Goal: Task Accomplishment & Management: Use online tool/utility

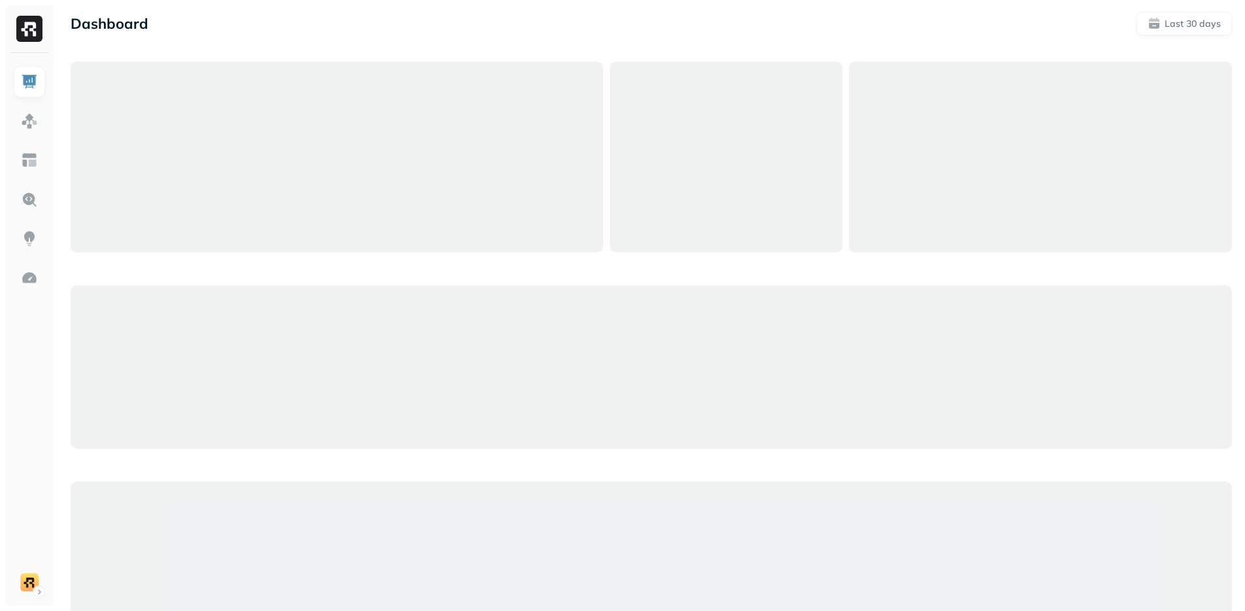
click at [401, 27] on div "Dashboard Last 30 days" at bounding box center [652, 24] width 1162 height 24
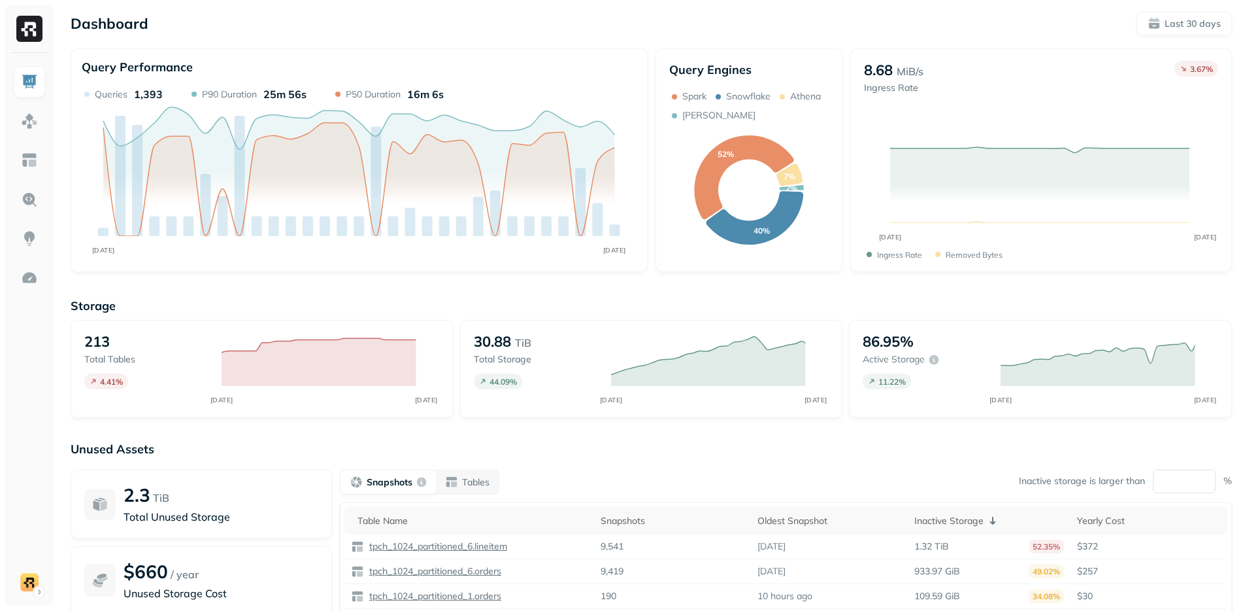
click at [481, 431] on div "Storage 213 Total tables 4.41 % AUG [DATE] 30.88 TiB Total storage 44.09 % AUG …" at bounding box center [652, 500] width 1162 height 431
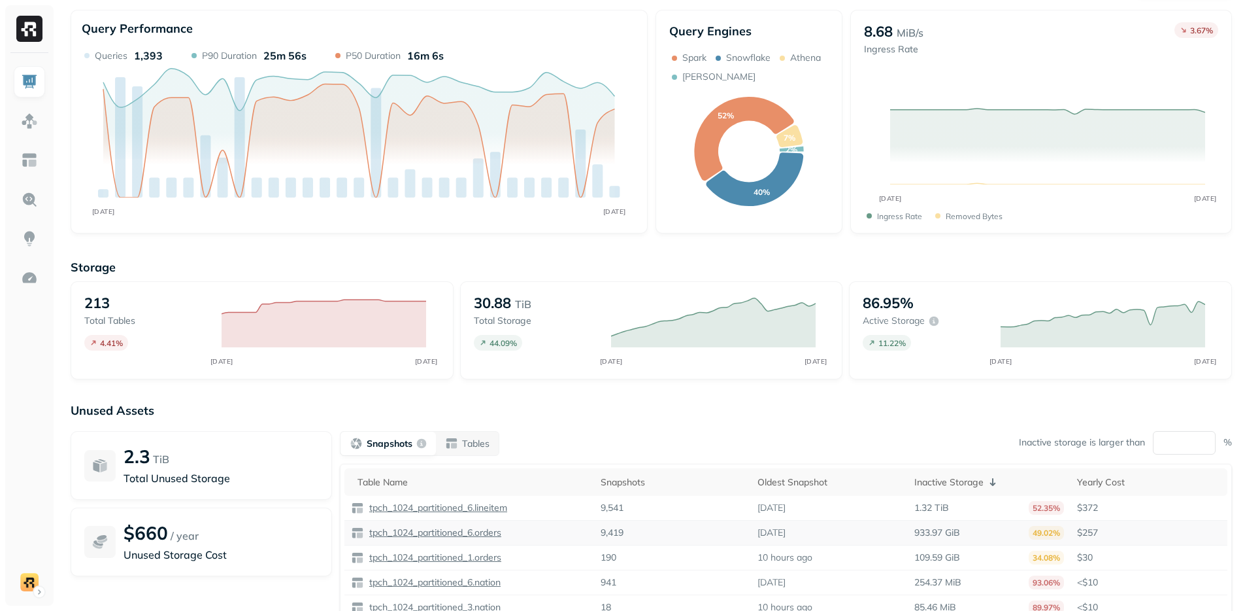
scroll to position [94, 0]
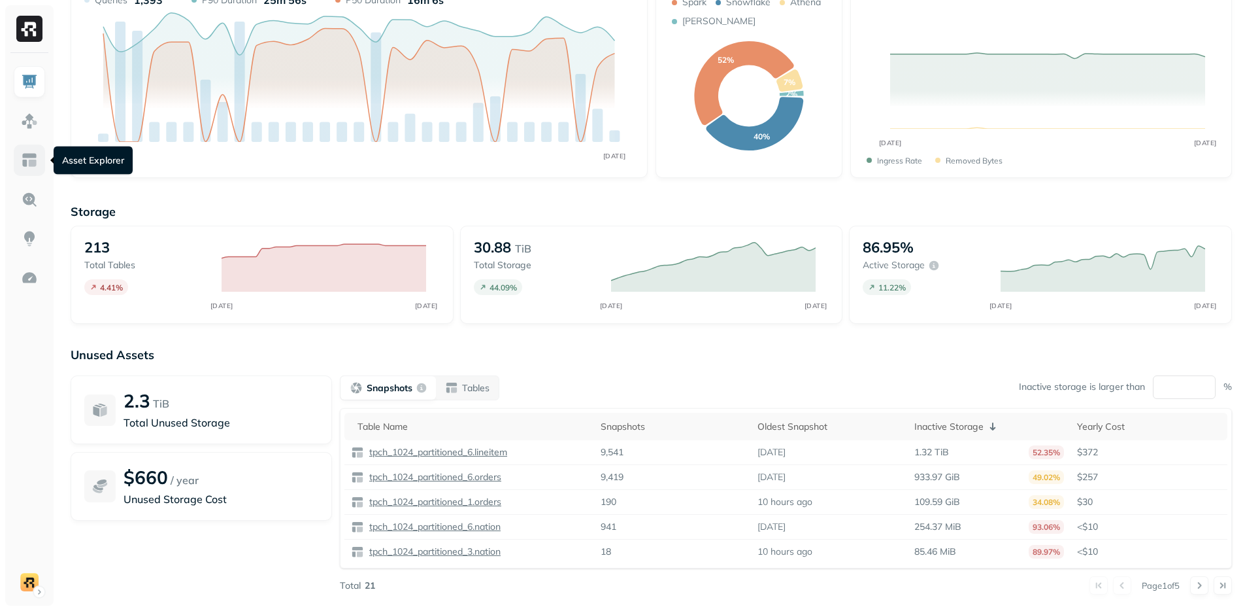
click at [40, 162] on link at bounding box center [29, 159] width 31 height 31
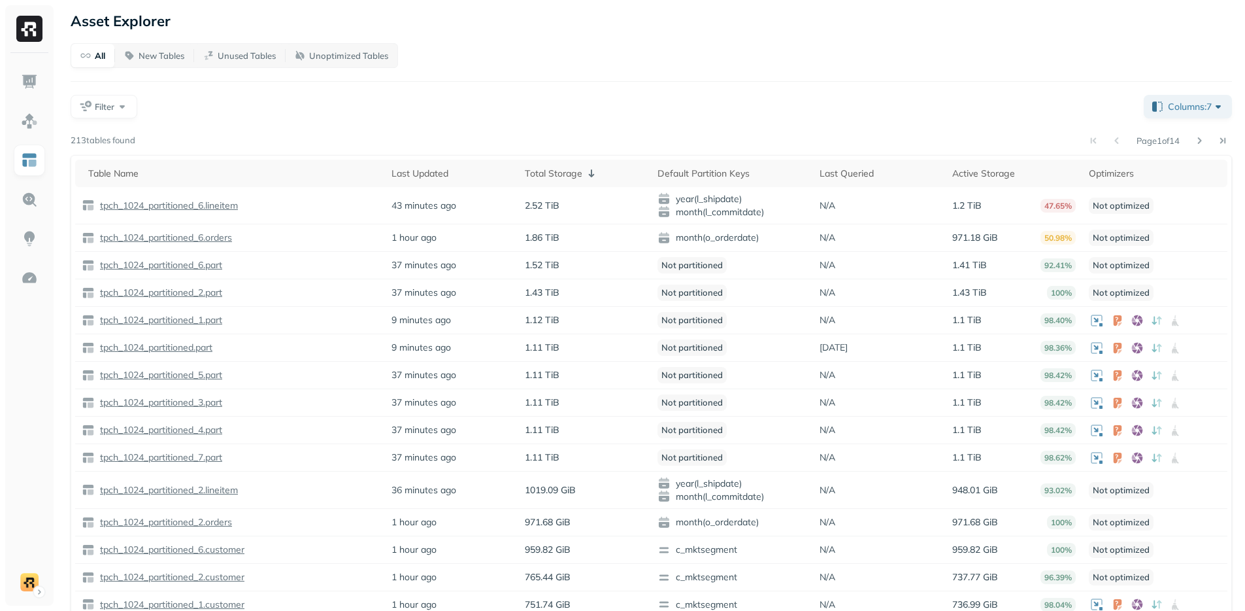
click at [449, 63] on div "All New Tables Unused Tables Unoptimized Tables" at bounding box center [652, 55] width 1162 height 25
click at [698, 105] on div "Filter" at bounding box center [602, 107] width 1063 height 24
click at [173, 204] on p "tpch_1024_partitioned_6.lineitem" at bounding box center [167, 205] width 141 height 12
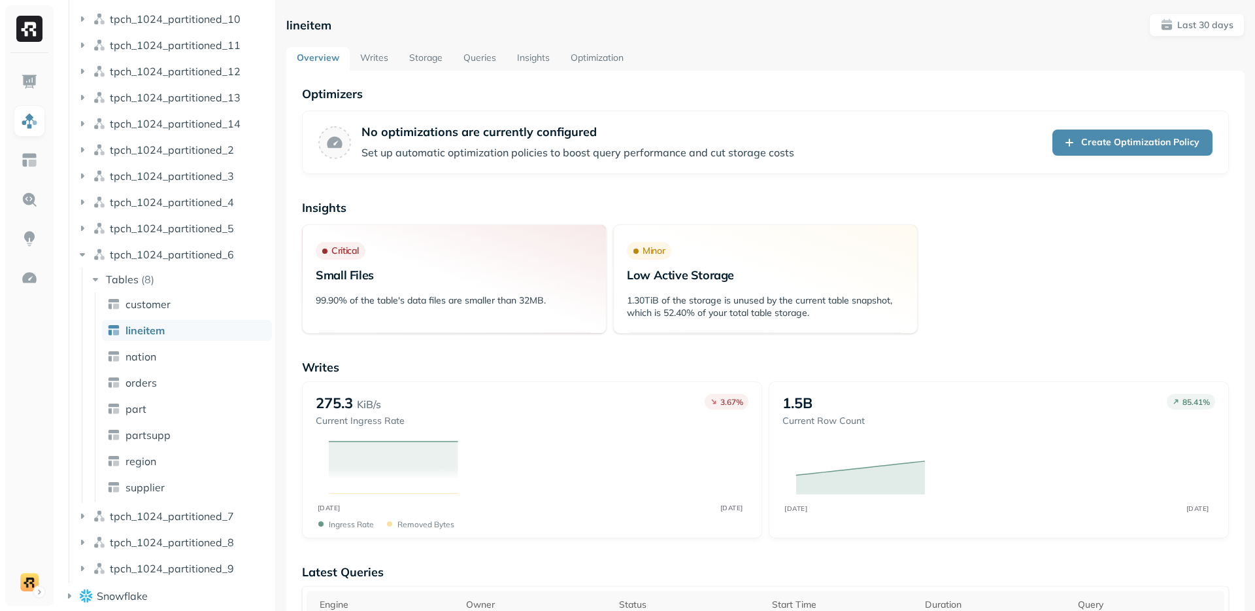
scroll to position [360, 0]
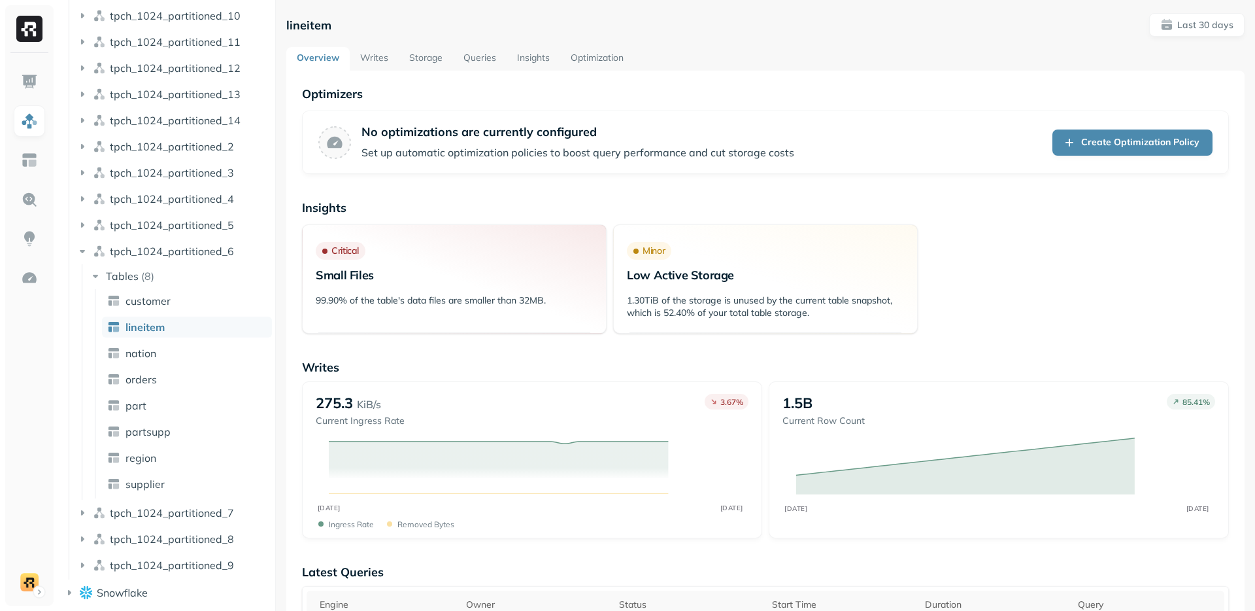
click at [469, 60] on link "Queries" at bounding box center [480, 59] width 54 height 24
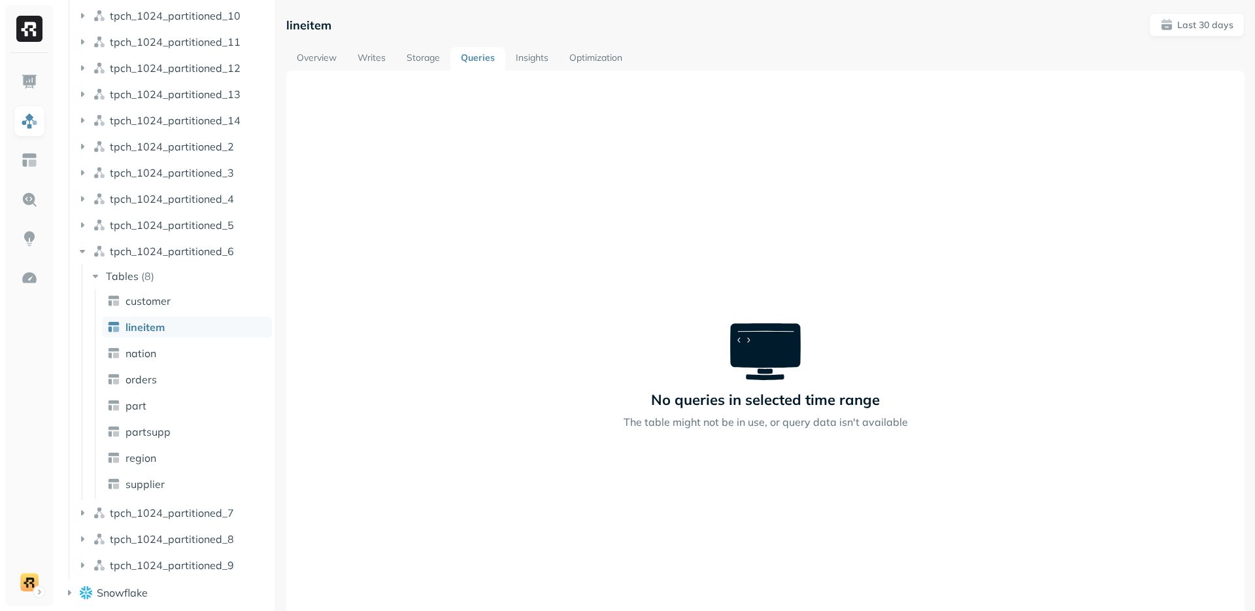
click at [324, 65] on link "Overview" at bounding box center [316, 59] width 61 height 24
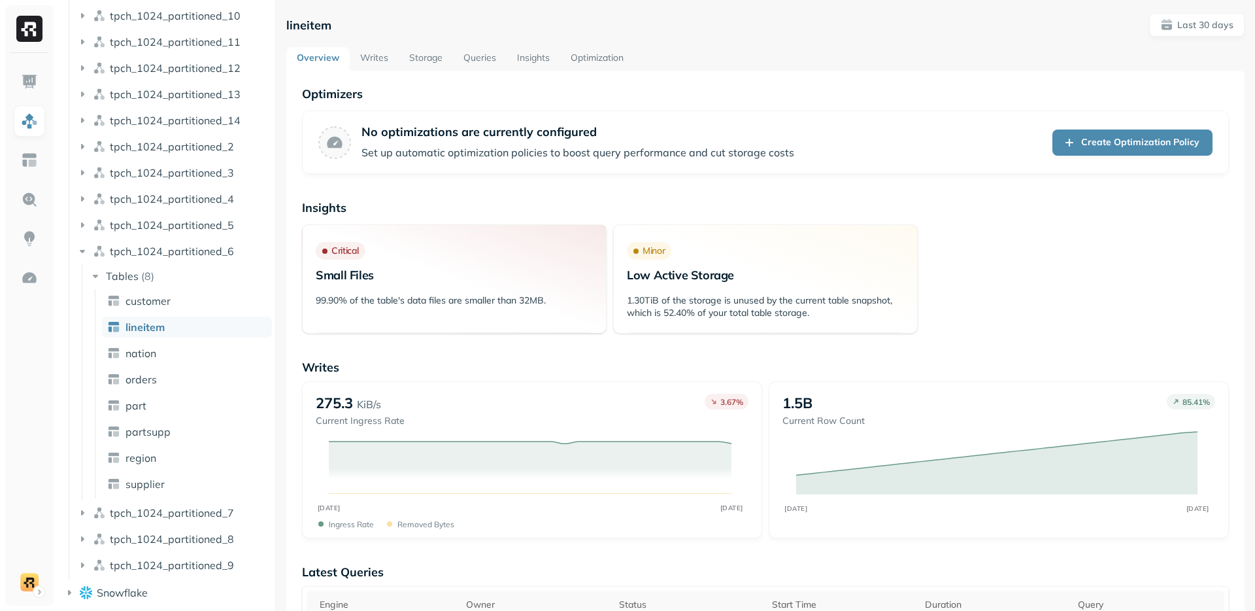
drag, startPoint x: 434, startPoint y: 143, endPoint x: 551, endPoint y: 142, distance: 117.0
click at [551, 142] on div "No optimizations are currently configured Set up automatic optimization policie…" at bounding box center [578, 142] width 433 height 36
click at [1102, 142] on link "Create Optimization Policy" at bounding box center [1133, 142] width 160 height 26
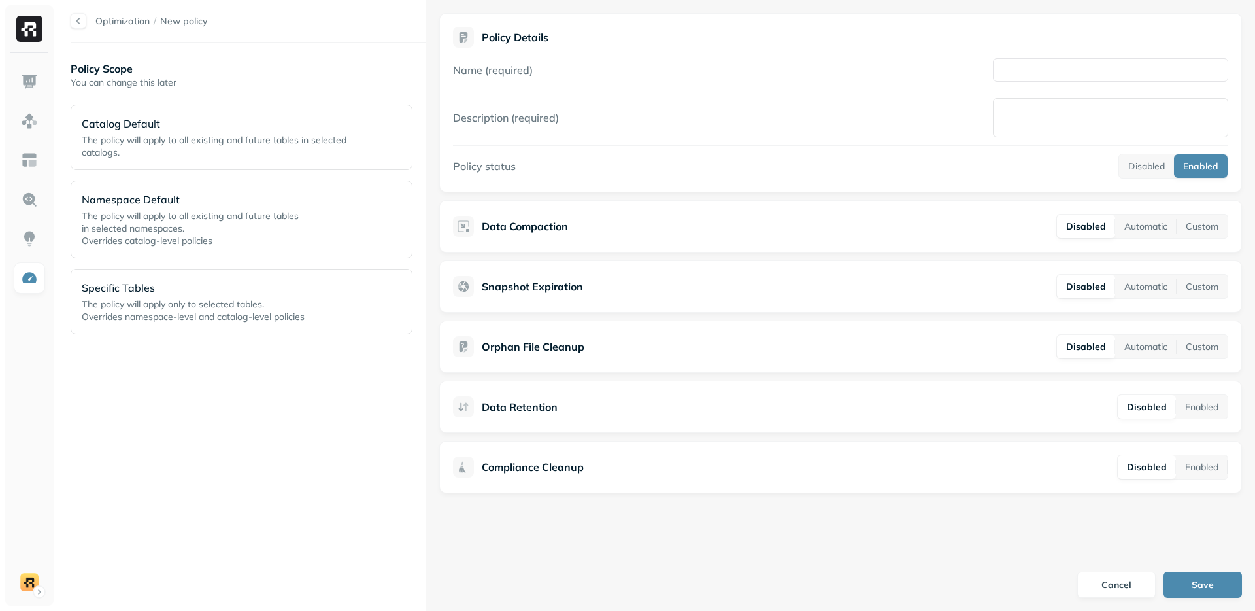
click at [184, 377] on div "Policy Scope You can change this later Catalog Default The policy will apply to…" at bounding box center [248, 327] width 355 height 542
click at [277, 326] on div "Specific Tables The policy will apply only to selected tables. Overrides namesp…" at bounding box center [242, 301] width 342 height 65
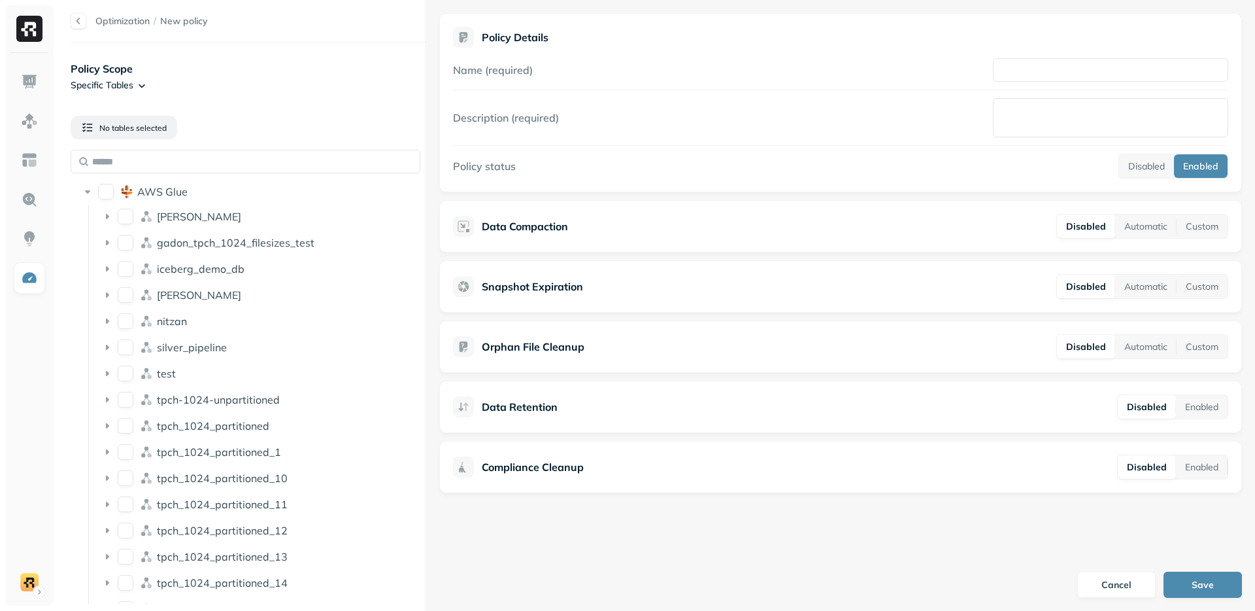
click at [80, 22] on div at bounding box center [79, 21] width 16 height 16
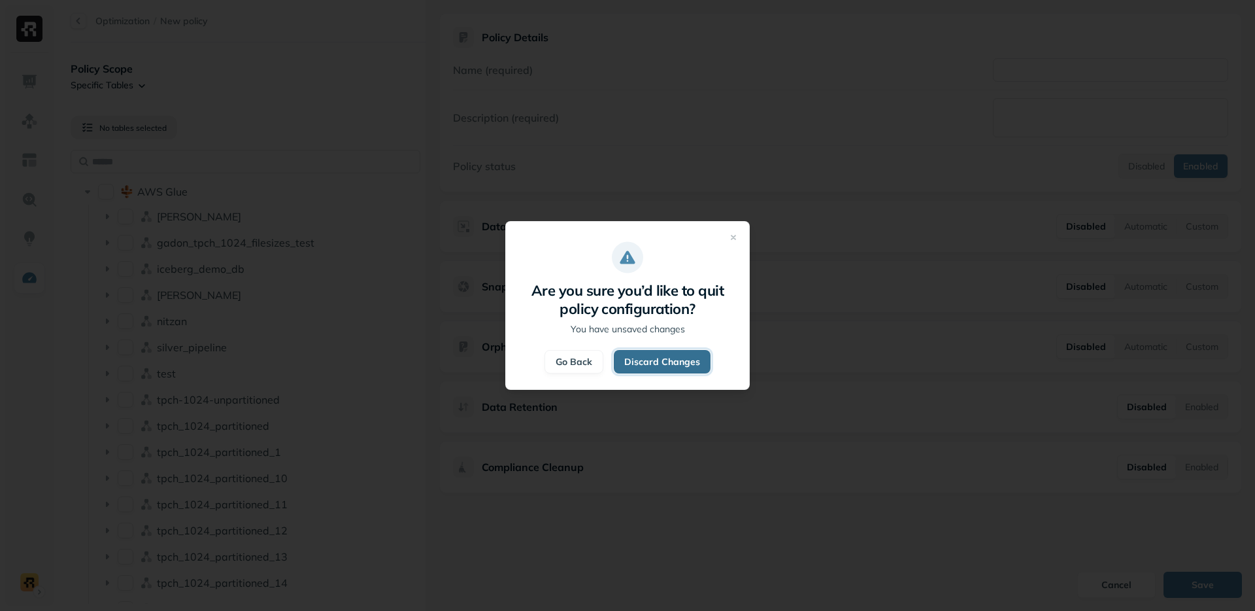
click at [668, 363] on button "Discard Changes" at bounding box center [662, 362] width 97 height 24
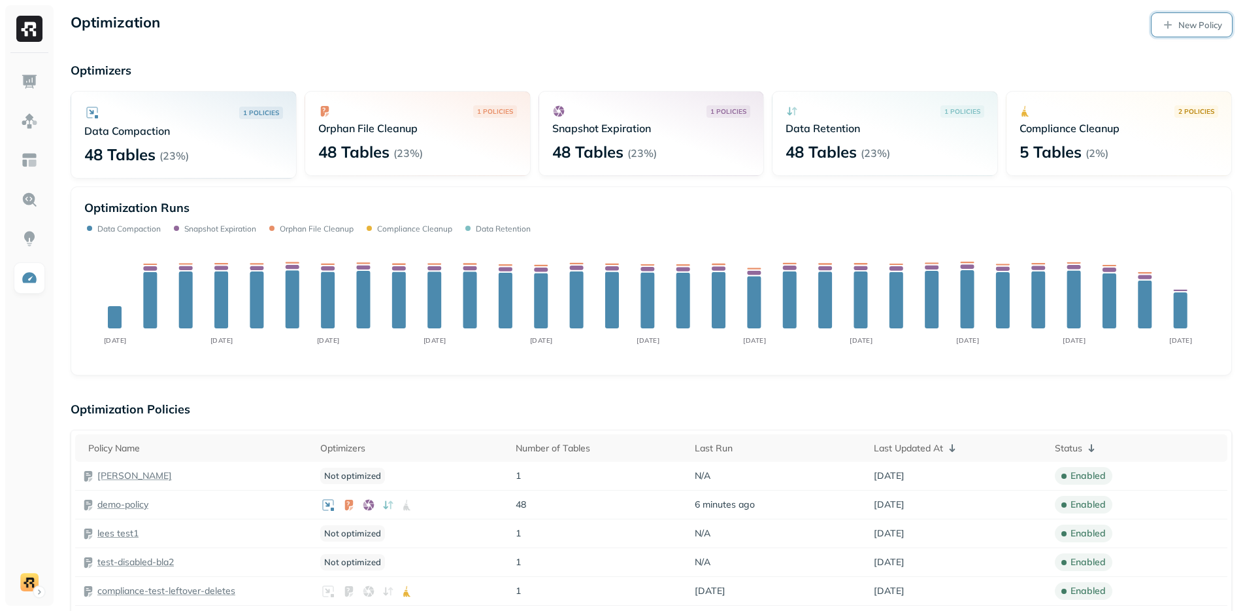
click at [1172, 24] on link "New Policy" at bounding box center [1192, 25] width 80 height 24
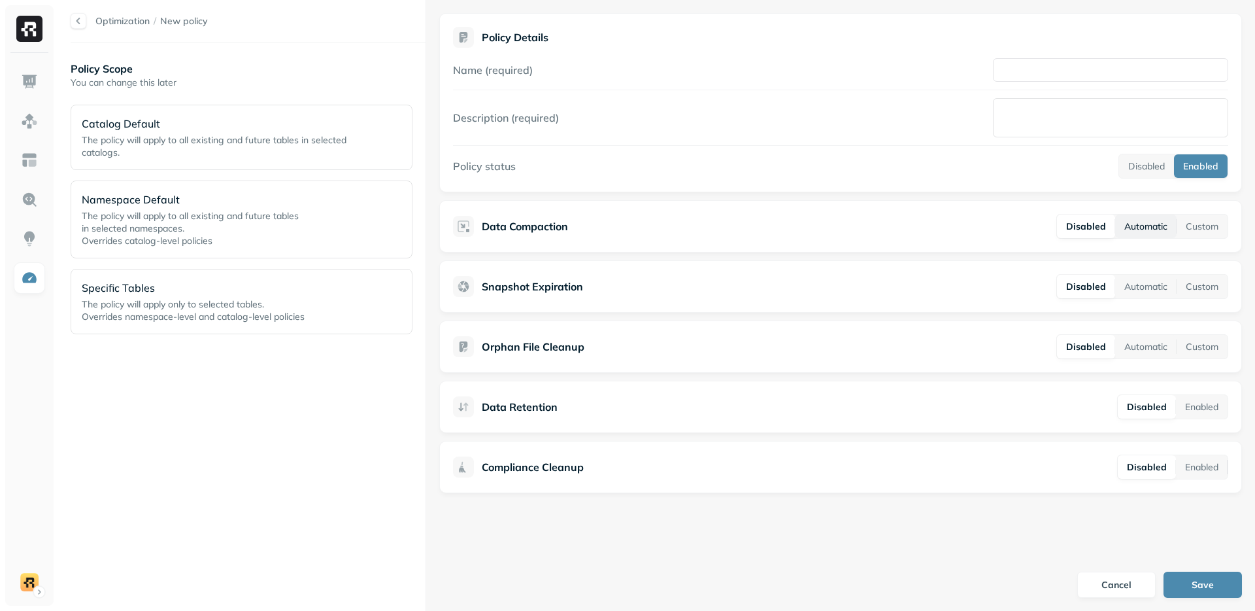
click at [1130, 229] on button "Automatic" at bounding box center [1145, 226] width 61 height 24
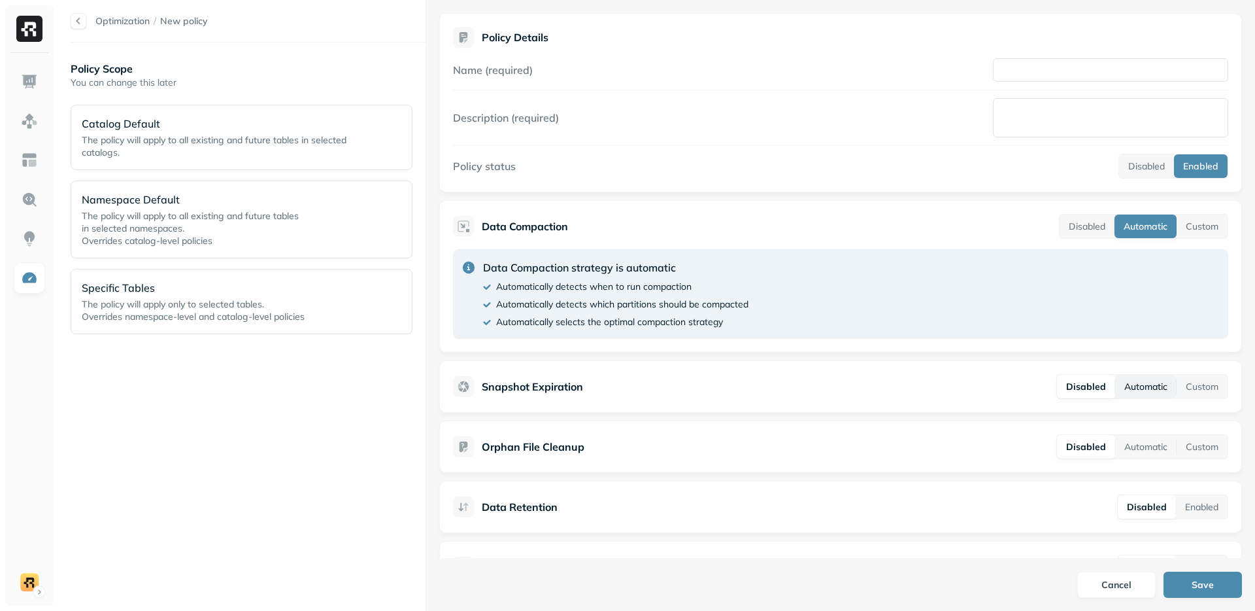
click at [1139, 379] on button "Automatic" at bounding box center [1145, 387] width 61 height 24
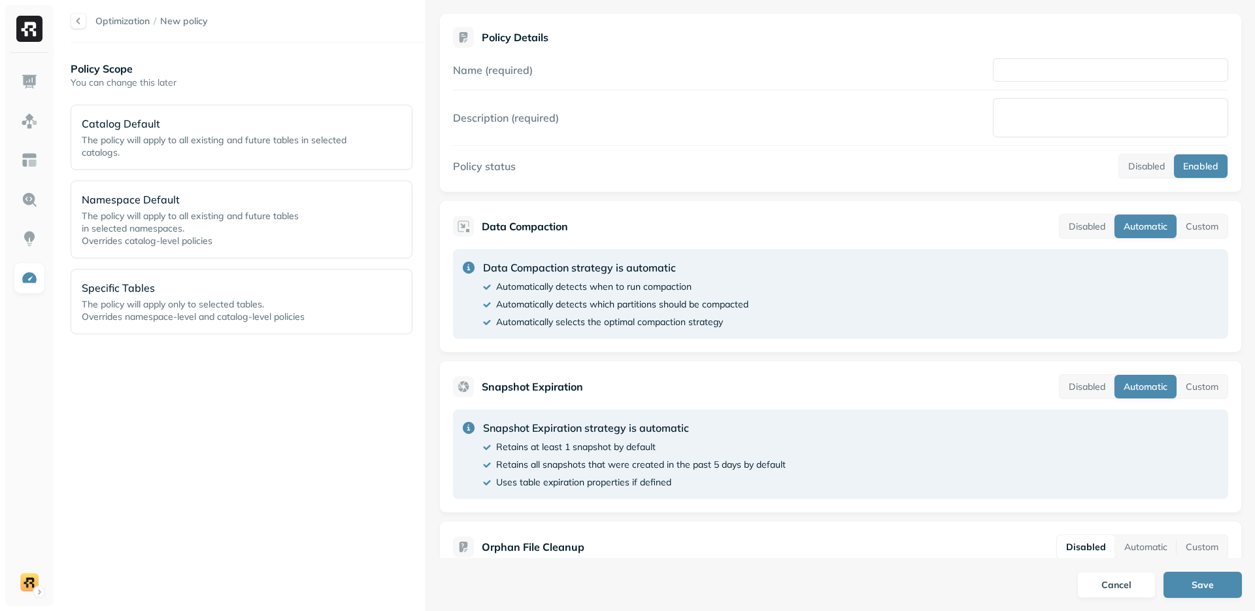
scroll to position [148, 0]
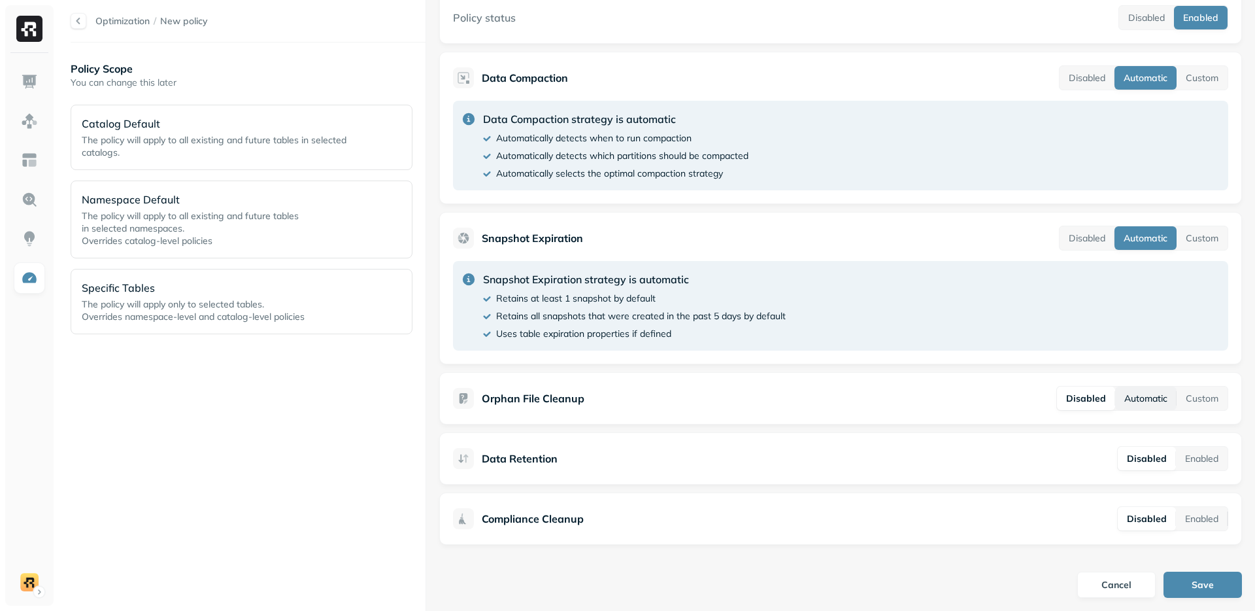
click at [1147, 392] on button "Automatic" at bounding box center [1145, 398] width 61 height 24
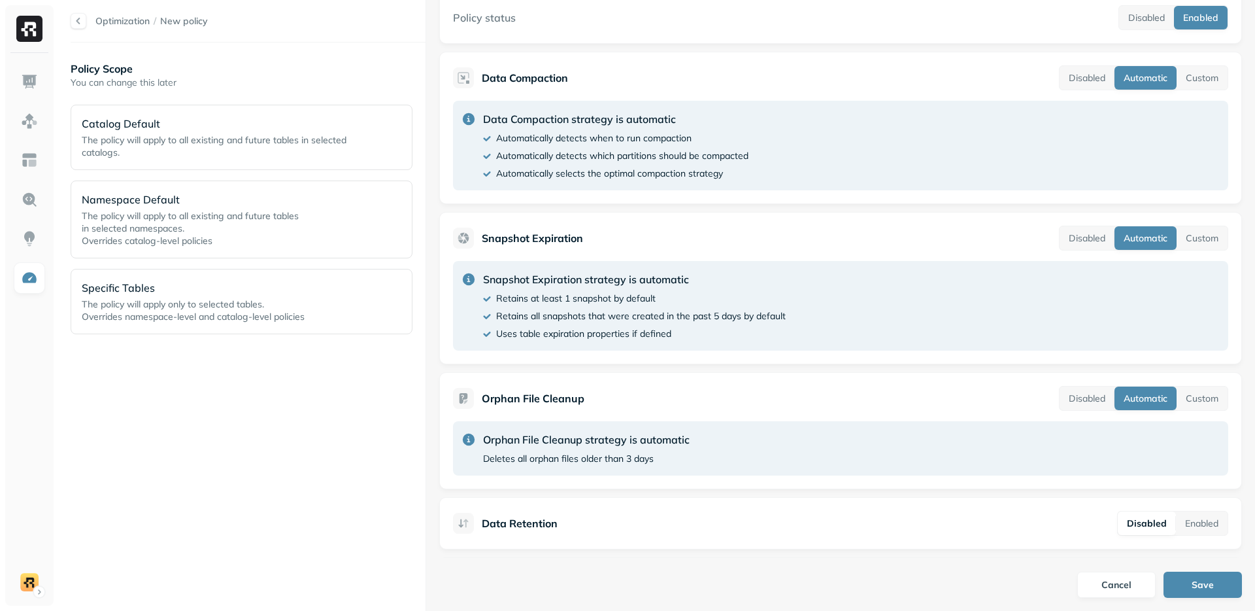
scroll to position [213, 0]
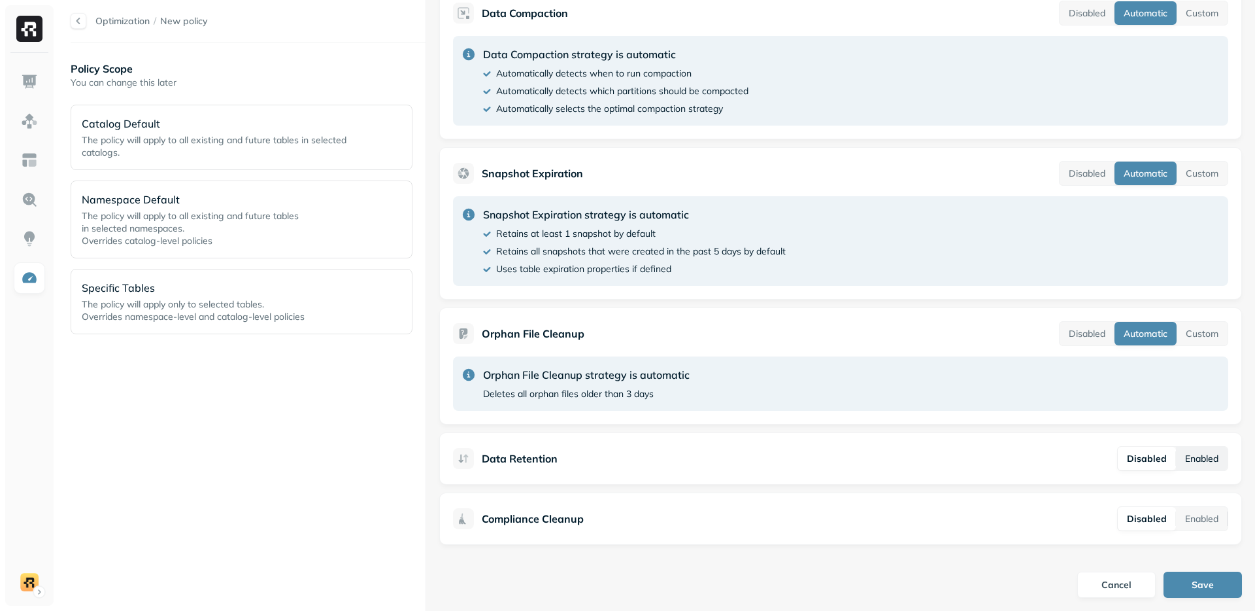
click at [1193, 458] on button "Enabled" at bounding box center [1202, 459] width 52 height 24
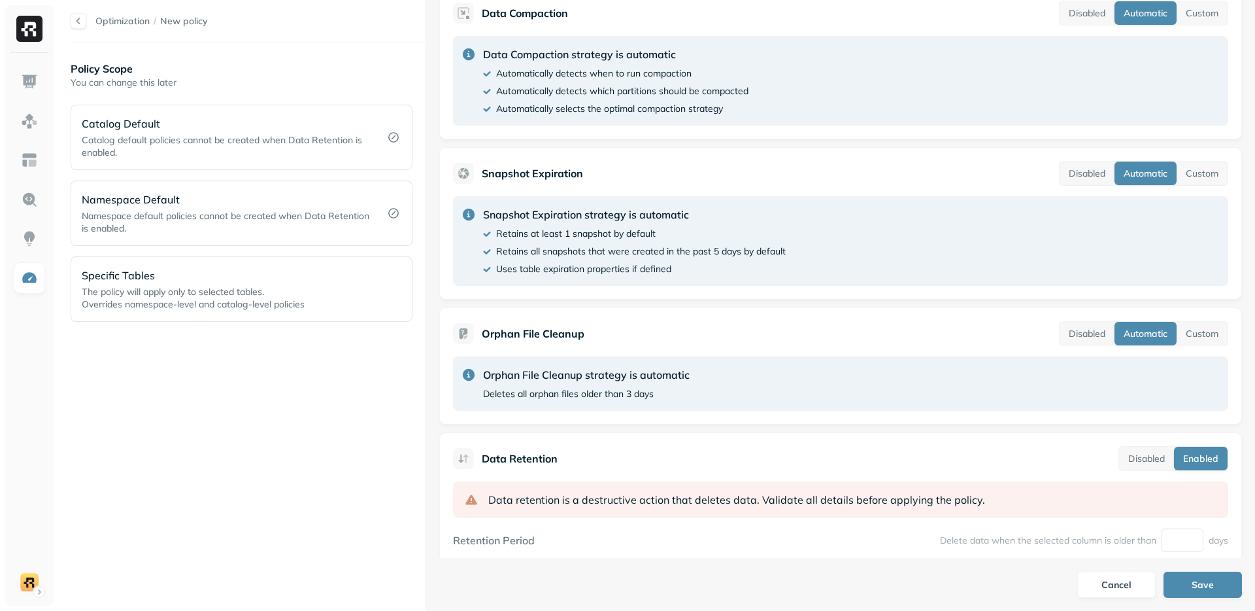
scroll to position [390, 0]
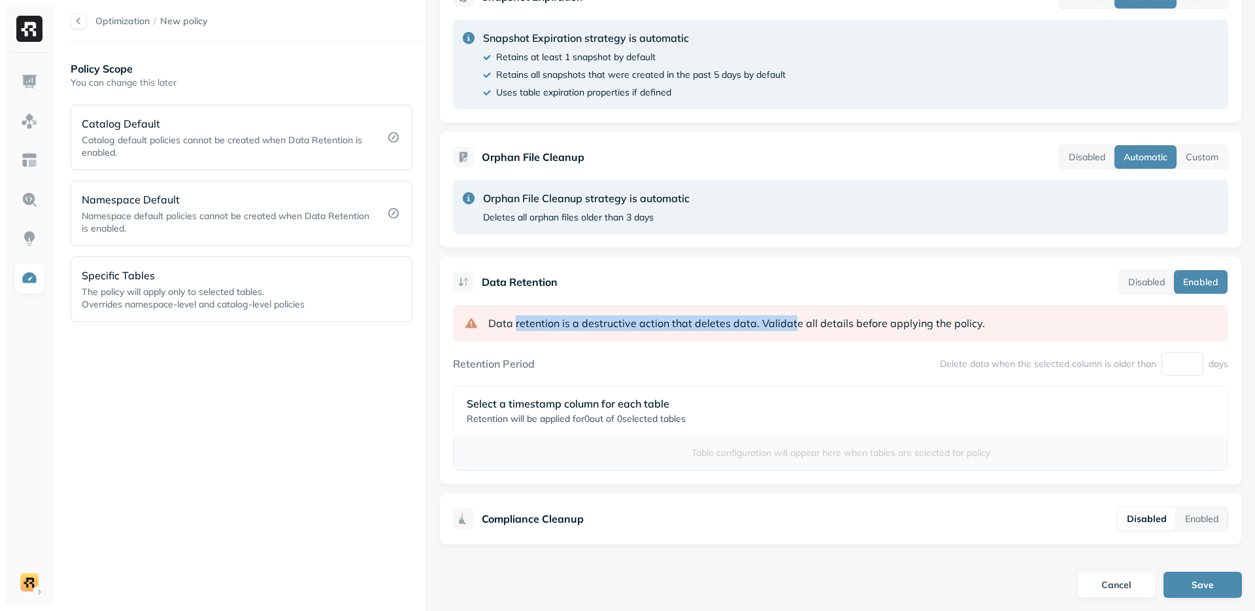
drag, startPoint x: 530, startPoint y: 324, endPoint x: 792, endPoint y: 323, distance: 261.5
click at [792, 323] on p "Data retention is a destructive action that deletes data. Validate all details …" at bounding box center [736, 323] width 497 height 16
drag, startPoint x: 792, startPoint y: 323, endPoint x: 639, endPoint y: 379, distance: 162.4
click at [791, 323] on span "Validate all details before applying the policy." at bounding box center [873, 323] width 223 height 16
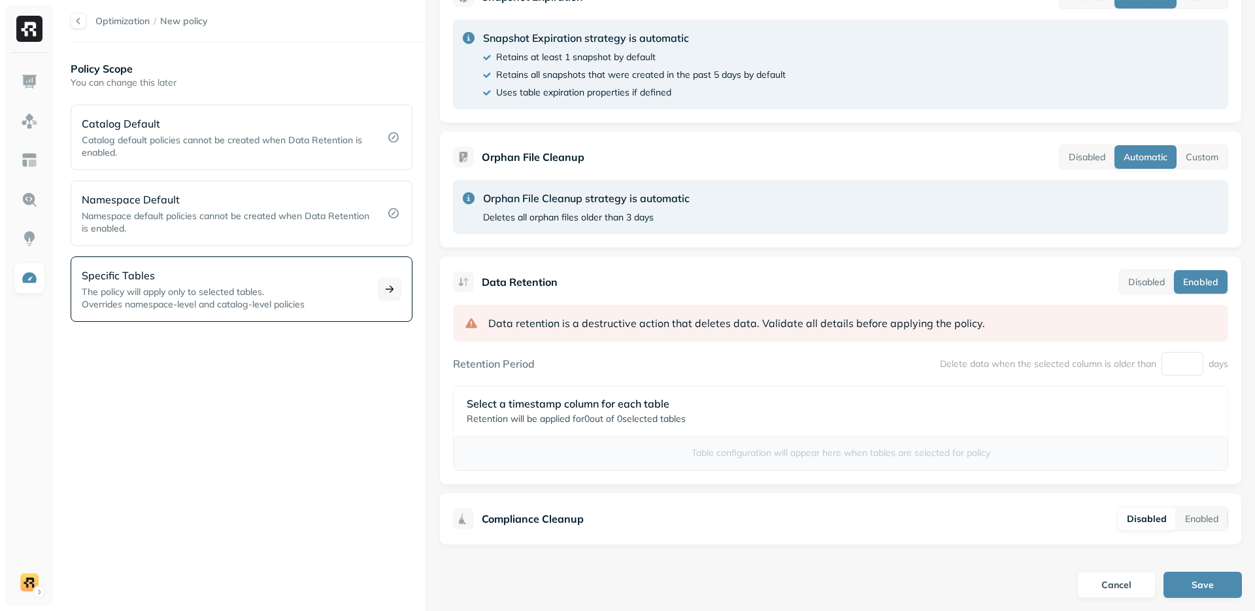
click at [228, 283] on div "Specific Tables The policy will apply only to selected tables. Overrides namesp…" at bounding box center [227, 288] width 291 height 43
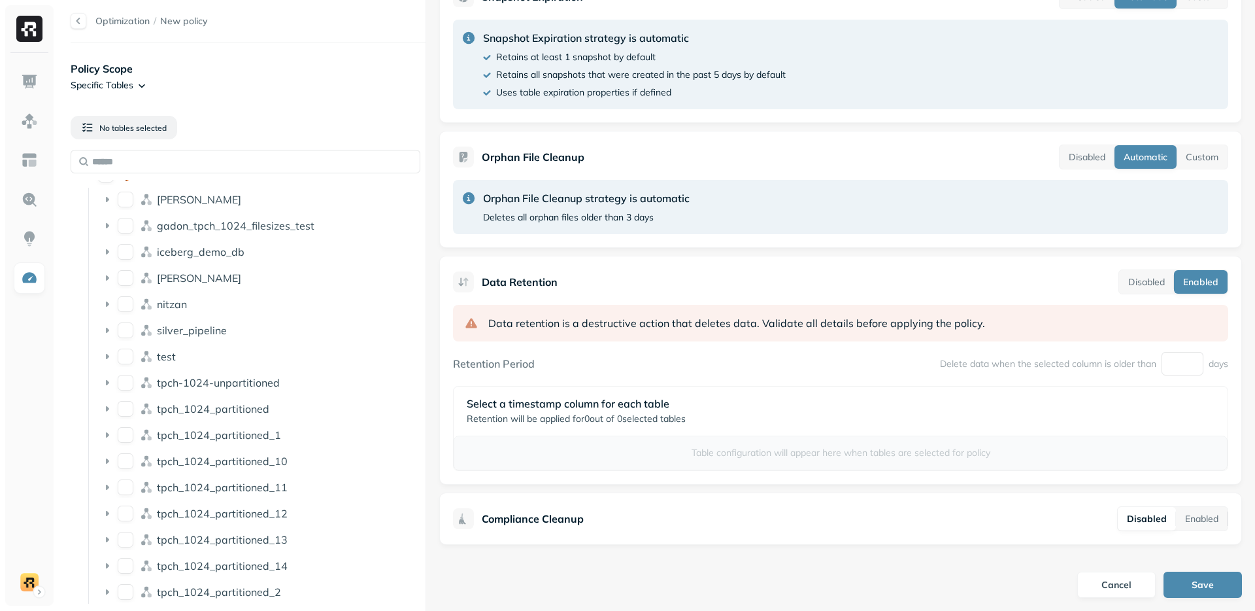
scroll to position [9, 0]
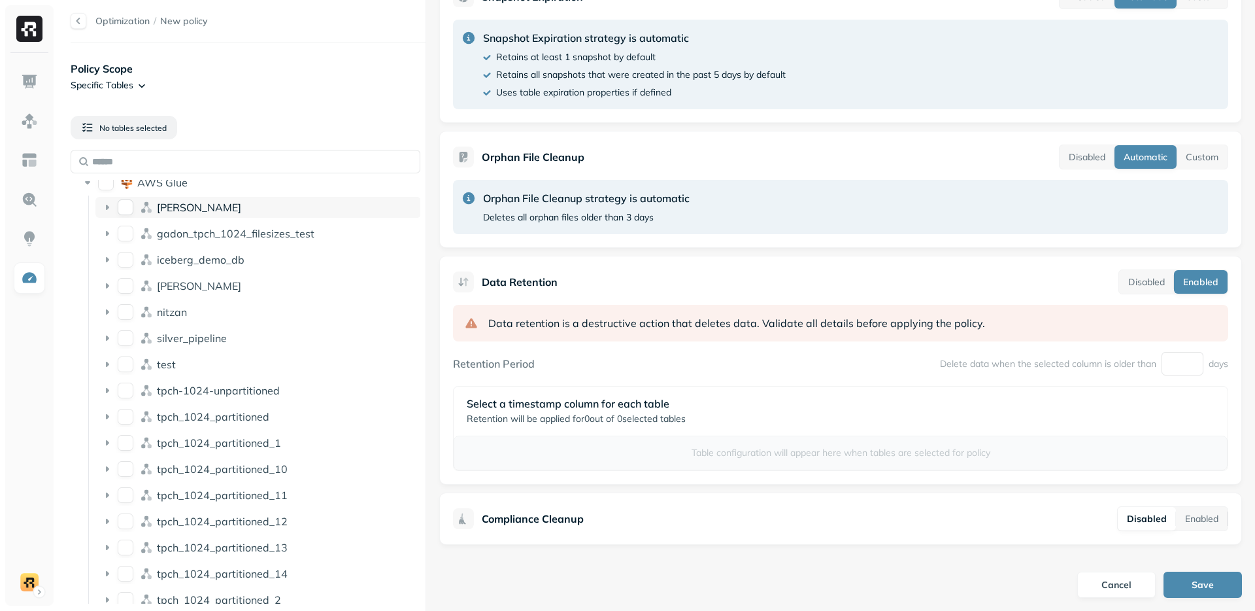
click at [124, 211] on button "dean" at bounding box center [126, 207] width 16 height 16
click at [126, 207] on button "dean" at bounding box center [126, 207] width 16 height 16
click at [127, 227] on button "gadon_tpch_1024_filesizes_test" at bounding box center [126, 234] width 16 height 16
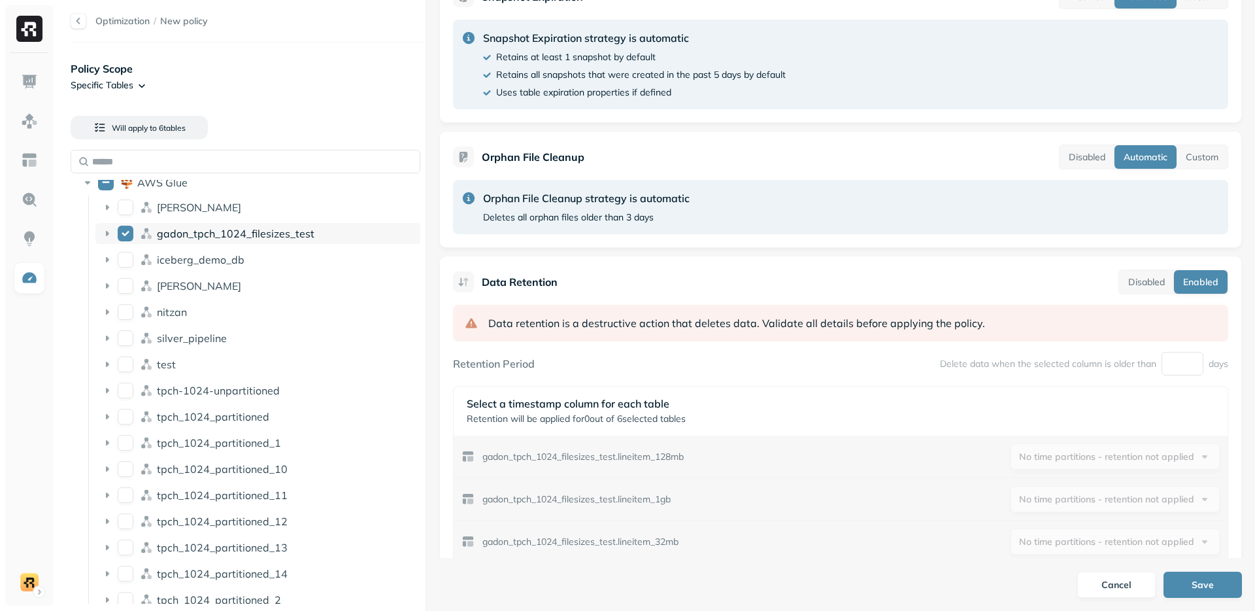
click at [127, 228] on button "gadon_tpch_1024_filesizes_test" at bounding box center [126, 234] width 16 height 16
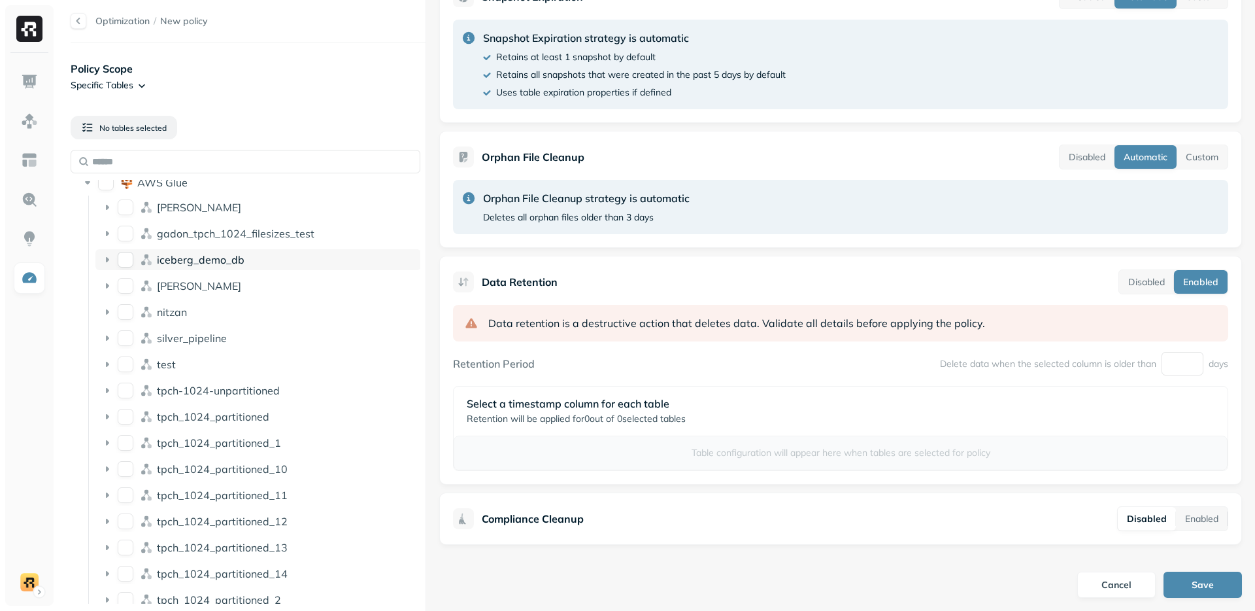
click at [133, 250] on div "iceberg_demo_db" at bounding box center [258, 259] width 326 height 21
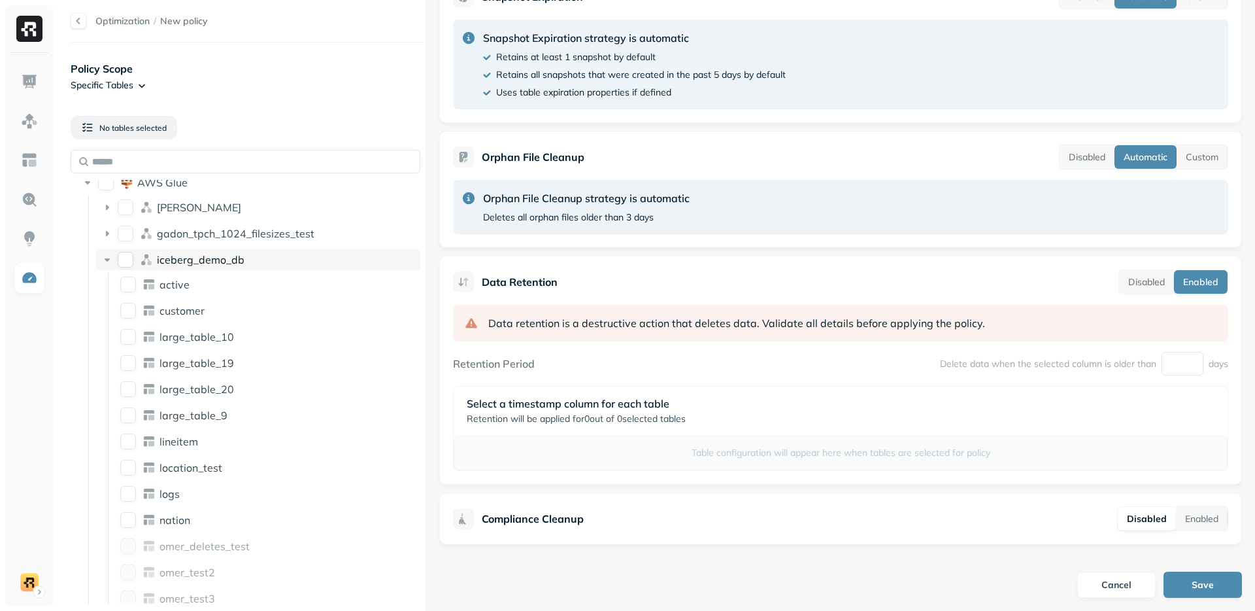
click at [130, 258] on button "iceberg_demo_db" at bounding box center [126, 260] width 16 height 16
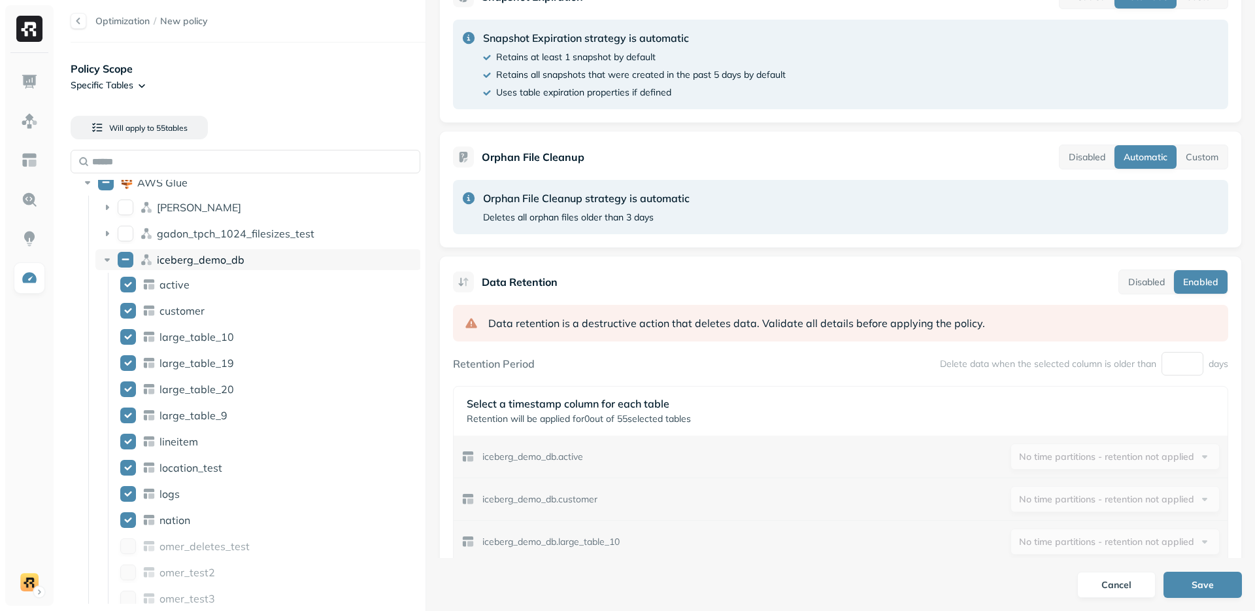
click at [129, 258] on button "iceberg_demo_db" at bounding box center [126, 260] width 16 height 16
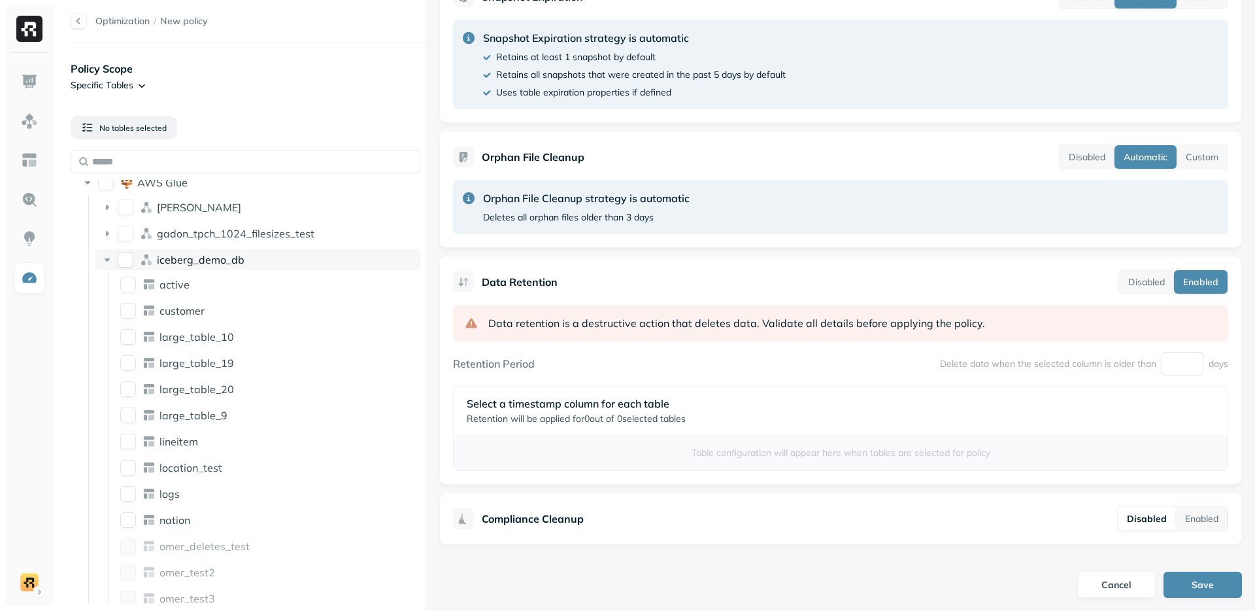
click at [101, 259] on icon at bounding box center [107, 259] width 13 height 13
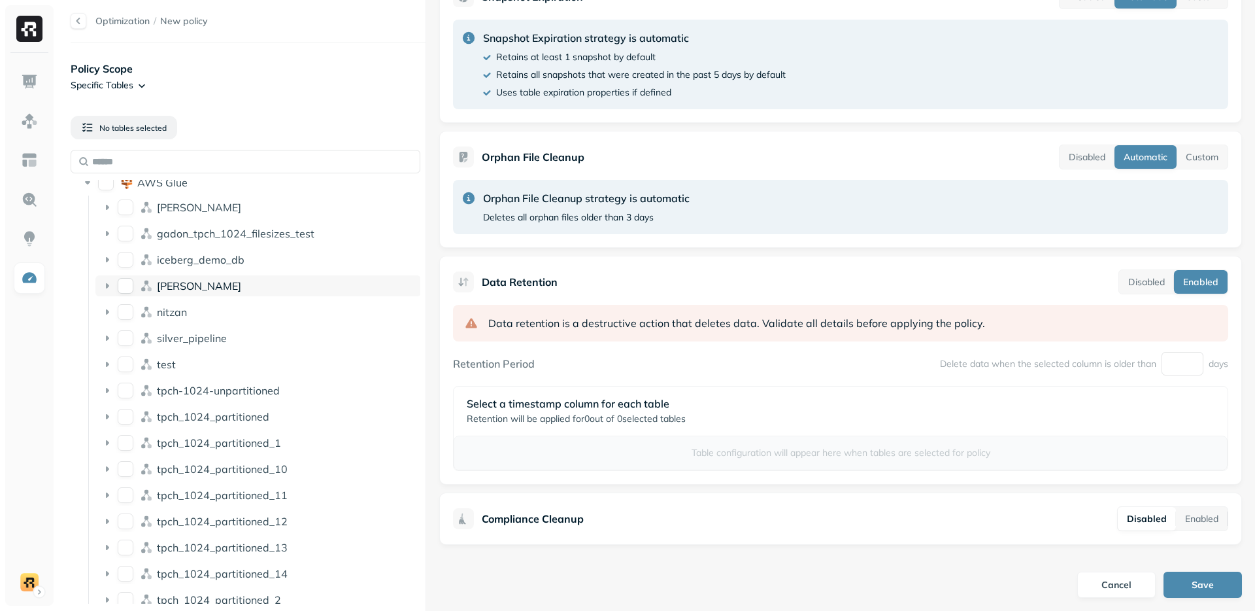
click at [127, 289] on button "lee" at bounding box center [126, 286] width 16 height 16
click at [128, 284] on button "lee" at bounding box center [126, 286] width 16 height 16
click at [127, 286] on button "lee" at bounding box center [126, 286] width 16 height 16
click at [123, 303] on div "nitzan" at bounding box center [258, 311] width 326 height 21
click at [124, 309] on button "nitzan" at bounding box center [126, 312] width 16 height 16
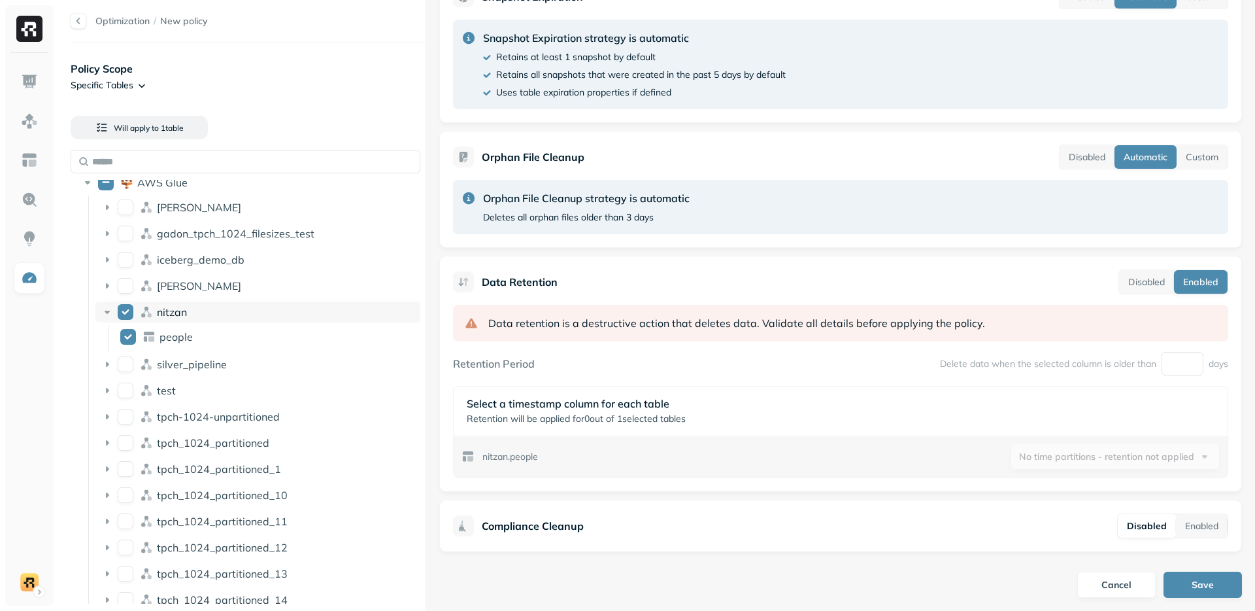
click at [124, 311] on button "nitzan" at bounding box center [126, 312] width 16 height 16
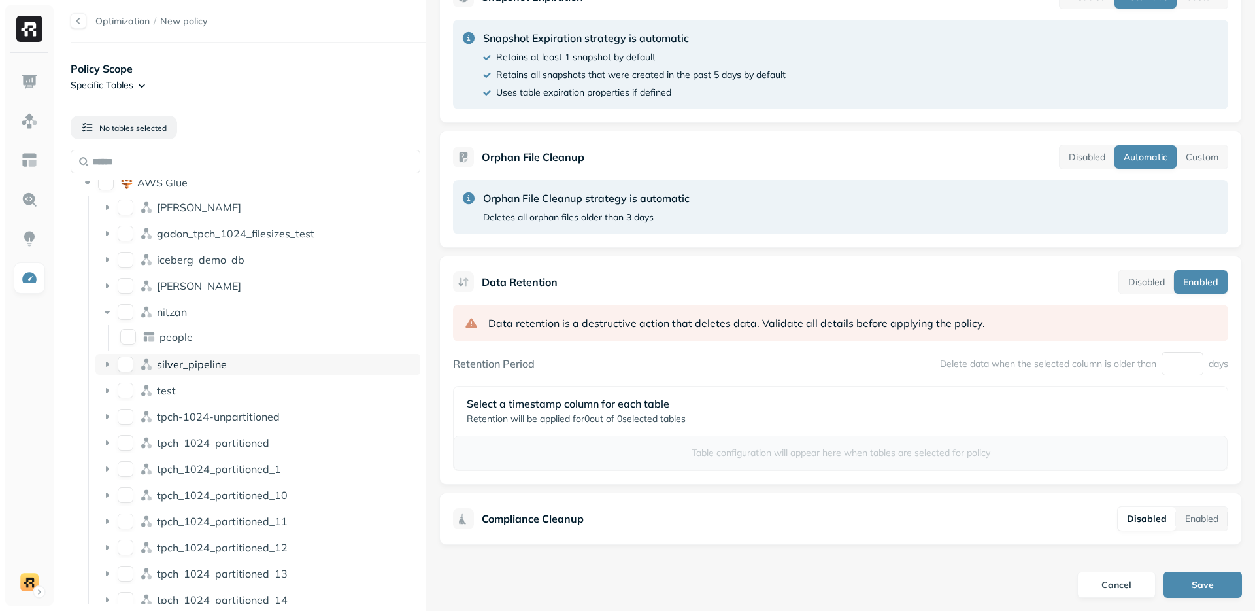
click at [133, 360] on button "silver_pipeline" at bounding box center [126, 364] width 16 height 16
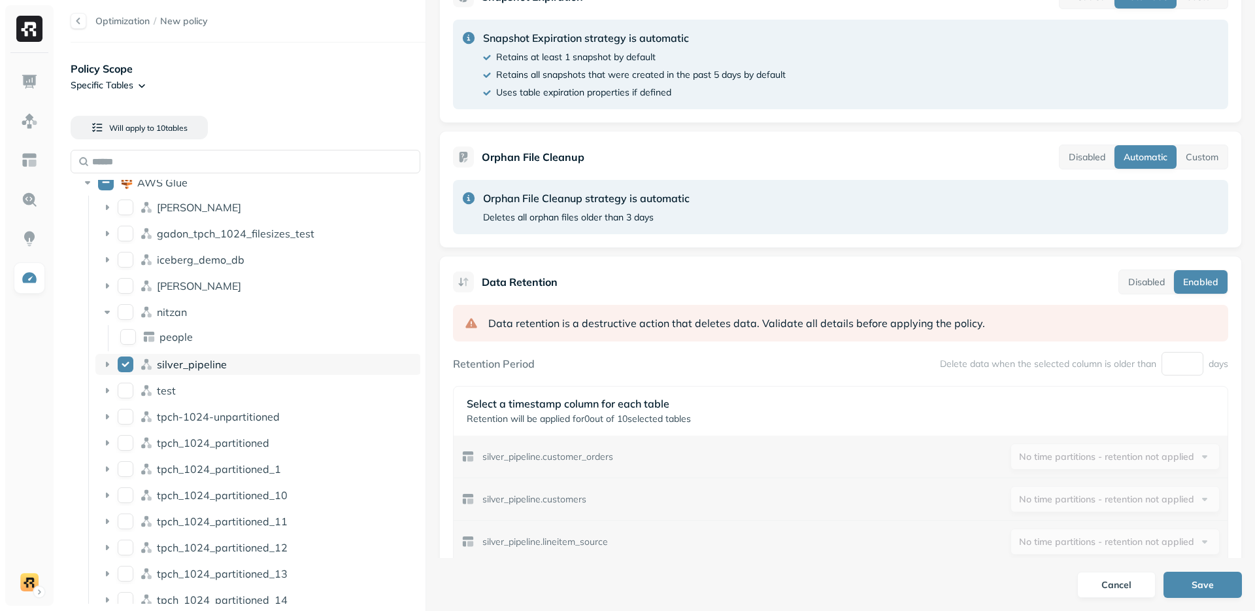
click at [128, 362] on button "silver_pipeline" at bounding box center [126, 364] width 16 height 16
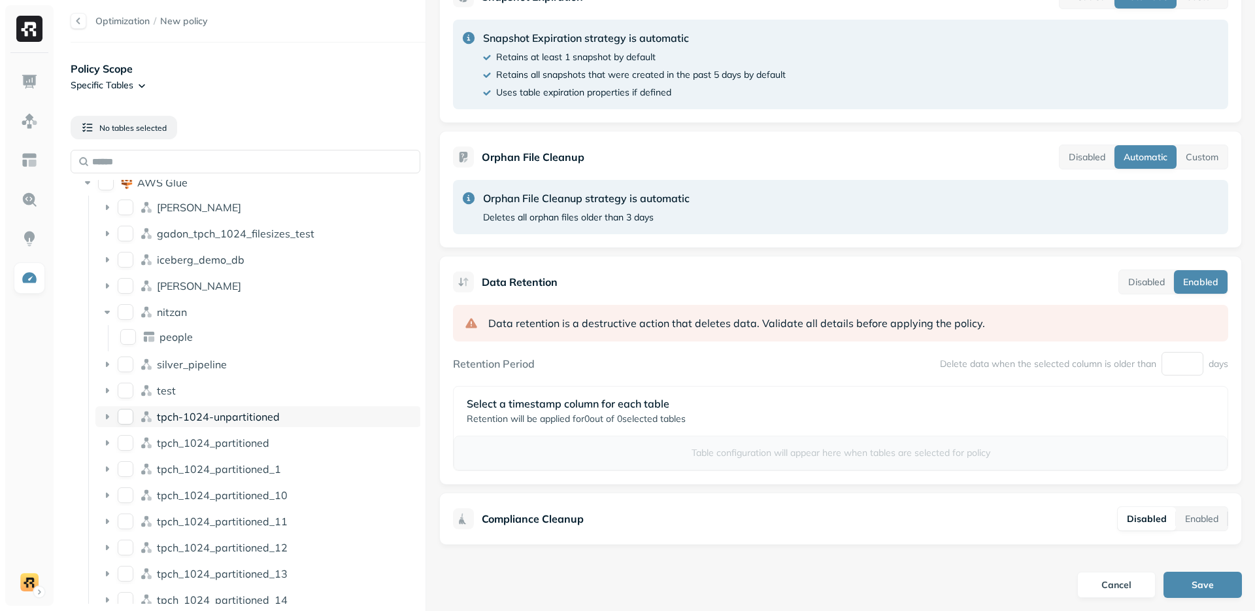
click at [132, 420] on button "tpch-1024-unpartitioned" at bounding box center [126, 417] width 16 height 16
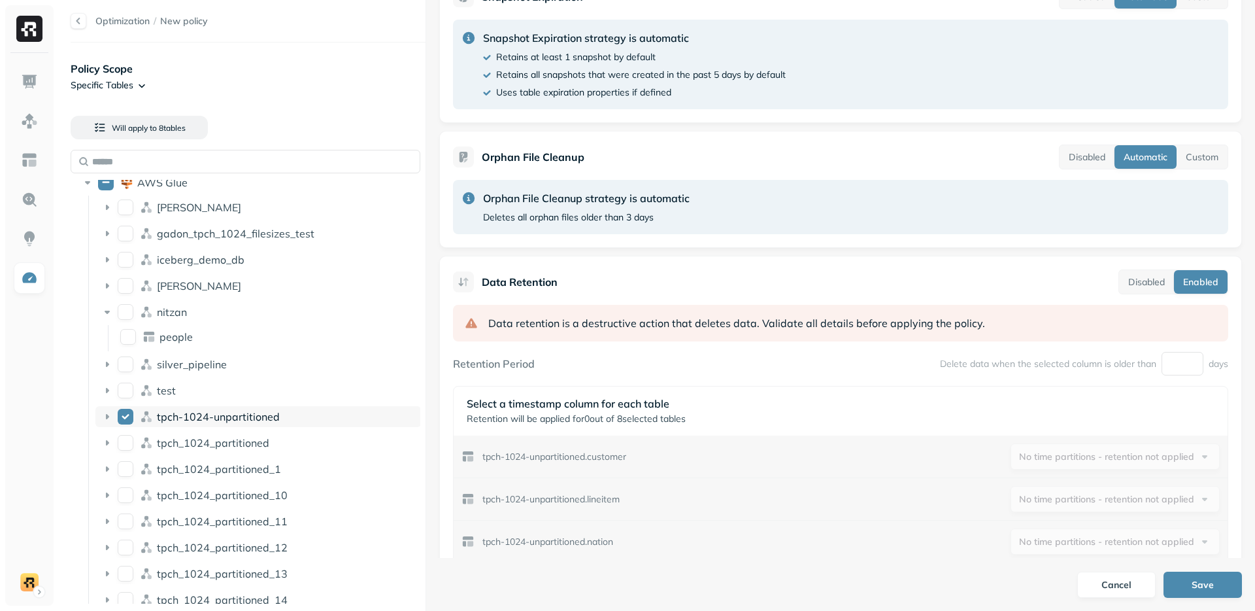
click at [129, 420] on button "tpch-1024-unpartitioned" at bounding box center [126, 417] width 16 height 16
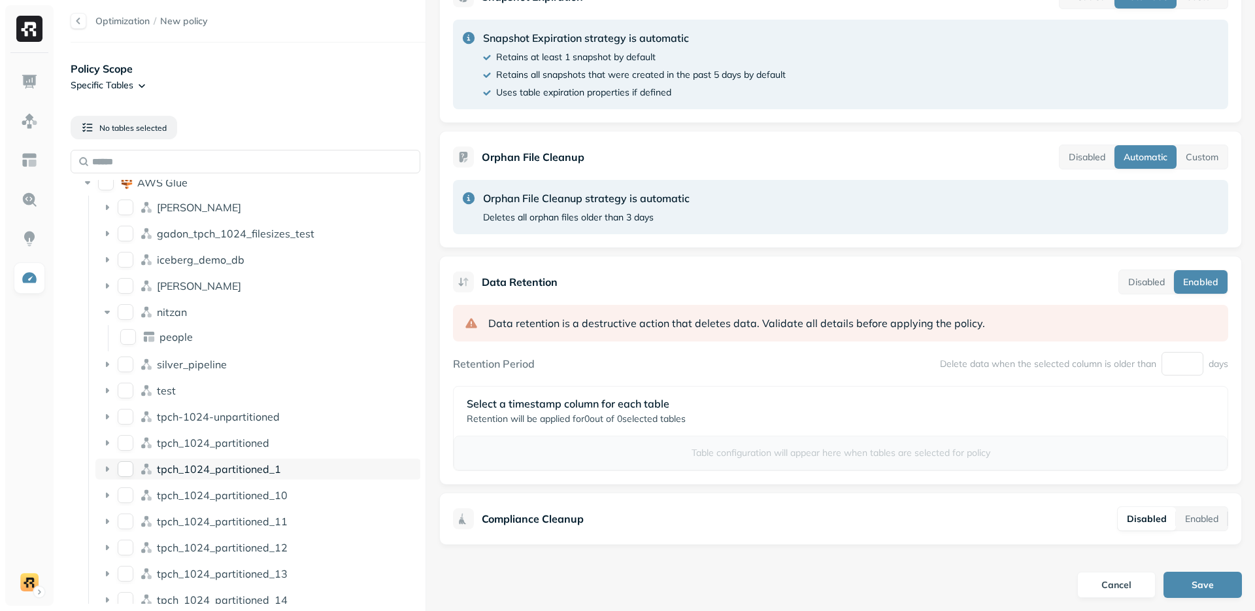
click at [127, 467] on button "tpch_1024_partitioned_1" at bounding box center [126, 469] width 16 height 16
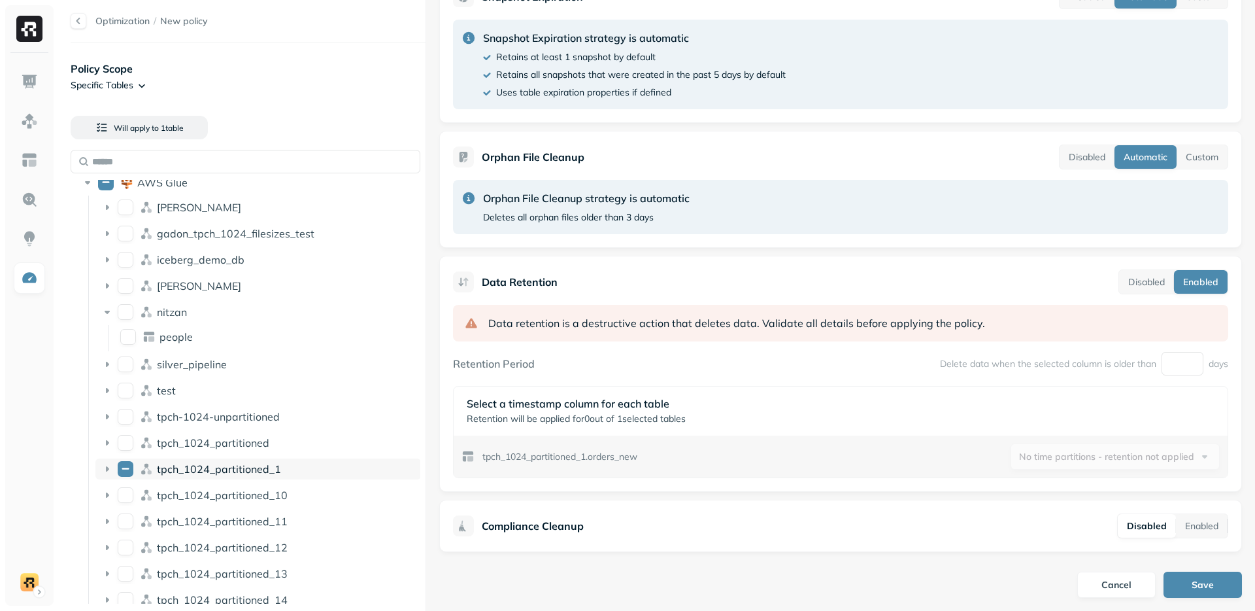
click at [127, 467] on button "tpch_1024_partitioned_1" at bounding box center [126, 469] width 16 height 16
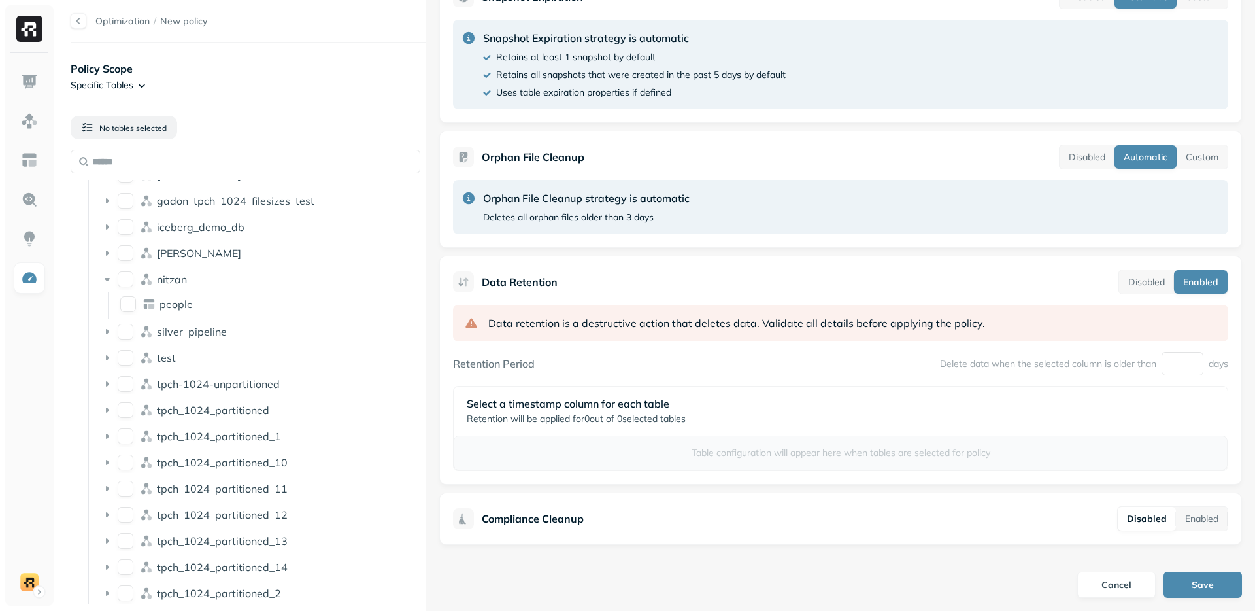
scroll to position [184, 0]
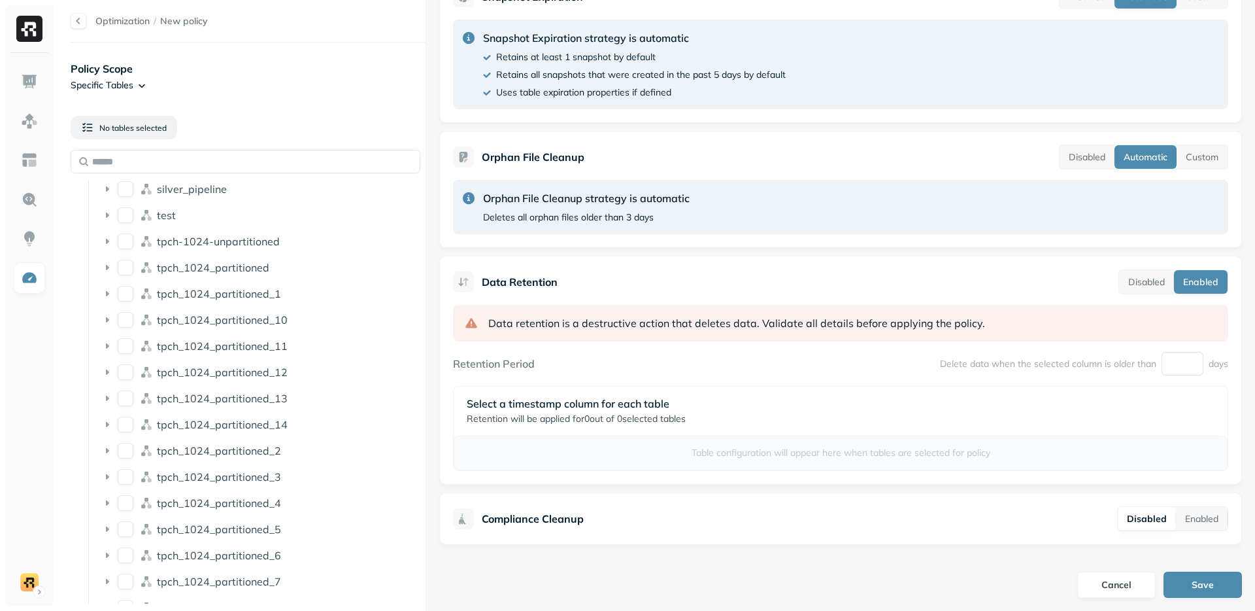
click at [122, 488] on li "tpch_1024_partitioned_3" at bounding box center [258, 478] width 326 height 24
click at [131, 474] on button "tpch_1024_partitioned_3" at bounding box center [126, 477] width 16 height 16
click at [132, 471] on button "tpch_1024_partitioned_3" at bounding box center [126, 477] width 16 height 16
click at [130, 477] on button "tpch_1024_partitioned_3" at bounding box center [126, 477] width 16 height 16
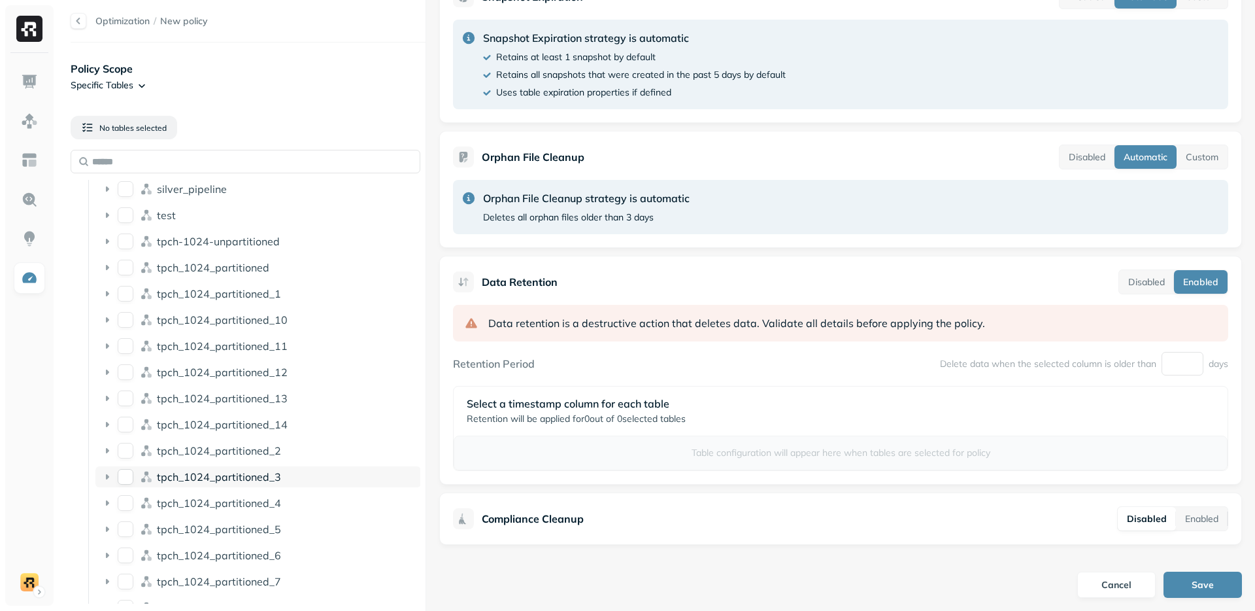
click at [127, 476] on button "tpch_1024_partitioned_3" at bounding box center [126, 477] width 16 height 16
click at [97, 205] on ul "[PERSON_NAME] gadon_tpch_1024_filesizes_test iceberg_demo_db [PERSON_NAME] peop…" at bounding box center [254, 519] width 333 height 628
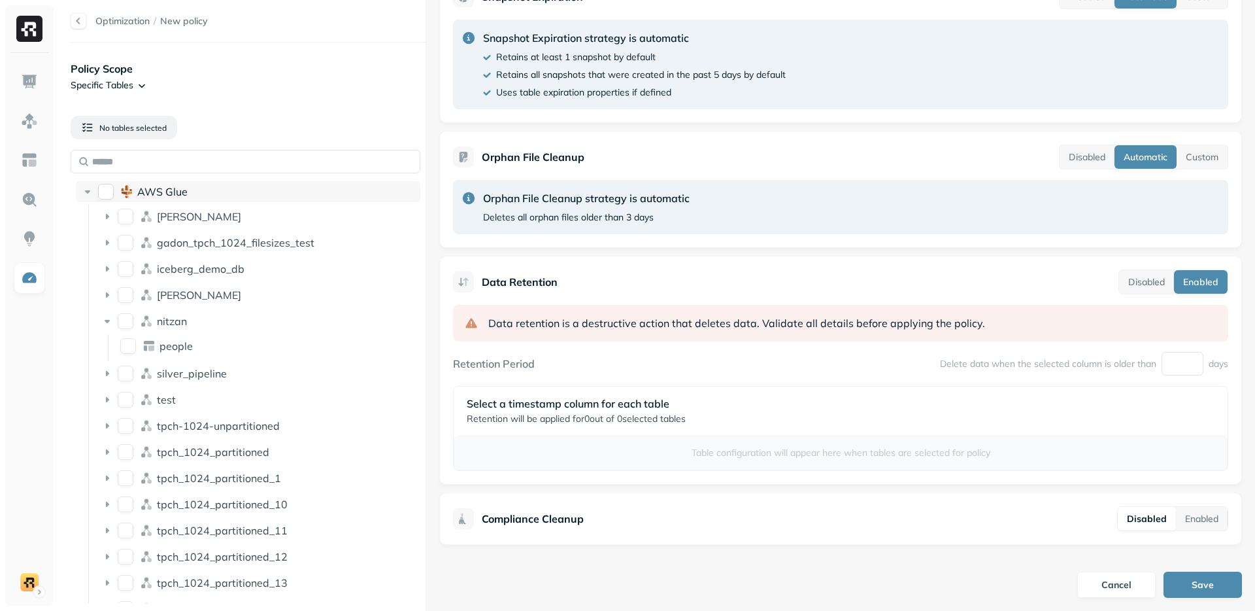
click at [105, 187] on button "AWS Glue" at bounding box center [106, 192] width 16 height 16
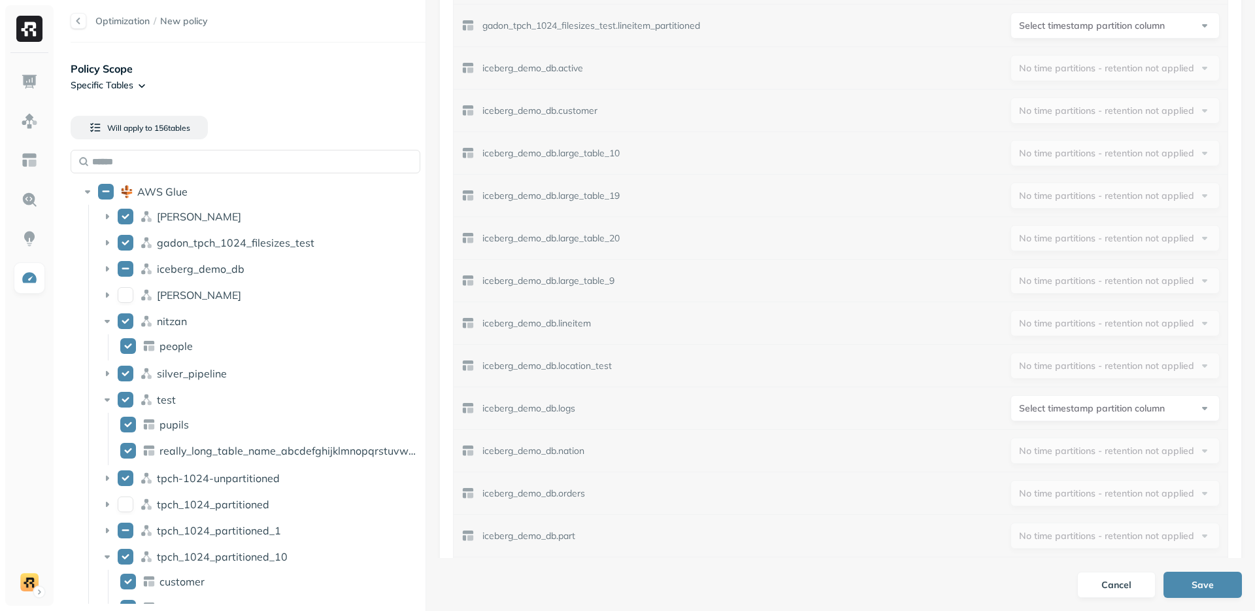
scroll to position [933, 0]
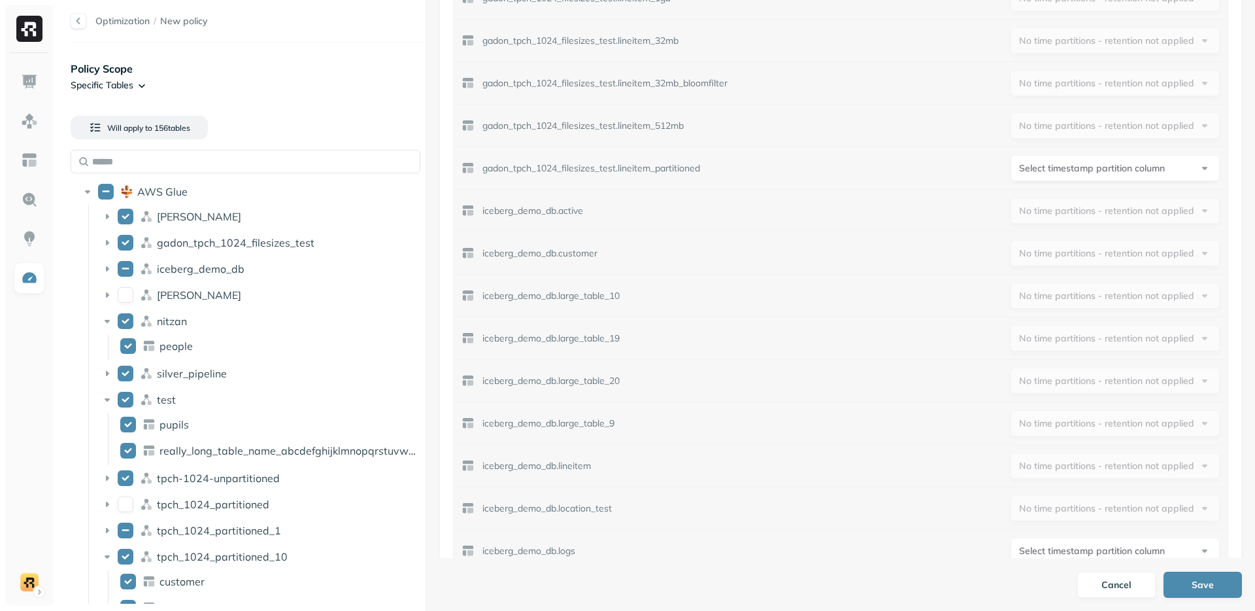
click at [566, 172] on p "gadon_tpch_1024_filesizes_test.lineitem_partitioned" at bounding box center [591, 168] width 218 height 12
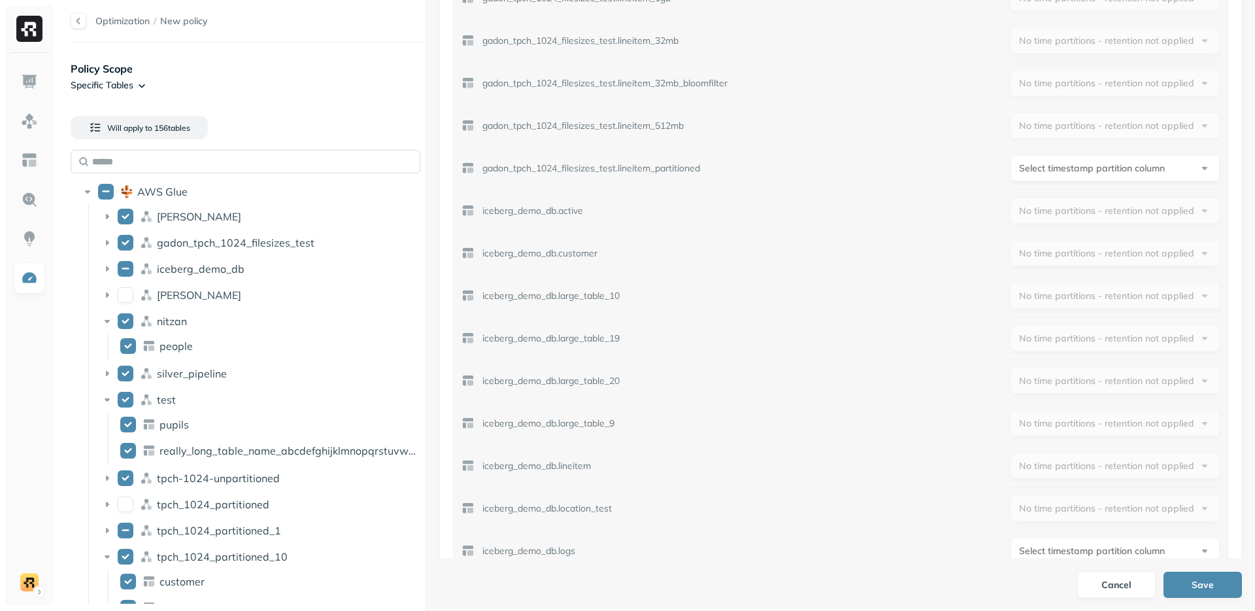
click at [241, 156] on input "text" at bounding box center [246, 162] width 350 height 24
click at [1067, 162] on html "Optimization / New policy Policy Scope Specific Tables Will apply to 156 table …" at bounding box center [627, 305] width 1255 height 611
click at [1068, 168] on html "Optimization / New policy Policy Scope Specific Tables Will apply to 156 table …" at bounding box center [627, 305] width 1255 height 611
click at [219, 160] on input "text" at bounding box center [246, 162] width 350 height 24
paste input "**********"
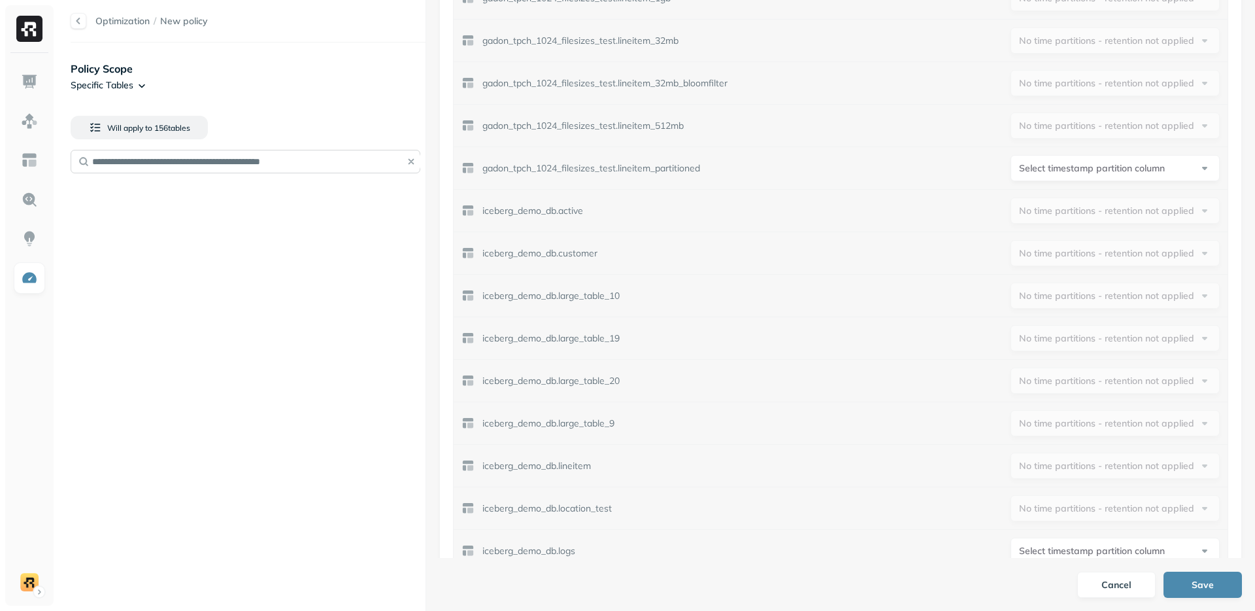
click at [172, 162] on input "**********" at bounding box center [246, 162] width 350 height 24
drag, startPoint x: 231, startPoint y: 163, endPoint x: 78, endPoint y: 167, distance: 152.4
click at [78, 167] on input "**********" at bounding box center [246, 162] width 350 height 24
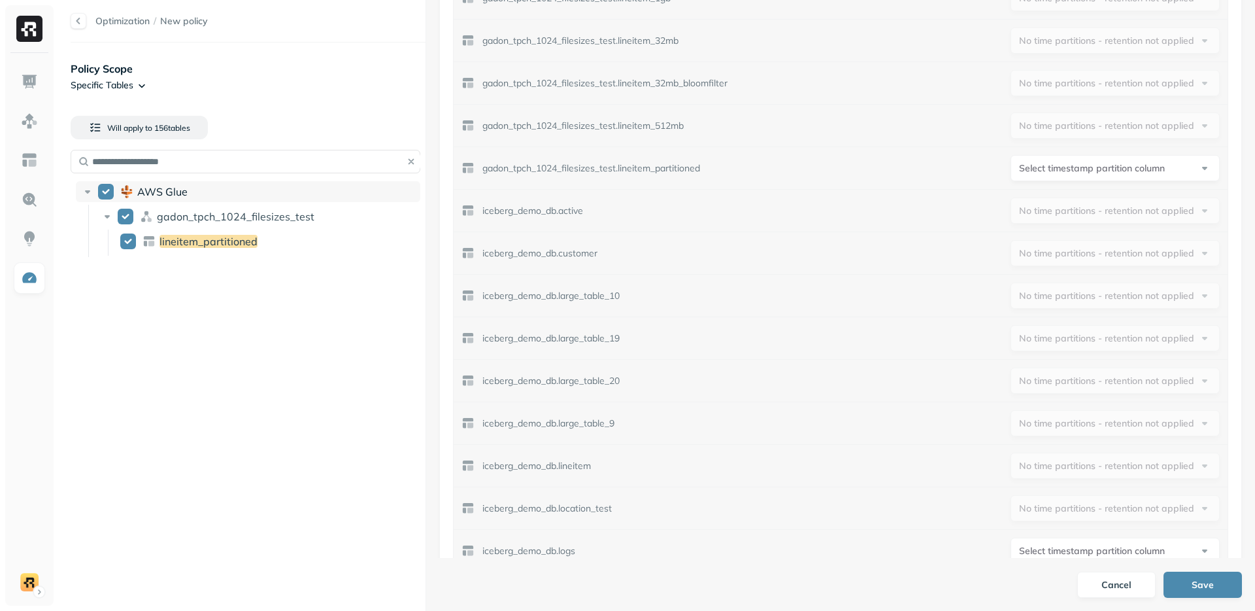
click at [103, 188] on button "AWS Glue" at bounding box center [106, 192] width 16 height 16
click at [205, 163] on input "**********" at bounding box center [246, 162] width 350 height 24
paste input "**********"
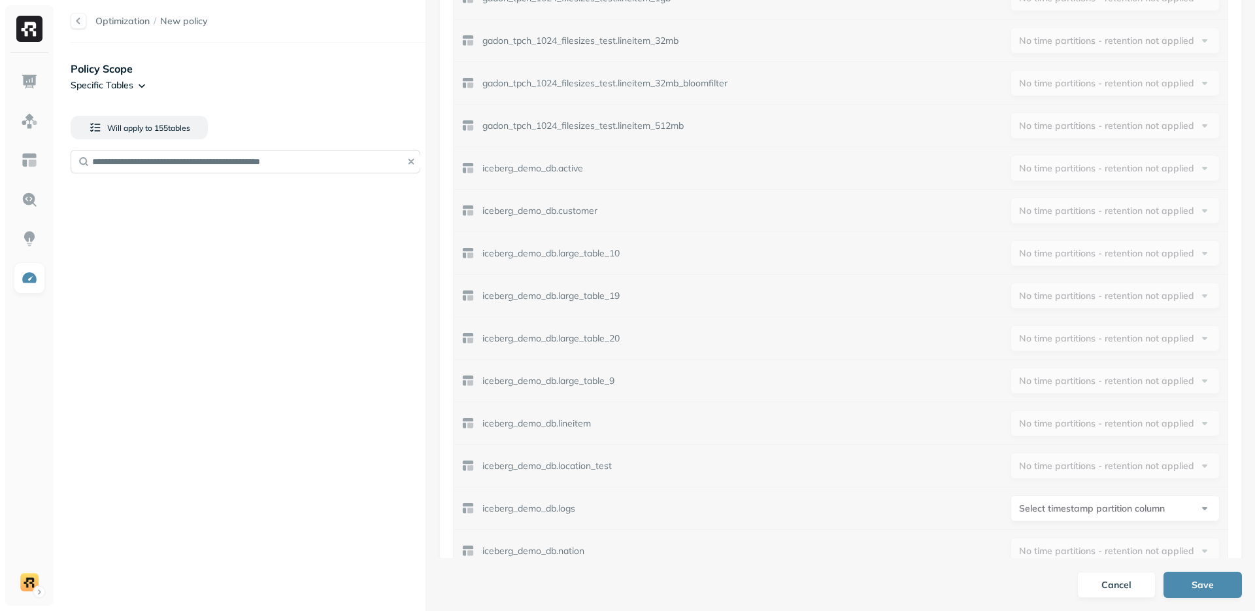
click at [396, 158] on input "**********" at bounding box center [246, 162] width 350 height 24
type input "**********"
click at [409, 162] on button "button" at bounding box center [411, 161] width 18 height 18
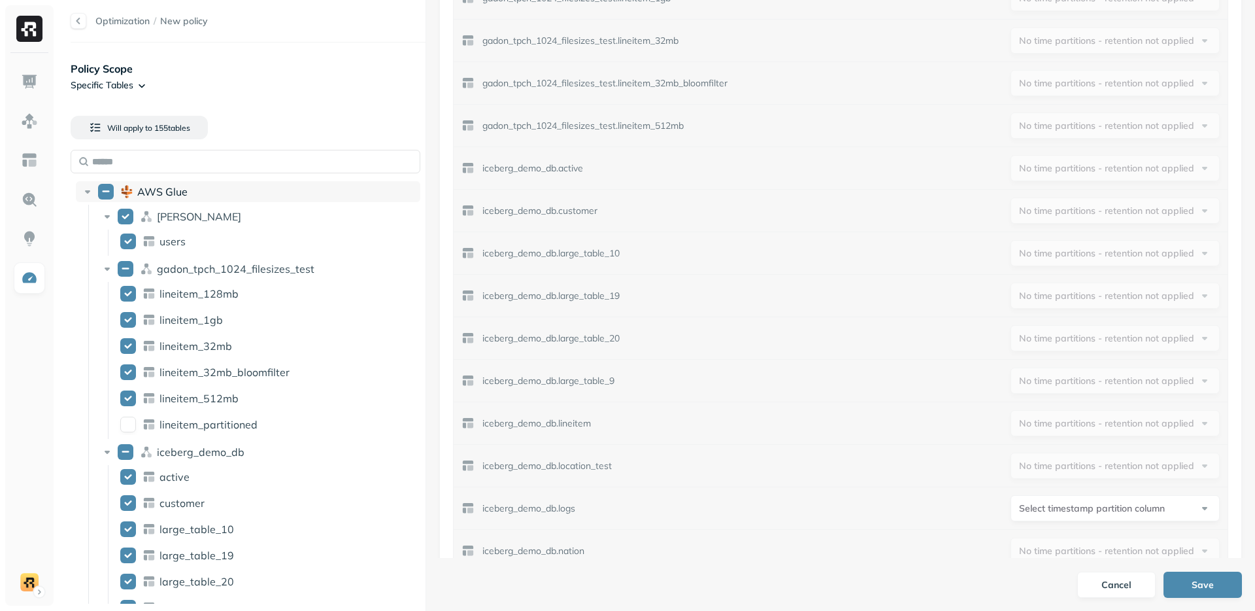
click at [97, 193] on div "AWS Glue" at bounding box center [248, 191] width 345 height 21
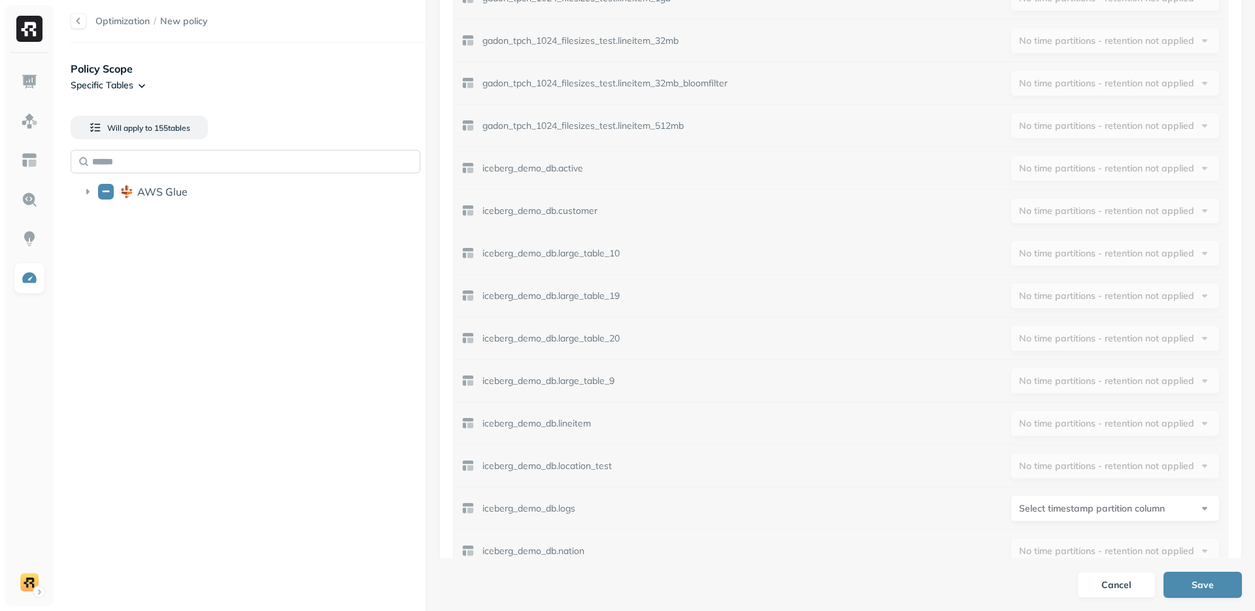
click at [145, 156] on input "text" at bounding box center [246, 162] width 350 height 24
click at [110, 190] on button "AWS Glue" at bounding box center [106, 192] width 16 height 16
click at [107, 192] on button "AWS Glue" at bounding box center [106, 192] width 16 height 16
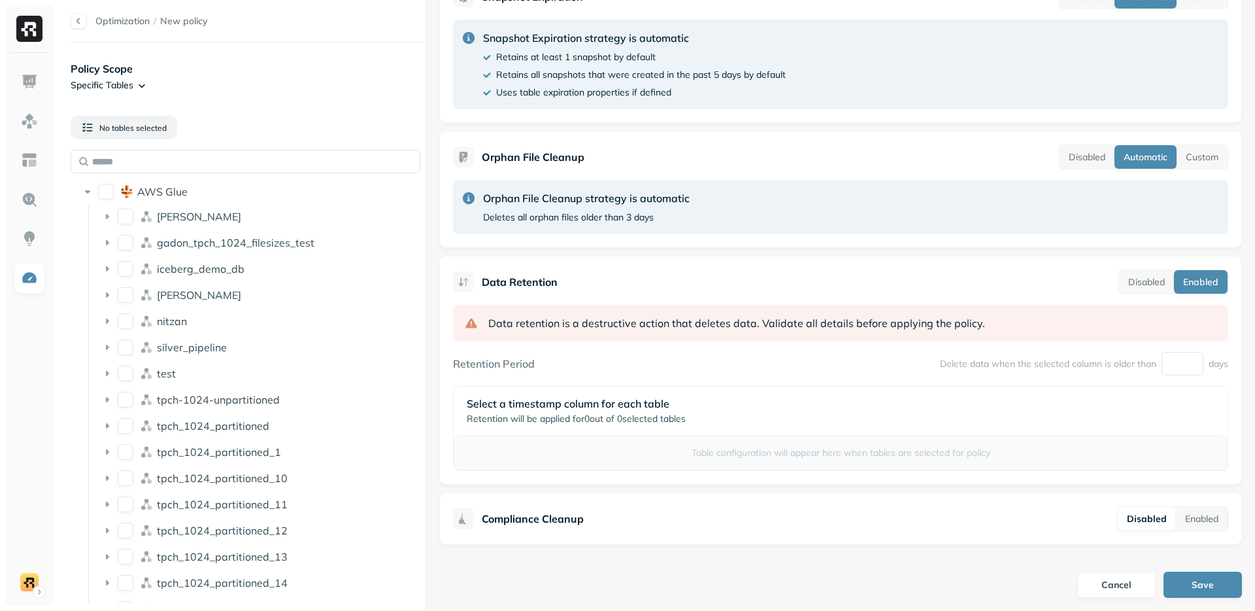
scroll to position [390, 0]
click at [73, 192] on div "AWS Glue [PERSON_NAME] gadon_tpch_1024_filesizes_test iceberg_demo_db [PERSON_N…" at bounding box center [248, 493] width 355 height 635
click at [173, 166] on input "text" at bounding box center [246, 162] width 350 height 24
paste input "**********"
type input "**********"
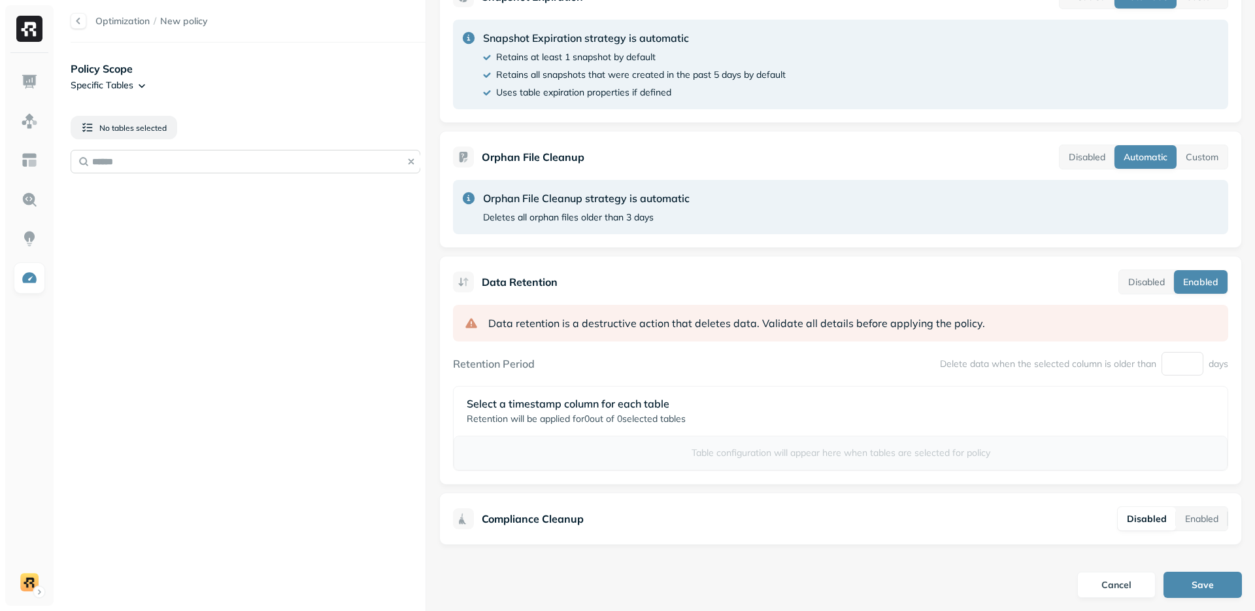
paste input "**********"
type input "**********"
click at [137, 240] on div "lineitem_partitioned" at bounding box center [268, 241] width 307 height 21
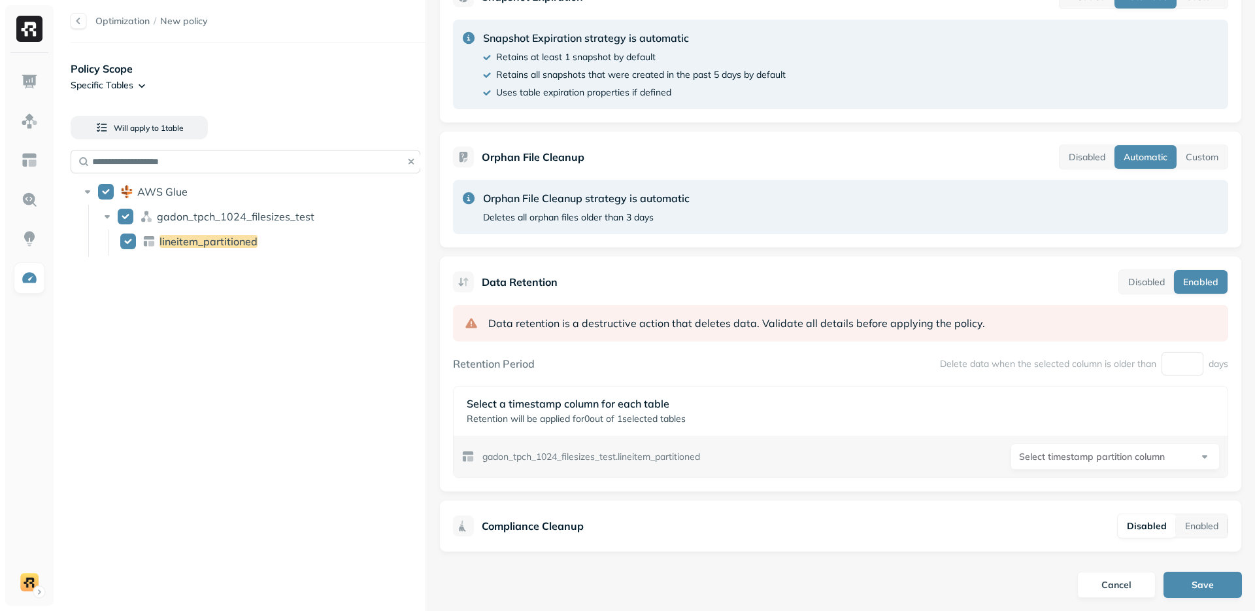
click at [256, 167] on input "**********" at bounding box center [246, 162] width 350 height 24
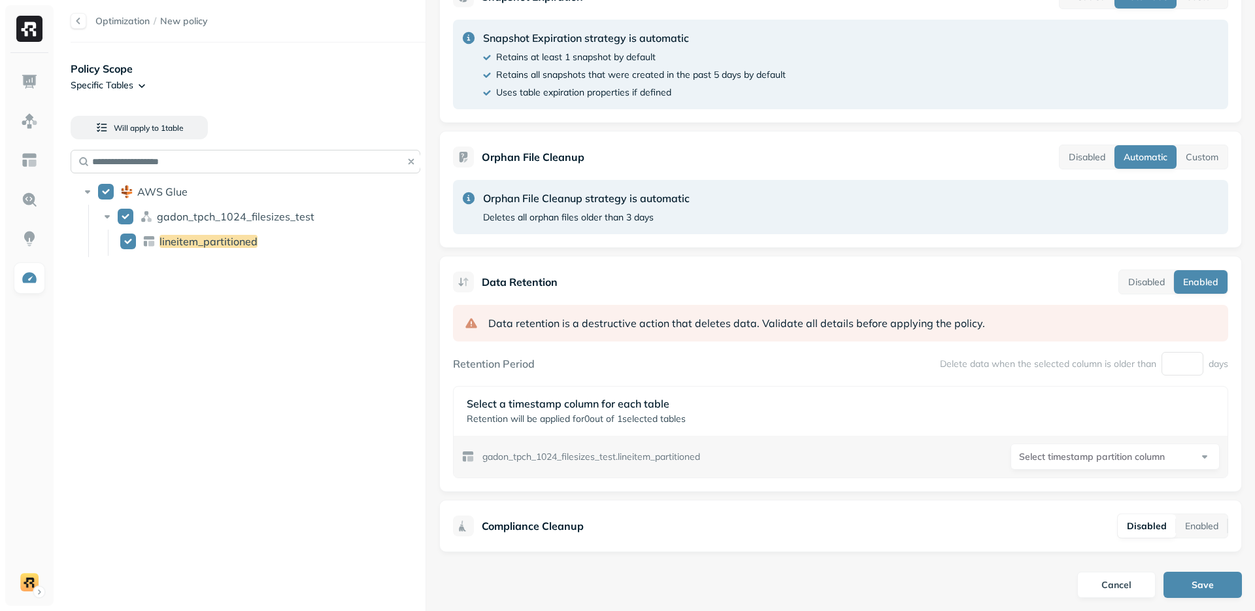
click at [256, 167] on input "**********" at bounding box center [246, 162] width 350 height 24
click at [138, 240] on div "lineitem_partitioned" at bounding box center [268, 241] width 307 height 21
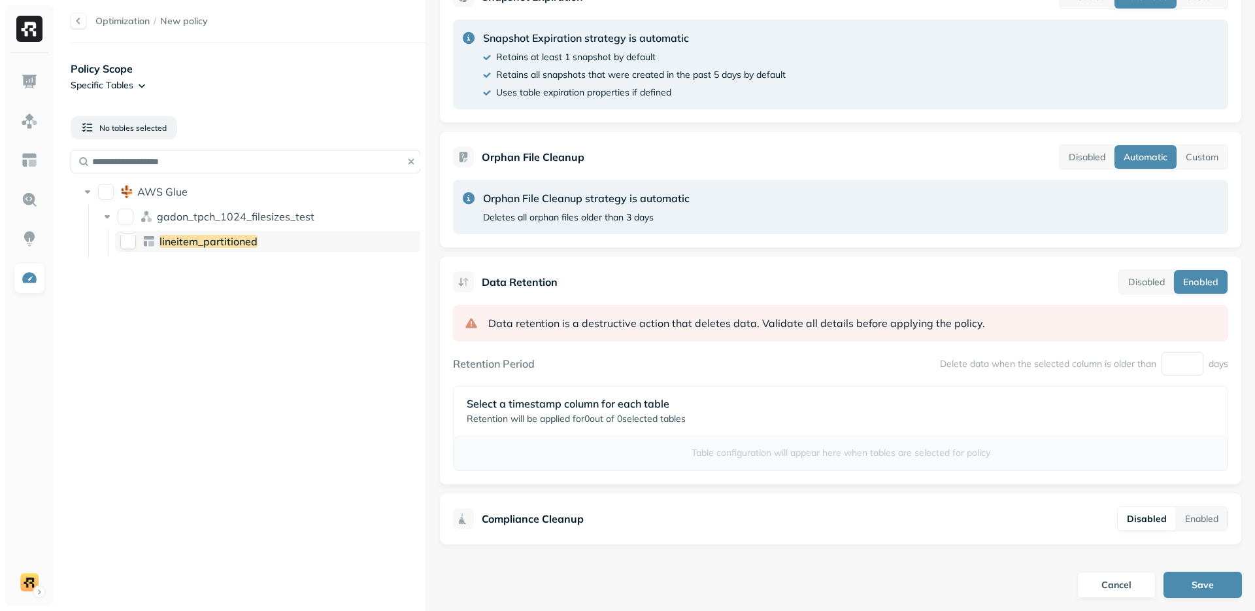
click at [132, 241] on button "lineitem_partitioned" at bounding box center [128, 241] width 16 height 16
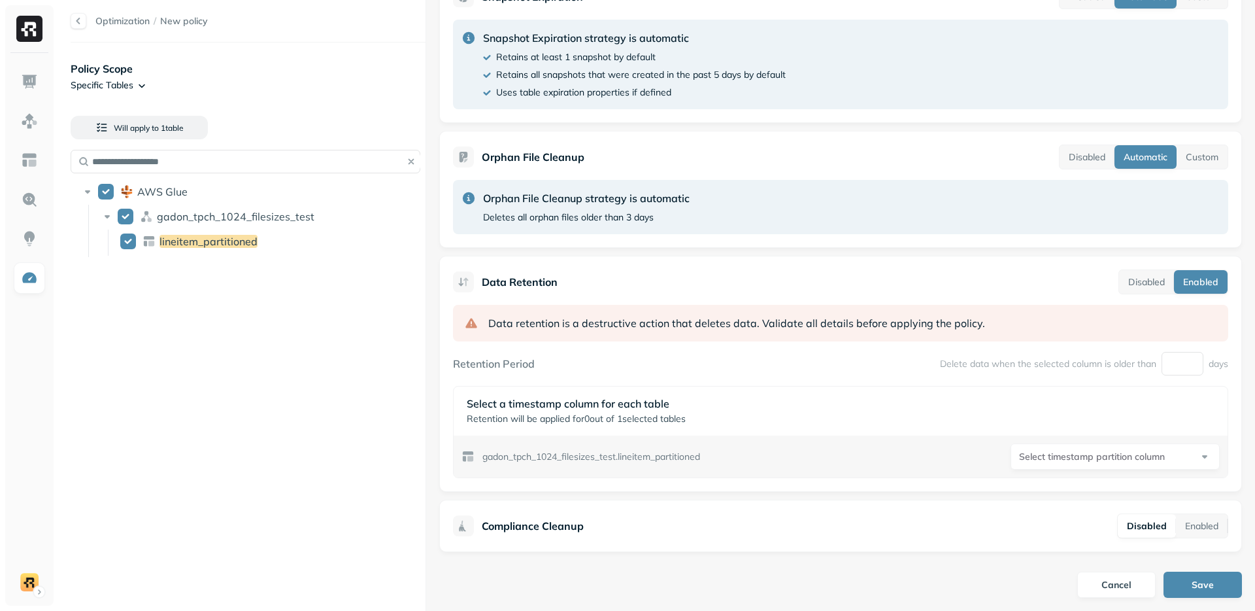
click at [1094, 454] on html "**********" at bounding box center [627, 305] width 1255 height 611
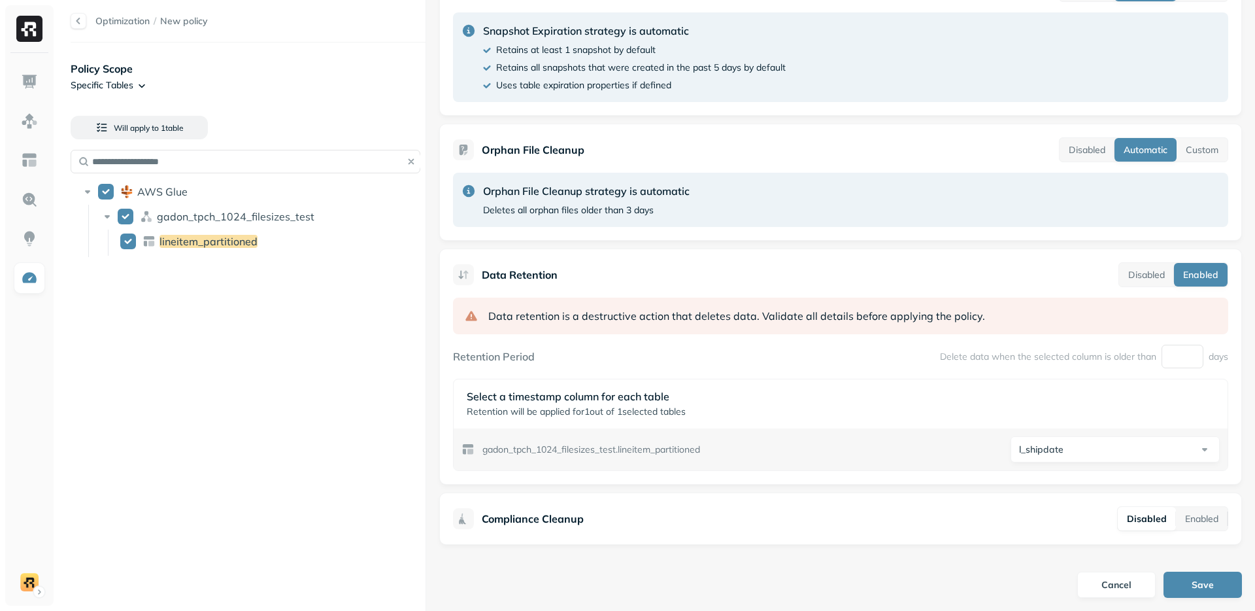
click at [1111, 452] on html "**********" at bounding box center [627, 305] width 1255 height 611
click at [1044, 426] on html "**********" at bounding box center [627, 305] width 1255 height 611
click at [1173, 355] on input "number" at bounding box center [1183, 357] width 42 height 24
type input "**"
click at [932, 444] on div "**********" at bounding box center [841, 449] width 774 height 42
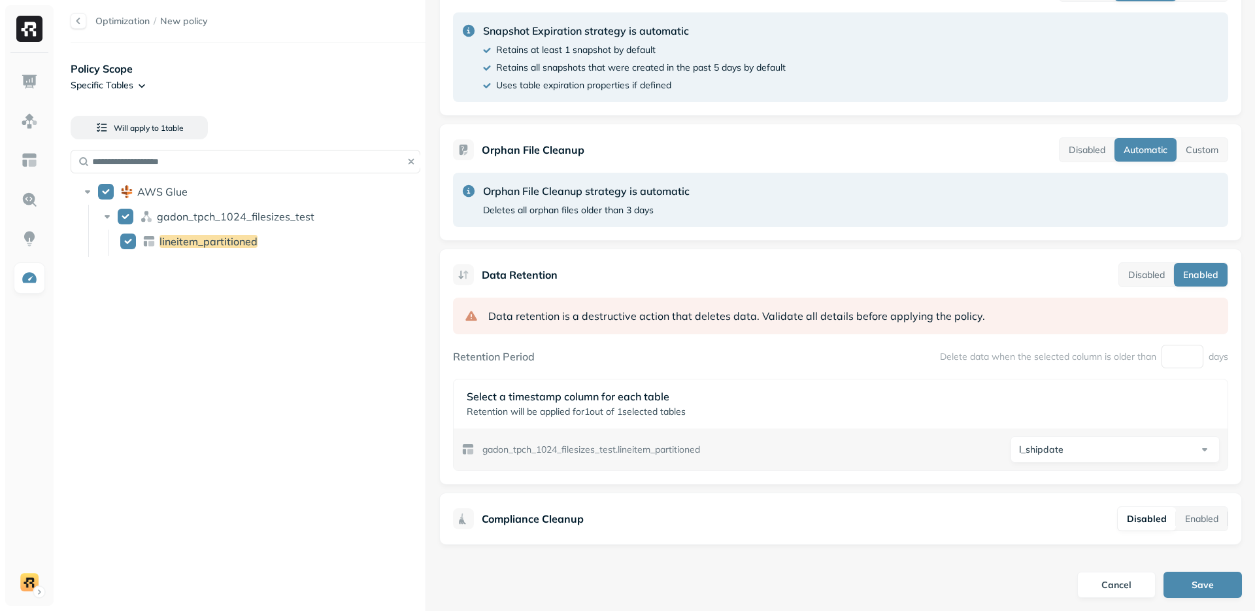
drag, startPoint x: 1196, startPoint y: 516, endPoint x: 1028, endPoint y: 494, distance: 170.2
click at [1196, 516] on button "Enabled" at bounding box center [1202, 519] width 52 height 24
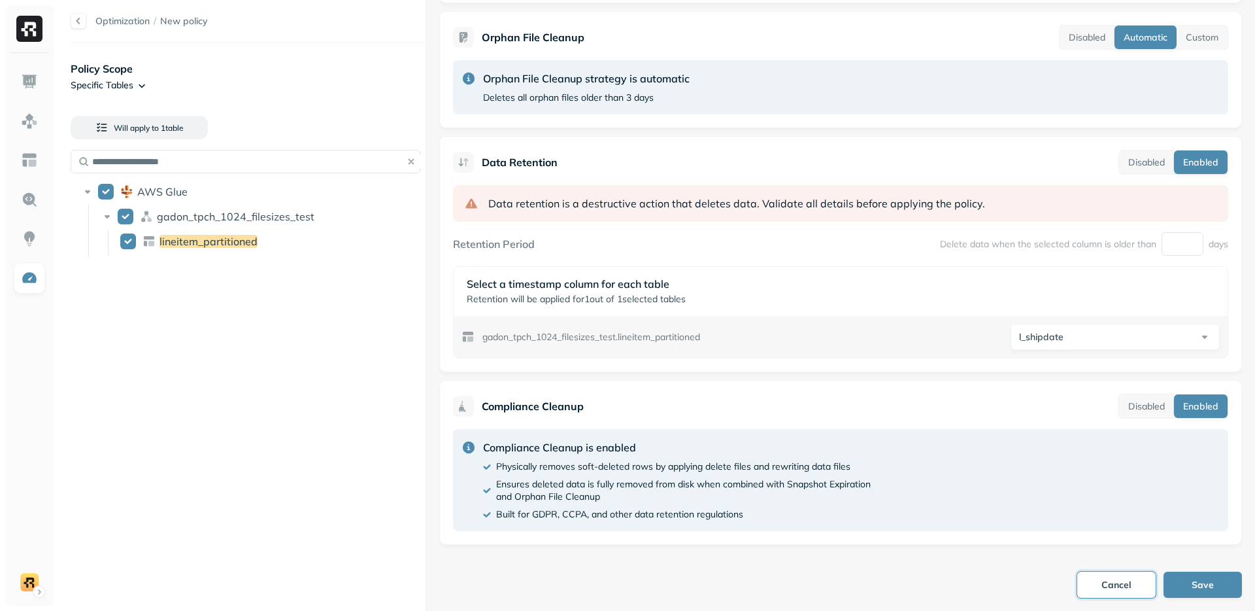
click at [1103, 579] on button "Cancel" at bounding box center [1116, 584] width 78 height 26
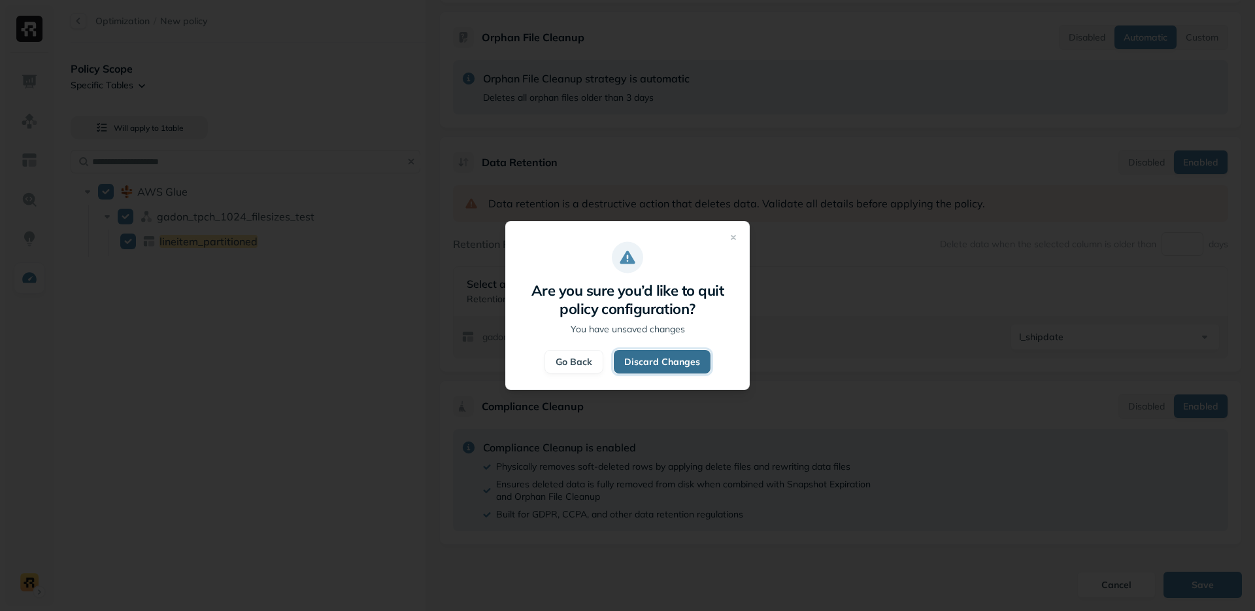
click at [685, 366] on button "Discard Changes" at bounding box center [662, 362] width 97 height 24
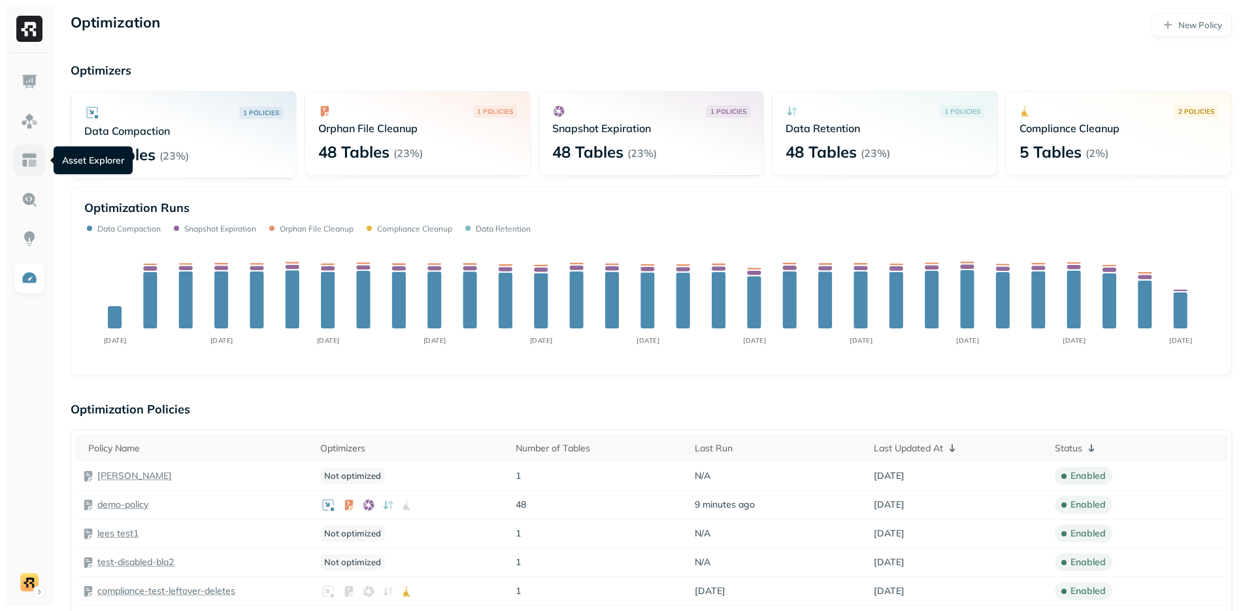
click at [31, 148] on link at bounding box center [29, 159] width 31 height 31
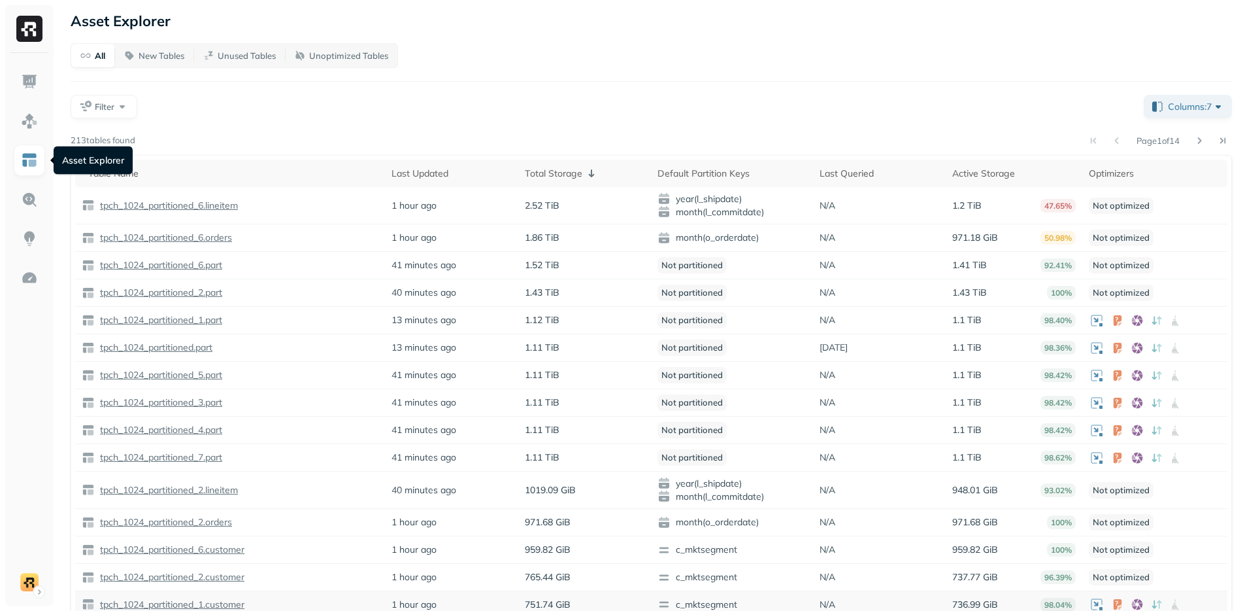
click at [405, 541] on tbody "tpch_1024_partitioned_6.lineitem 1 hour ago 2.52 TiB year(l_shipdate) month(l_c…" at bounding box center [651, 415] width 1153 height 457
click at [679, 101] on div "Filter" at bounding box center [602, 107] width 1063 height 24
click at [29, 123] on img at bounding box center [29, 120] width 17 height 17
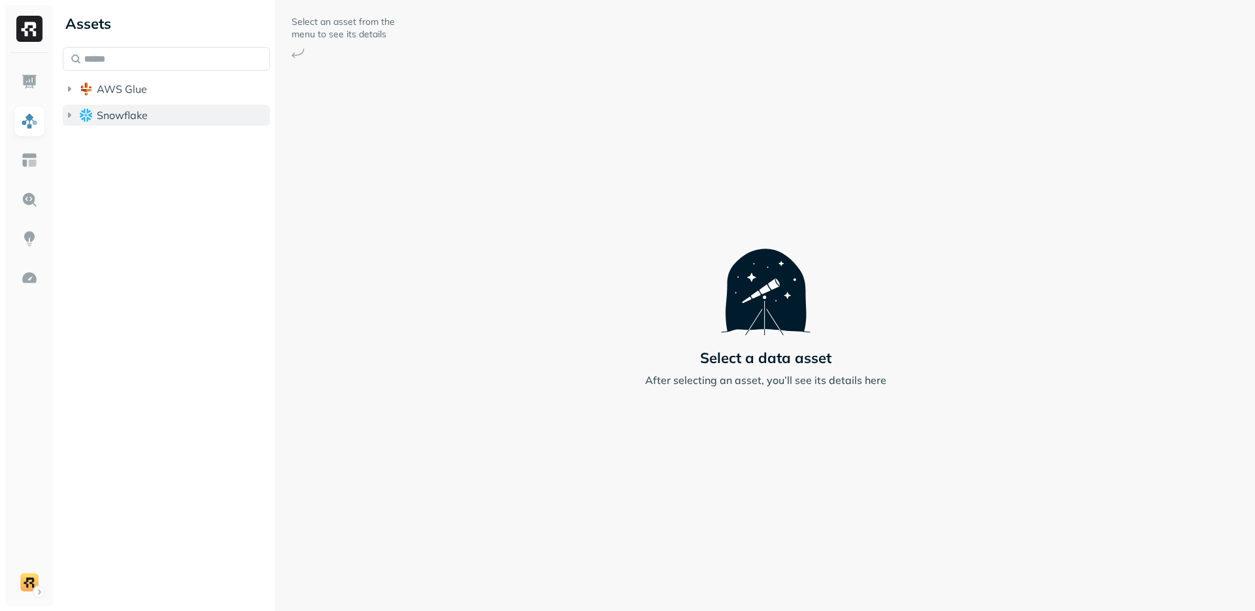
click at [122, 116] on span "Snowflake" at bounding box center [122, 115] width 51 height 13
click at [133, 139] on span "POC_DATABASE" at bounding box center [151, 139] width 83 height 13
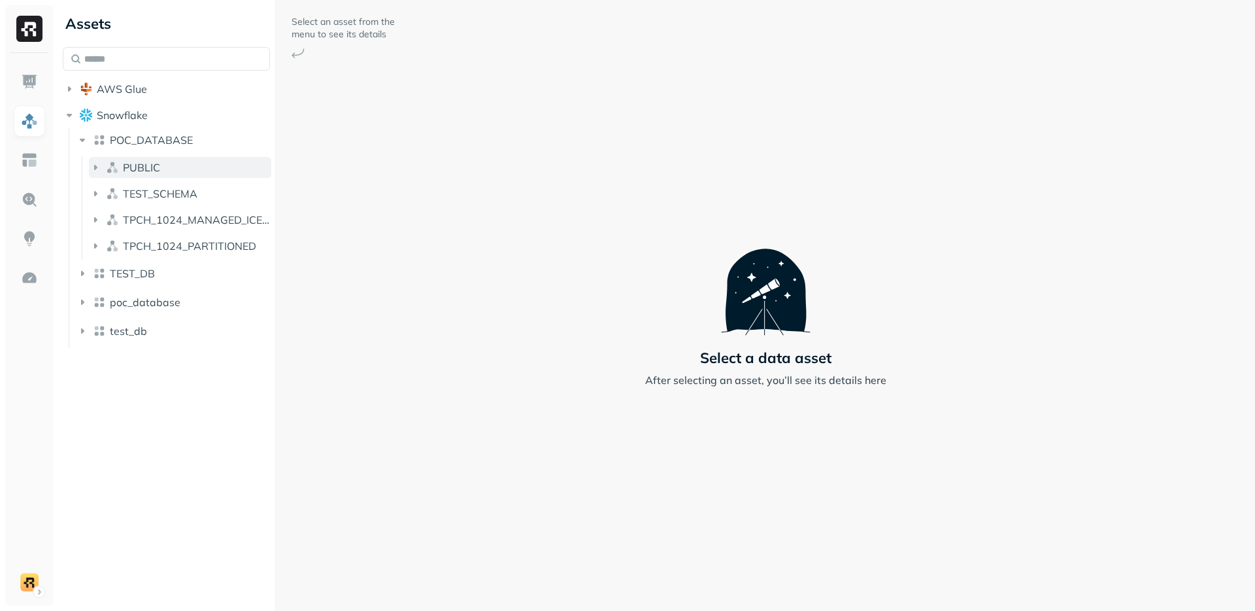
click at [144, 163] on span "PUBLIC" at bounding box center [141, 167] width 37 height 13
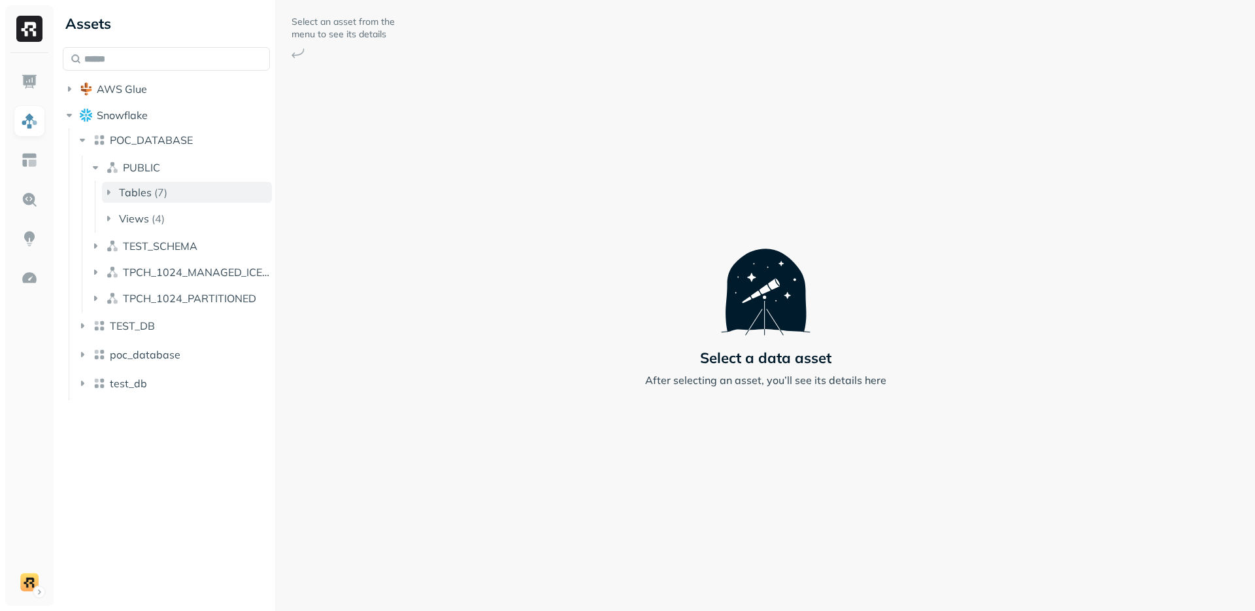
click at [158, 192] on p "( 7 )" at bounding box center [160, 192] width 13 height 13
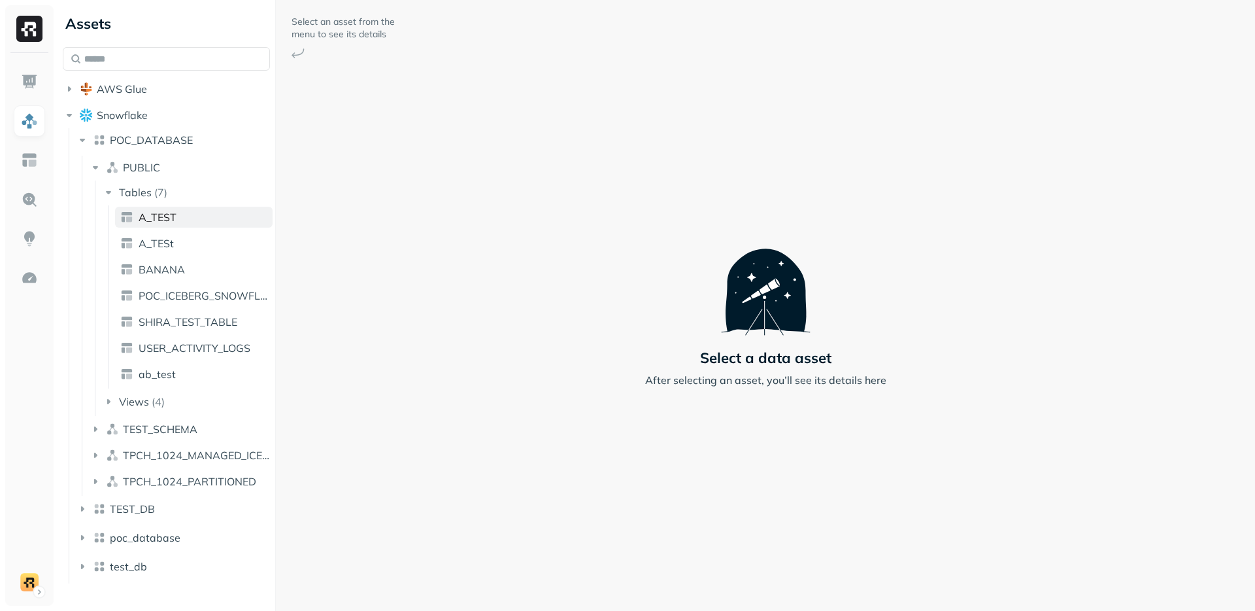
click at [165, 216] on span "A_TEST" at bounding box center [158, 217] width 38 height 13
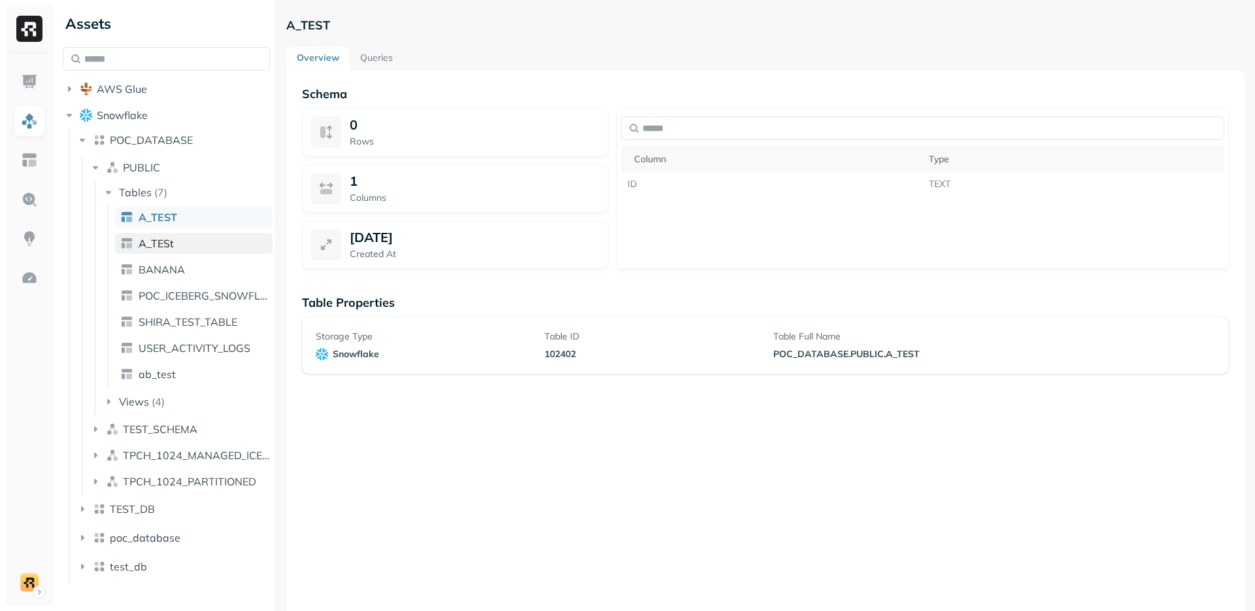
click at [163, 248] on span "A_TESt" at bounding box center [156, 243] width 35 height 13
click at [175, 273] on span "BANANA" at bounding box center [162, 269] width 46 height 13
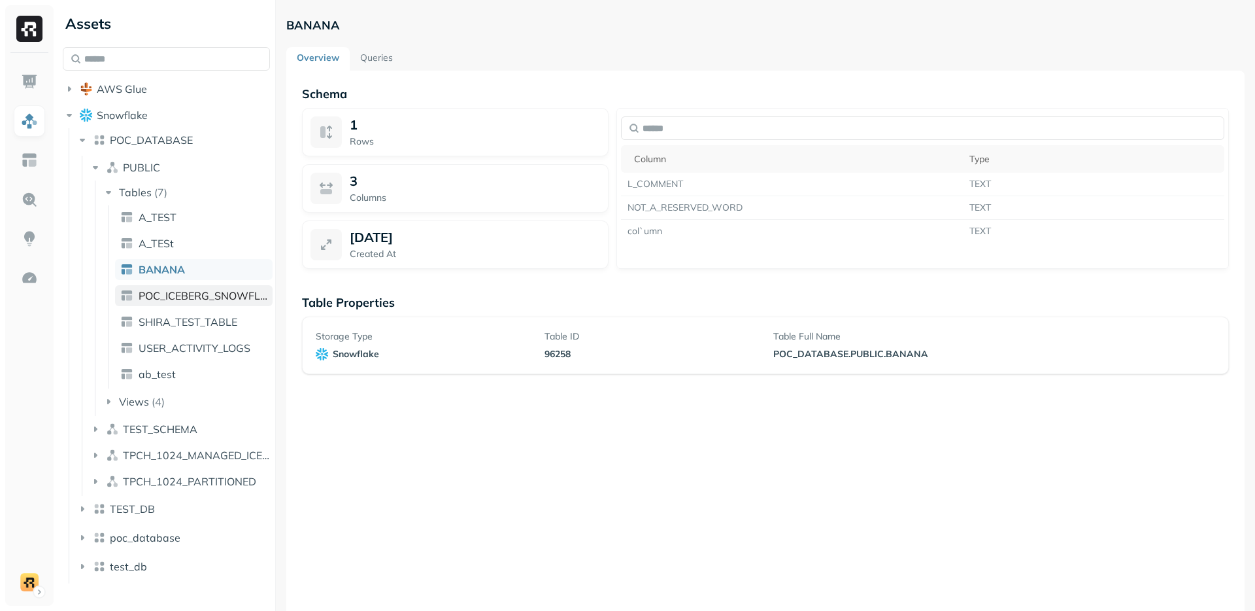
click at [167, 301] on span "POC_ICEBERG_SNOWFLAKE_MANAGED" at bounding box center [203, 295] width 129 height 13
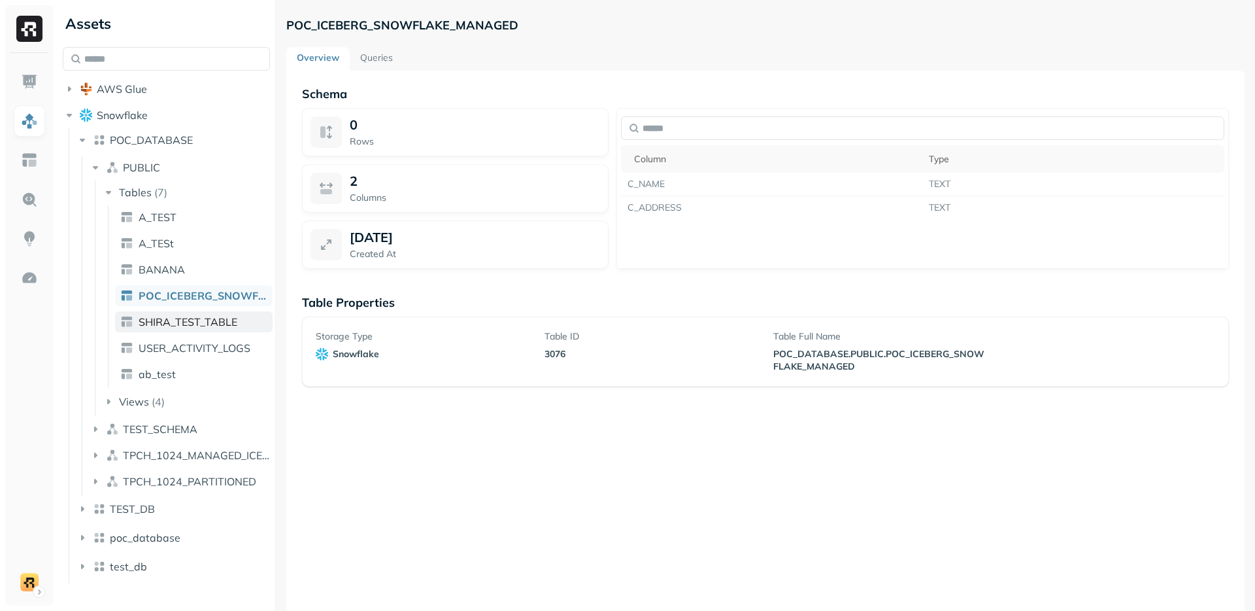
click at [189, 331] on link "SHIRA_TEST_TABLE" at bounding box center [194, 321] width 158 height 21
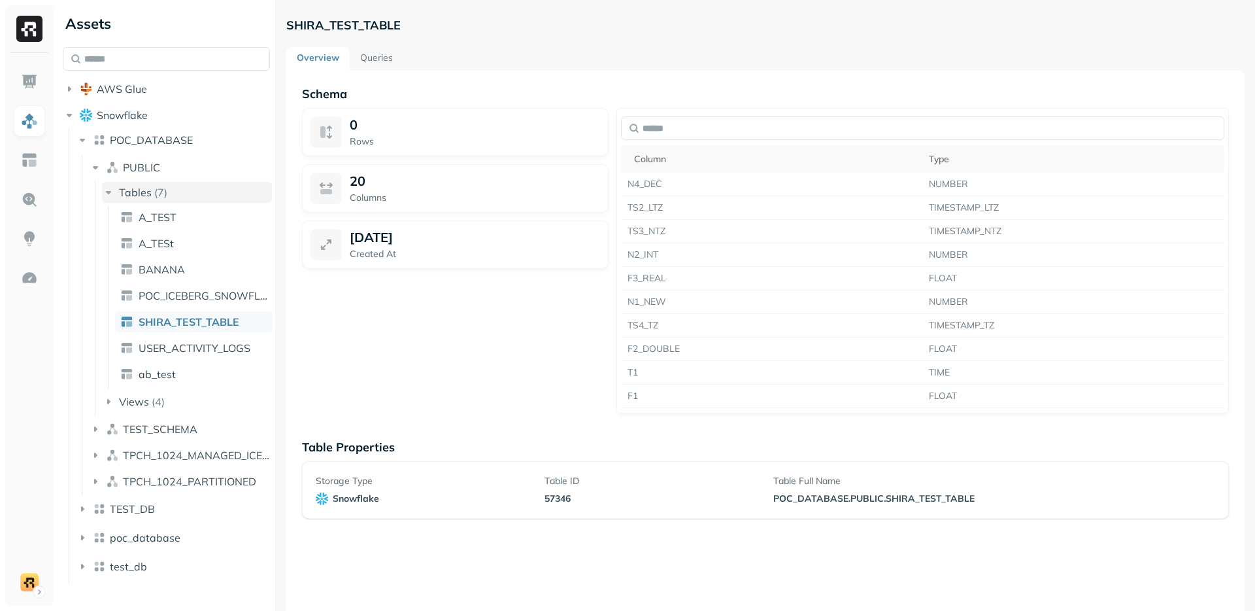
click at [151, 201] on button "Tables ( 7 )" at bounding box center [187, 192] width 170 height 21
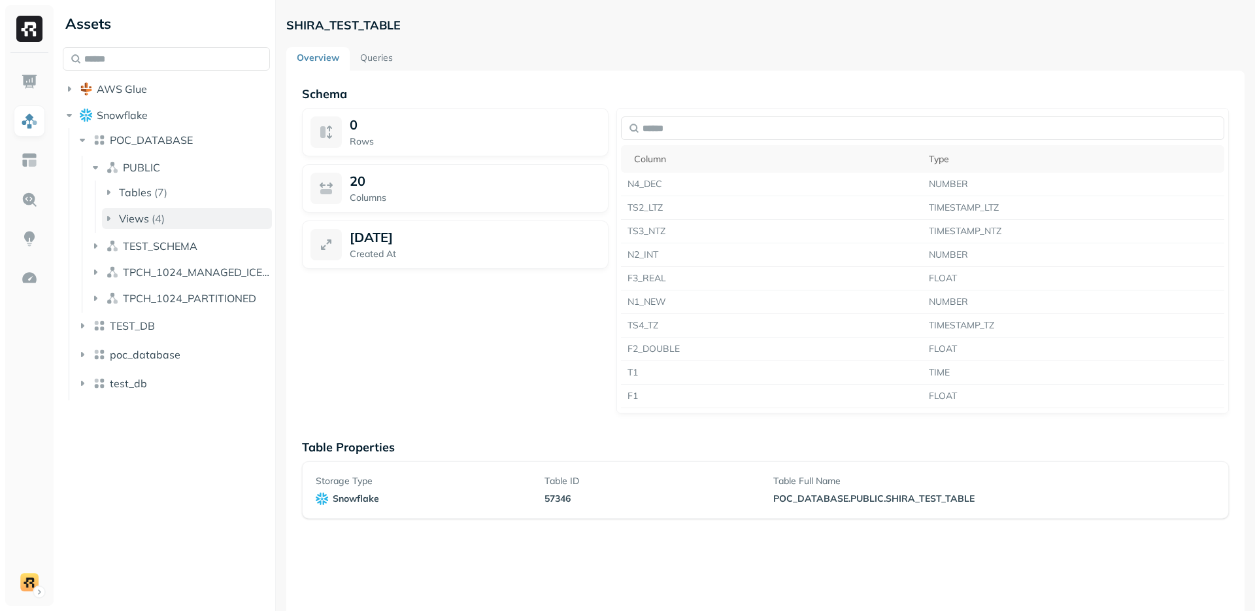
click at [150, 220] on div "Views ( 4 )" at bounding box center [142, 218] width 46 height 13
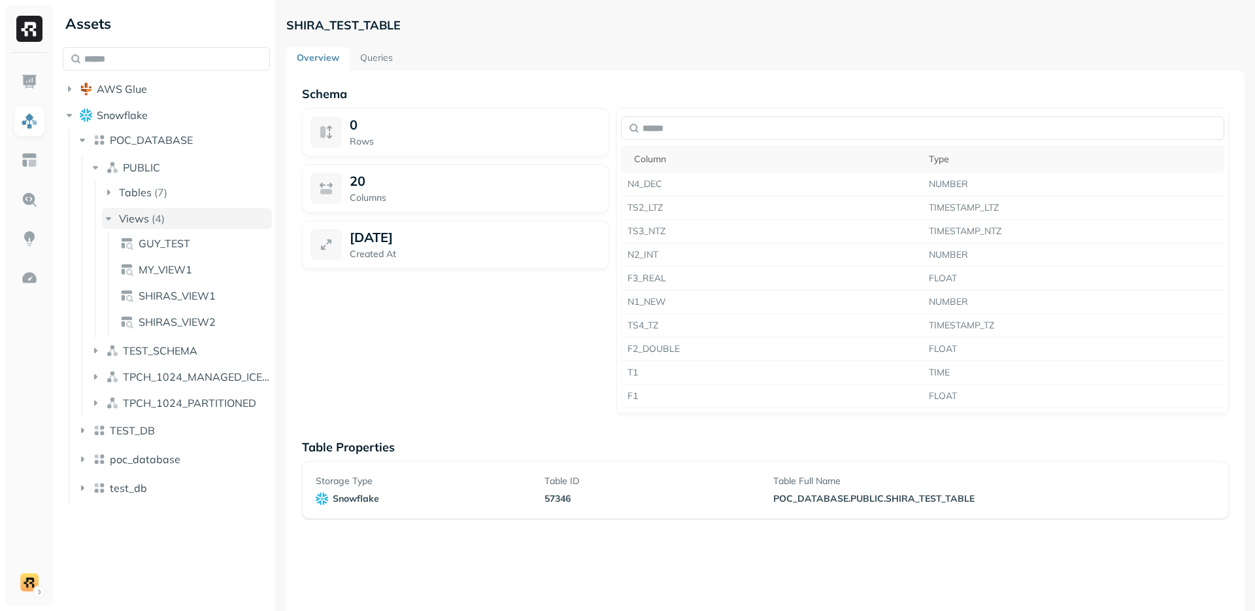
click at [150, 220] on div "Views ( 4 )" at bounding box center [142, 218] width 46 height 13
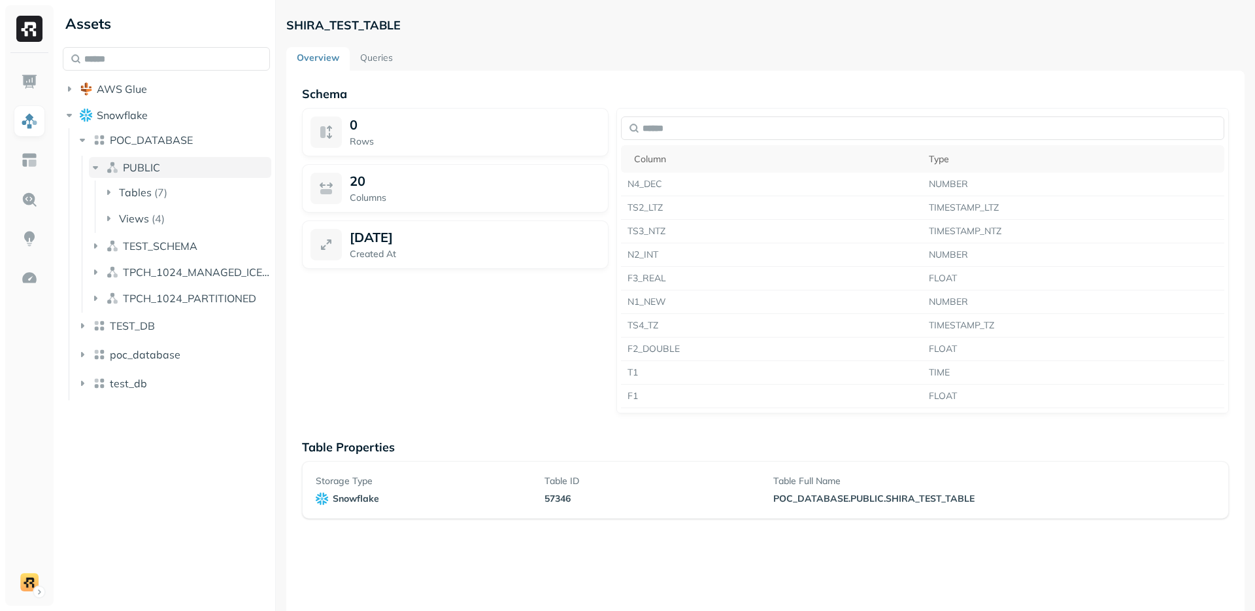
click at [161, 173] on button "PUBLIC" at bounding box center [180, 167] width 182 height 21
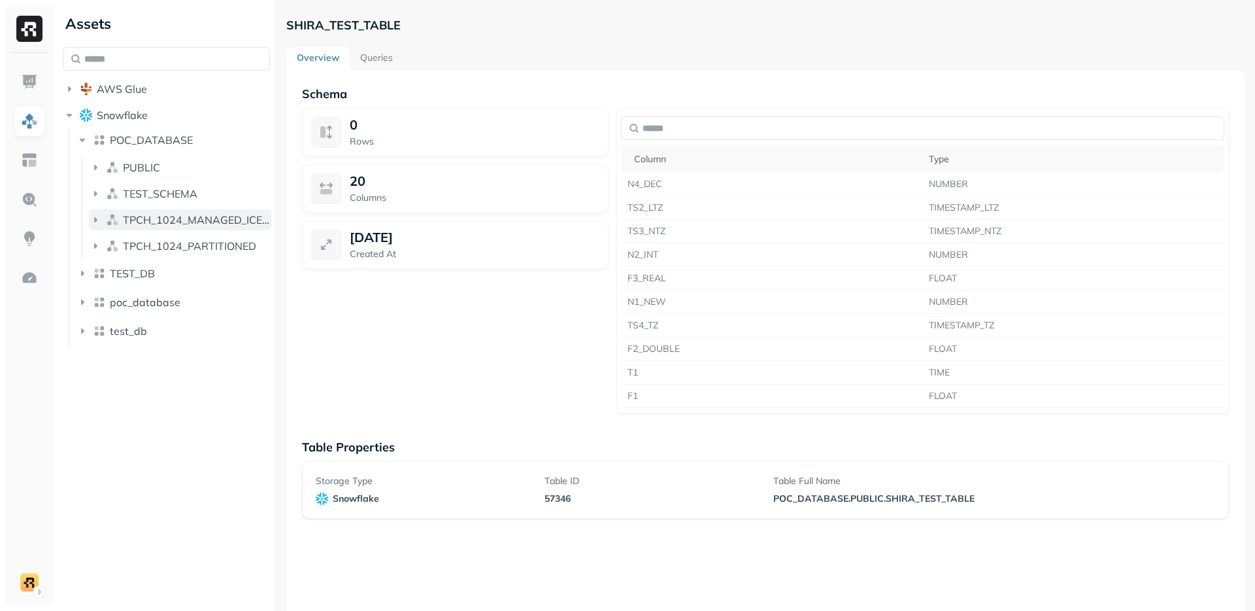
click at [129, 209] on button "TPCH_1024_MANAGED_ICEBERG" at bounding box center [180, 219] width 182 height 21
click at [141, 216] on span "TPCH_1024_MANAGED_ICEBERG" at bounding box center [197, 219] width 148 height 13
click at [154, 194] on span "TEST_SCHEMA" at bounding box center [160, 193] width 75 height 13
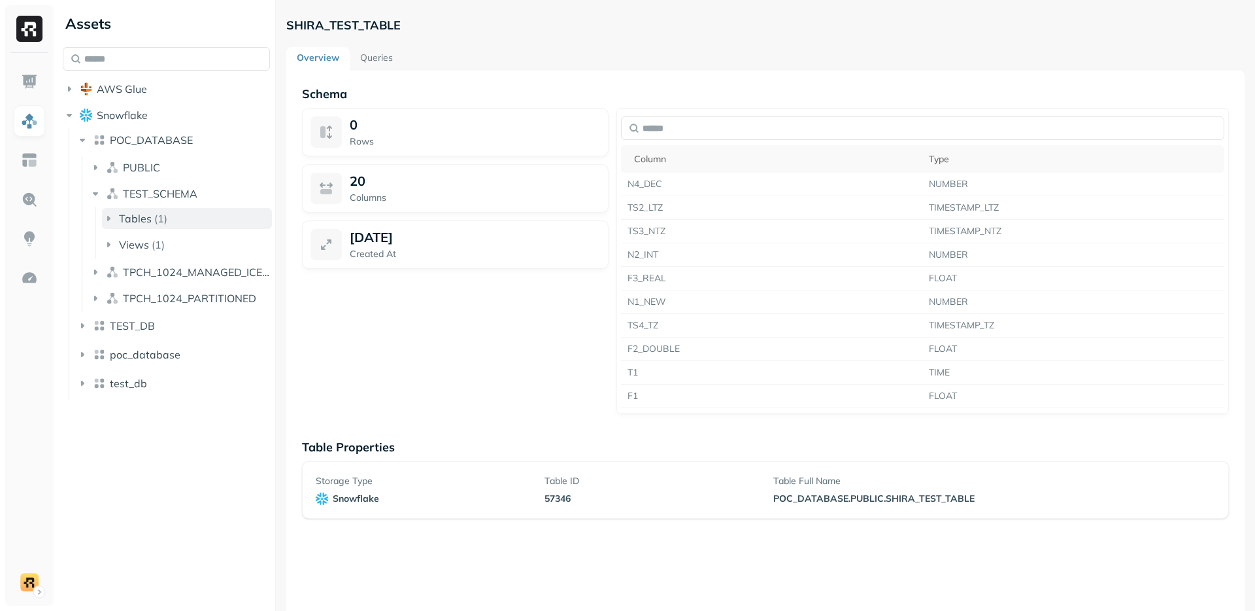
click at [154, 212] on p "( 1 )" at bounding box center [160, 218] width 13 height 13
click at [163, 232] on ul "DEMO_LINEITEM" at bounding box center [190, 244] width 165 height 26
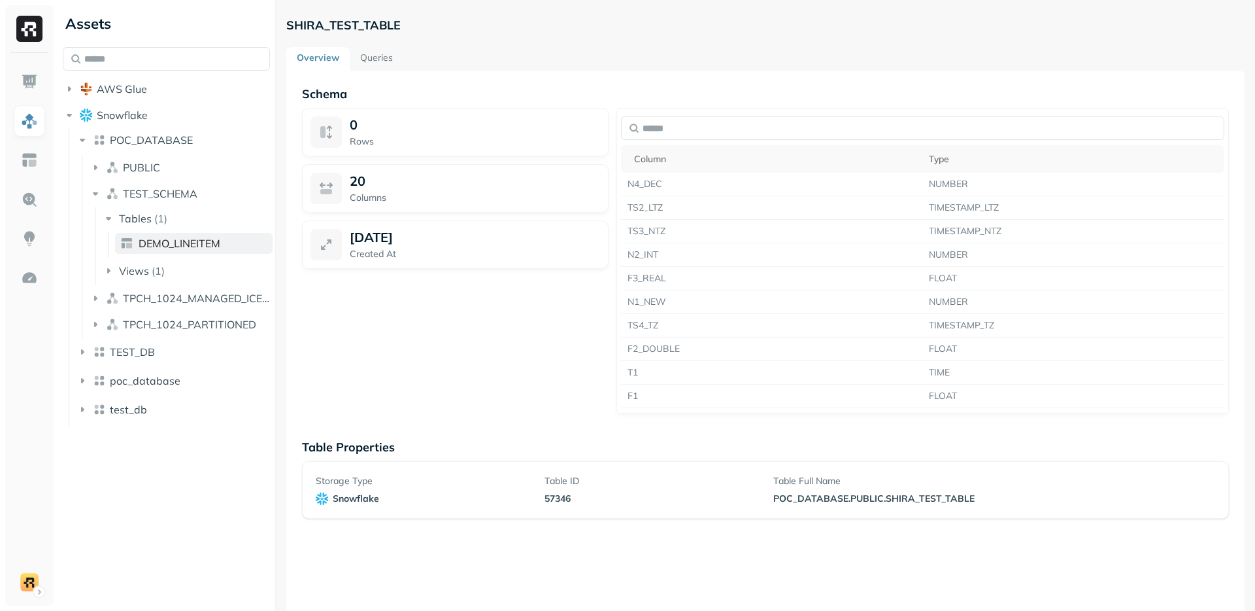
click at [178, 237] on span "DEMO_LINEITEM" at bounding box center [180, 243] width 82 height 13
click at [408, 330] on div "0 Rows 16 Columns [DATE] Created At" at bounding box center [455, 260] width 307 height 305
click at [110, 122] on button "Snowflake" at bounding box center [166, 115] width 207 height 21
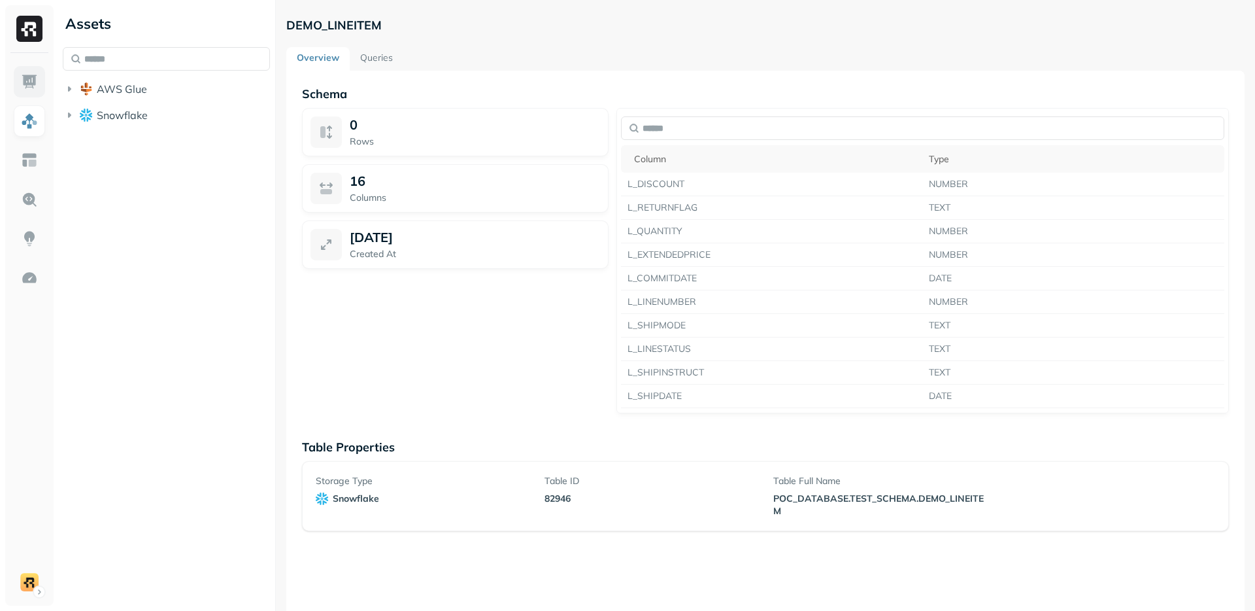
click at [34, 86] on img at bounding box center [29, 81] width 17 height 17
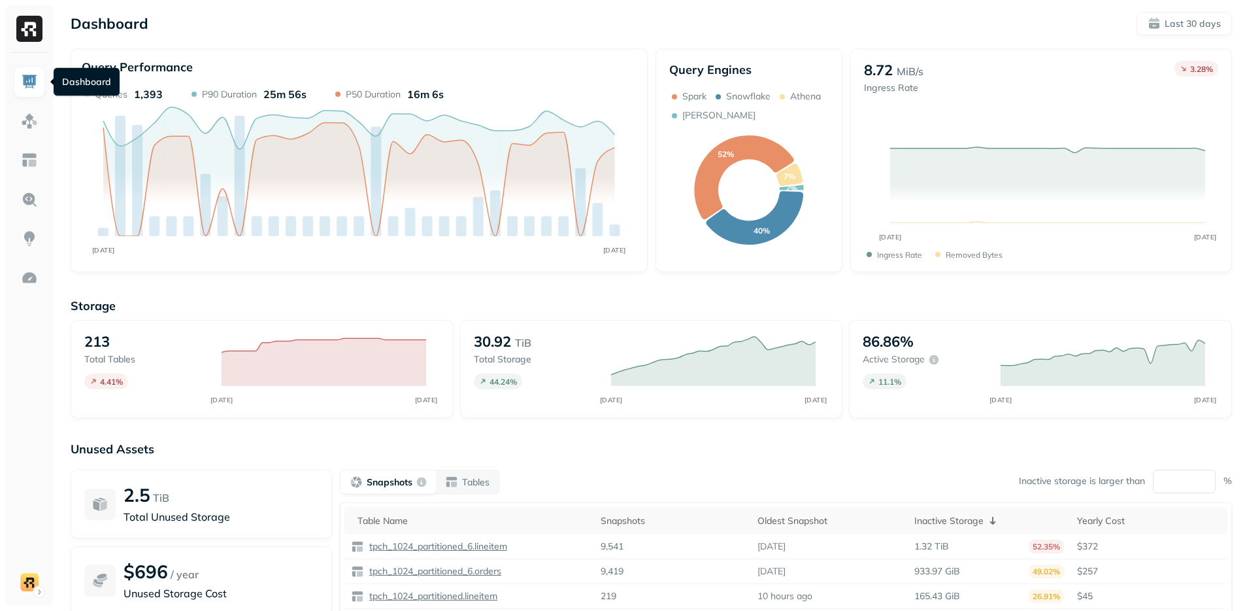
click at [167, 267] on div "Query Performance AUG [DATE] Queries 1,393 P90 Duration 25m 56s P50 Duration 16…" at bounding box center [359, 160] width 577 height 224
click at [34, 166] on img at bounding box center [29, 160] width 17 height 17
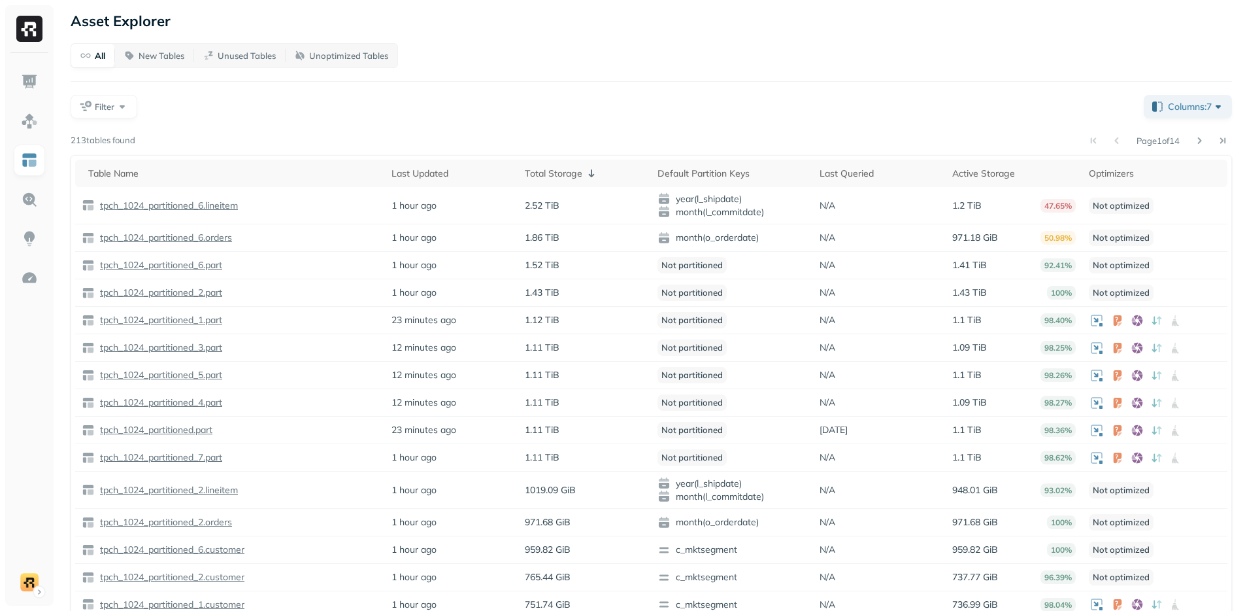
click at [492, 130] on div "All New Tables Unused Tables Unoptimized Tables Filter Columns: 7 Page 1 of 14 …" at bounding box center [652, 345] width 1162 height 605
click at [387, 106] on div "Filter" at bounding box center [602, 107] width 1063 height 24
click at [443, 115] on div "Filter" at bounding box center [602, 107] width 1063 height 24
click at [369, 136] on div "Page 1 of 14" at bounding box center [683, 140] width 1097 height 18
click at [530, 173] on div "Total Storage" at bounding box center [585, 173] width 120 height 16
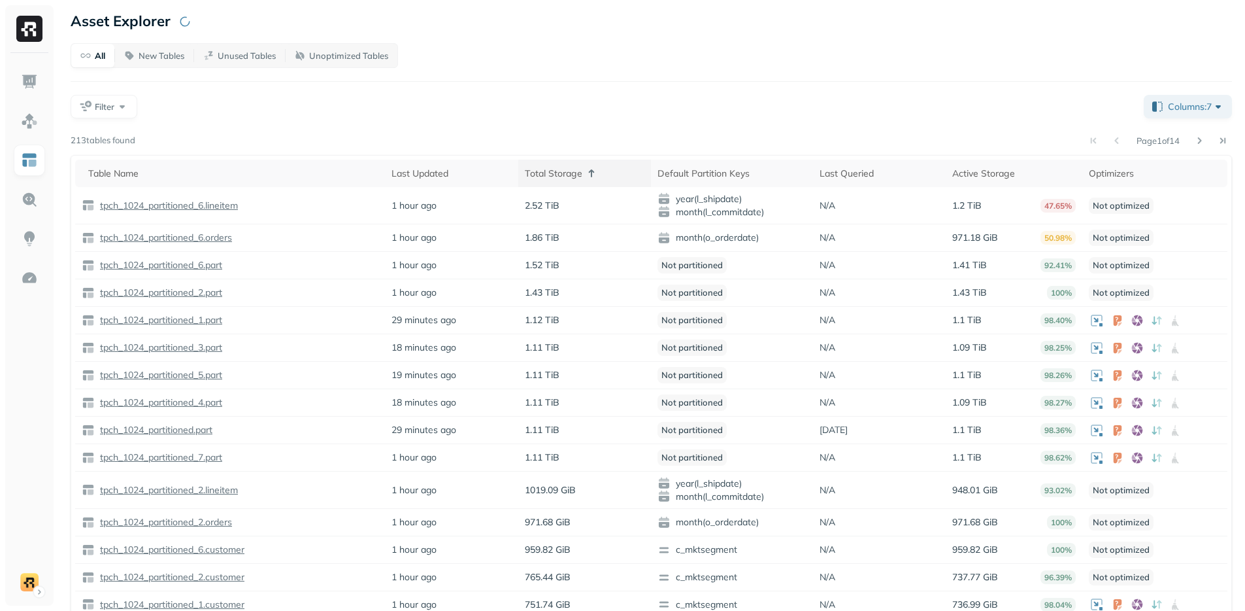
click at [547, 173] on div "Total Storage" at bounding box center [585, 173] width 120 height 16
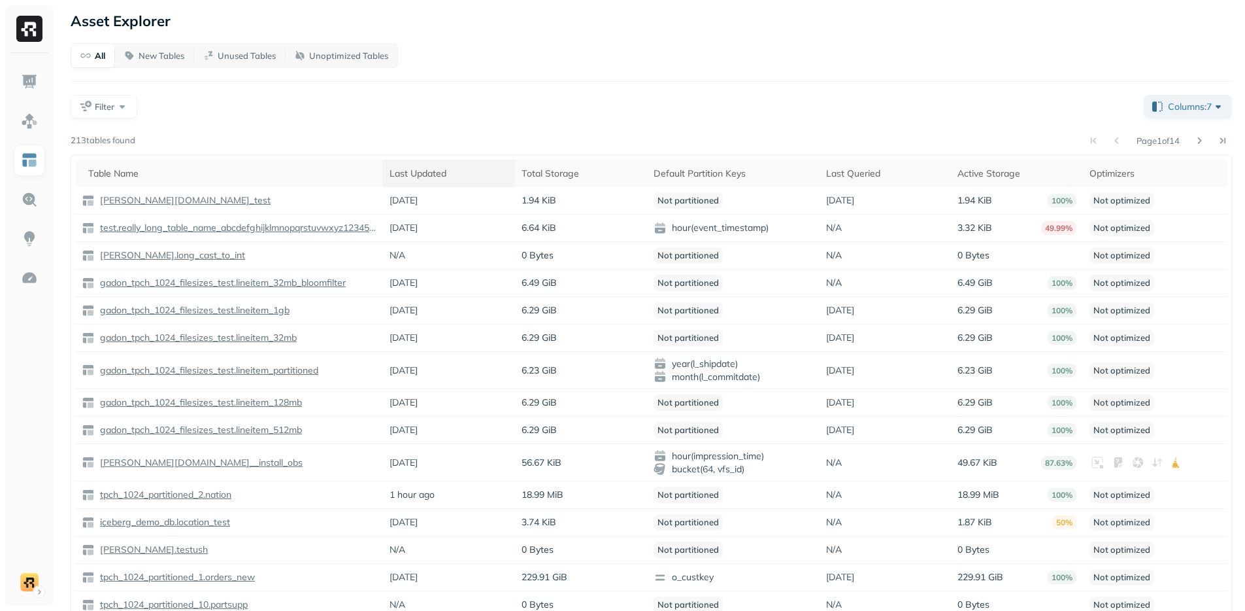
click at [457, 177] on div "Last Updated" at bounding box center [449, 173] width 119 height 12
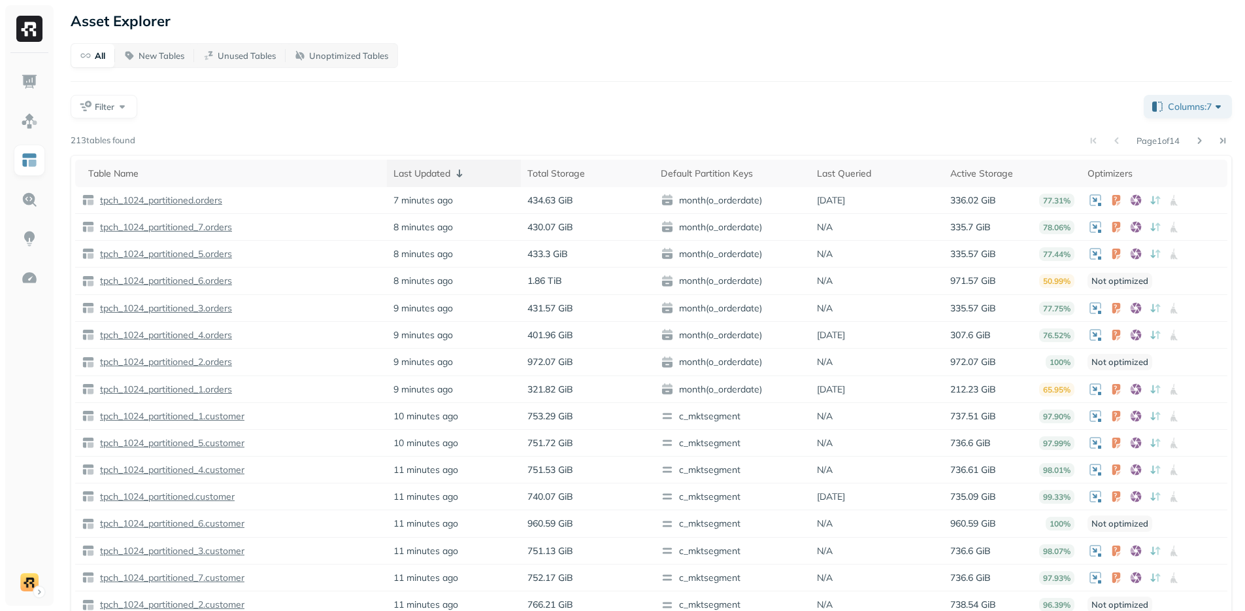
click at [416, 170] on div "Last Updated" at bounding box center [454, 173] width 121 height 16
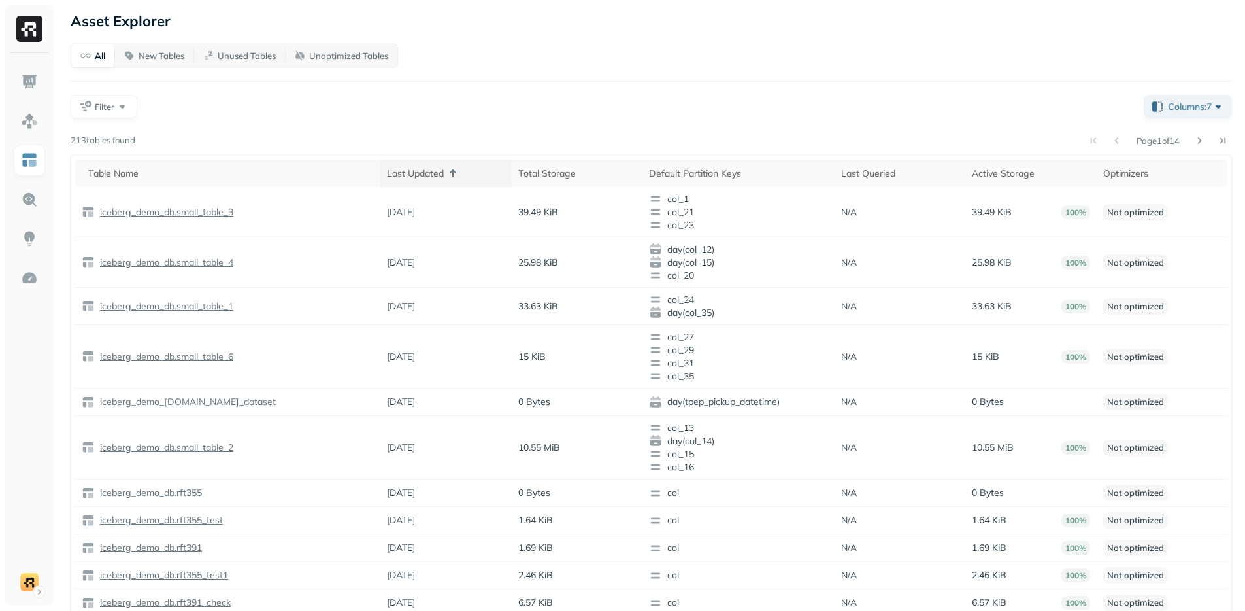
click at [392, 167] on div "Last Updated" at bounding box center [446, 173] width 118 height 16
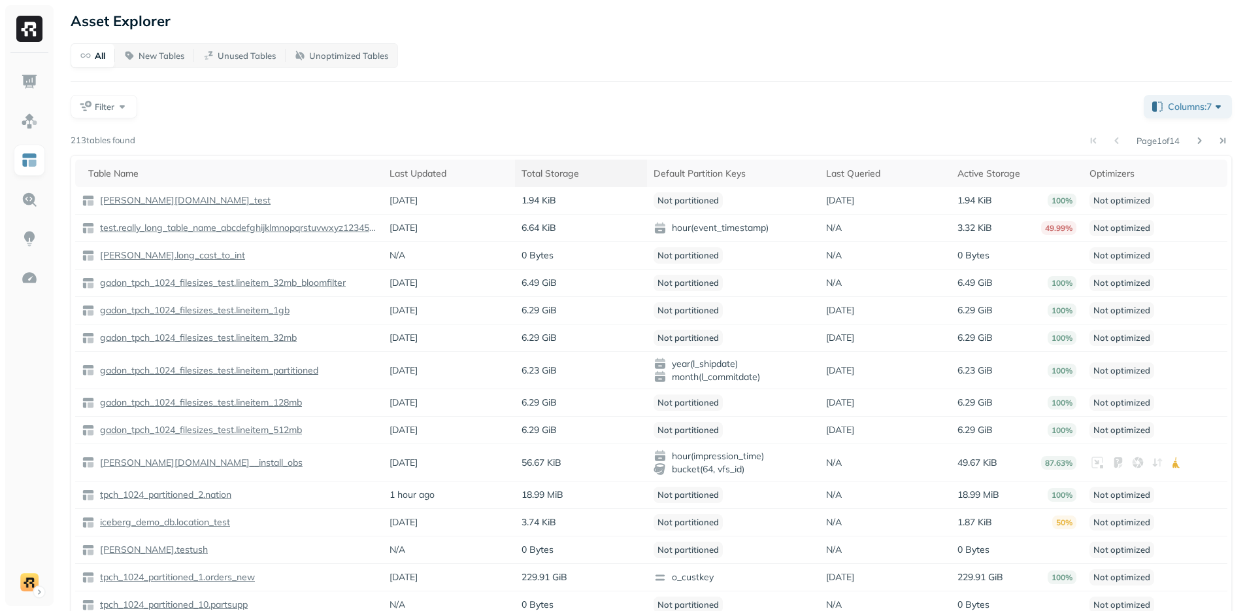
click at [567, 167] on div "Total Storage" at bounding box center [581, 173] width 119 height 12
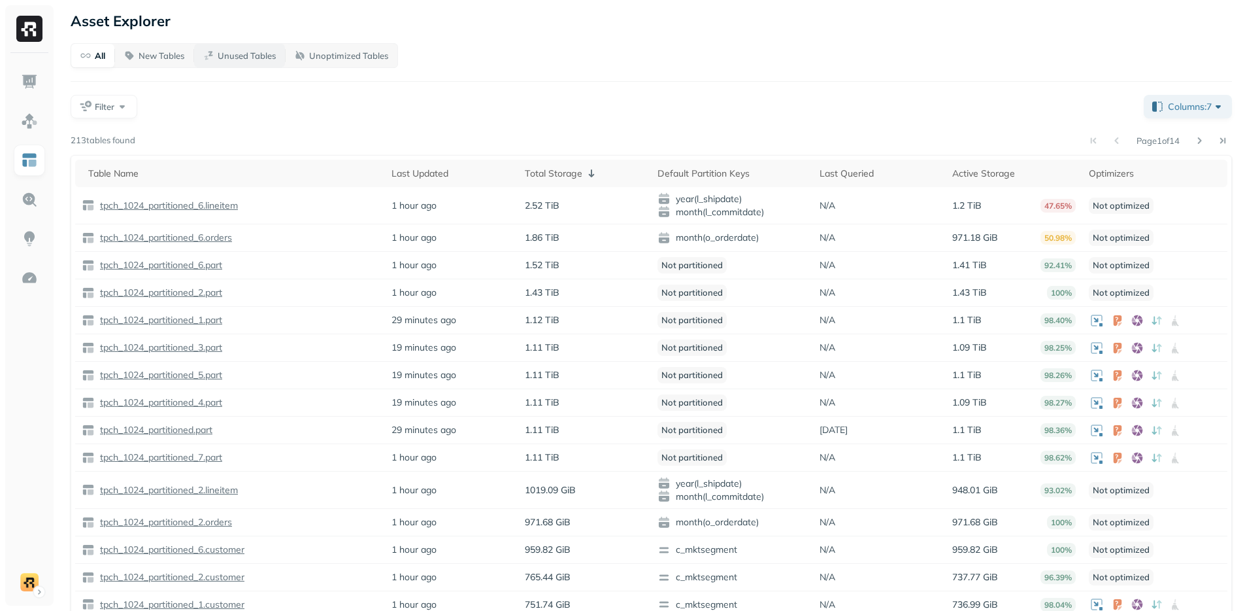
click at [248, 64] on button "Unused Tables" at bounding box center [239, 56] width 91 height 24
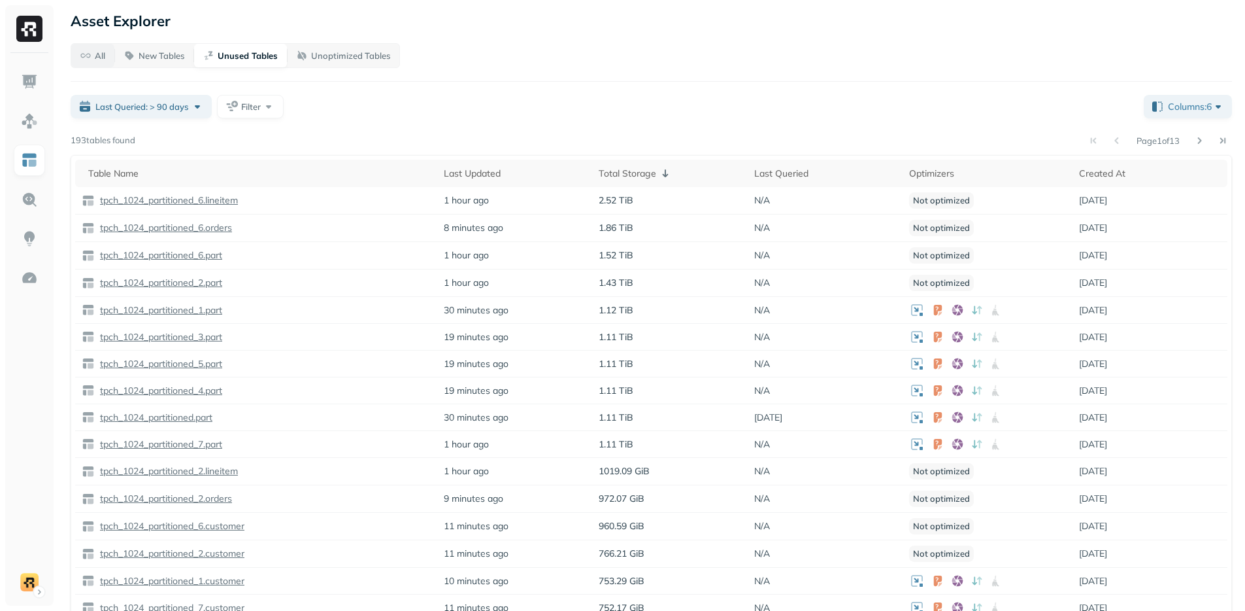
click at [91, 56] on span "All" at bounding box center [92, 56] width 25 height 12
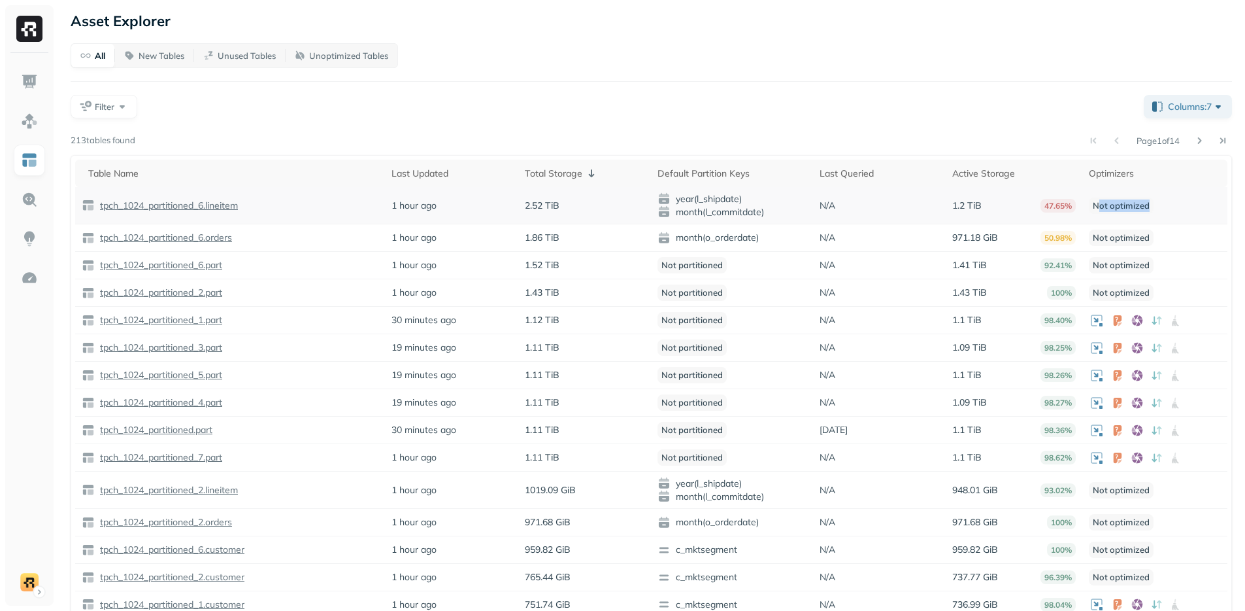
drag, startPoint x: 1141, startPoint y: 205, endPoint x: 1097, endPoint y: 207, distance: 43.8
click at [1097, 207] on div "Not optimized" at bounding box center [1155, 205] width 132 height 16
click at [1097, 207] on p "Not optimized" at bounding box center [1121, 205] width 65 height 16
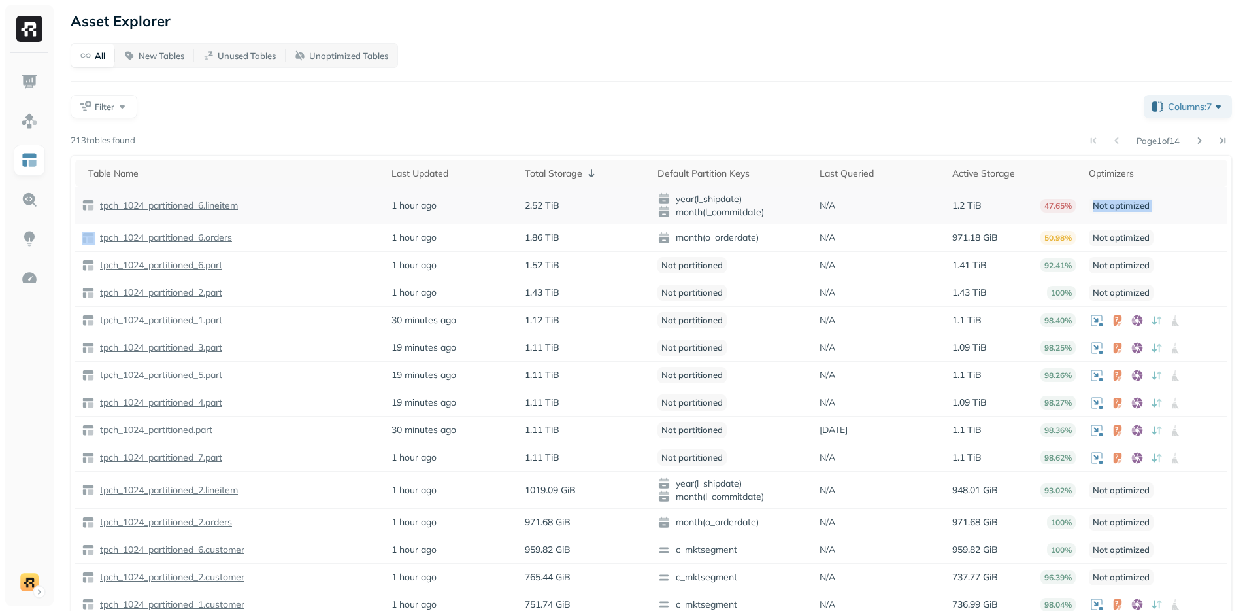
click at [1096, 207] on p "Not optimized" at bounding box center [1121, 205] width 65 height 16
drag, startPoint x: 970, startPoint y: 202, endPoint x: 1070, endPoint y: 205, distance: 100.1
click at [1070, 205] on tr "tpch_1024_partitioned_6.lineitem 1 hour ago 2.52 TiB year(l_shipdate) month(l_c…" at bounding box center [651, 205] width 1153 height 37
click at [1070, 205] on p "47.65%" at bounding box center [1058, 206] width 35 height 14
drag, startPoint x: 1000, startPoint y: 207, endPoint x: 960, endPoint y: 209, distance: 39.2
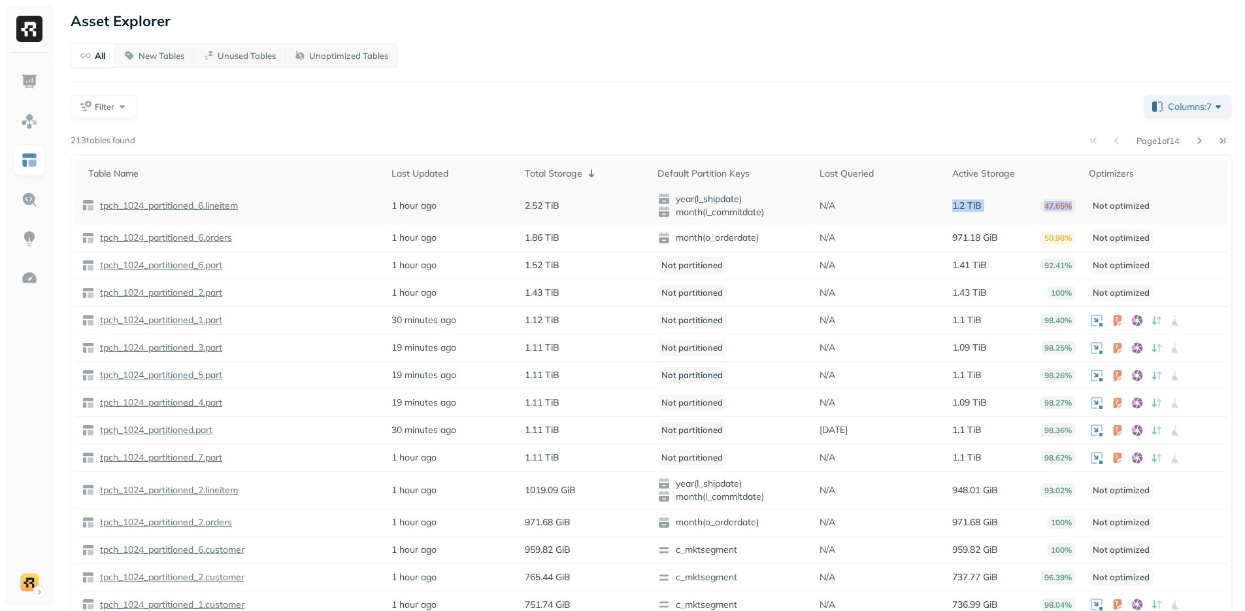
click at [960, 209] on div "1.2 TiB 47.65%" at bounding box center [1014, 206] width 124 height 14
click at [960, 209] on p "1.2 TiB" at bounding box center [966, 205] width 29 height 12
click at [1054, 205] on p "47.65%" at bounding box center [1058, 206] width 35 height 14
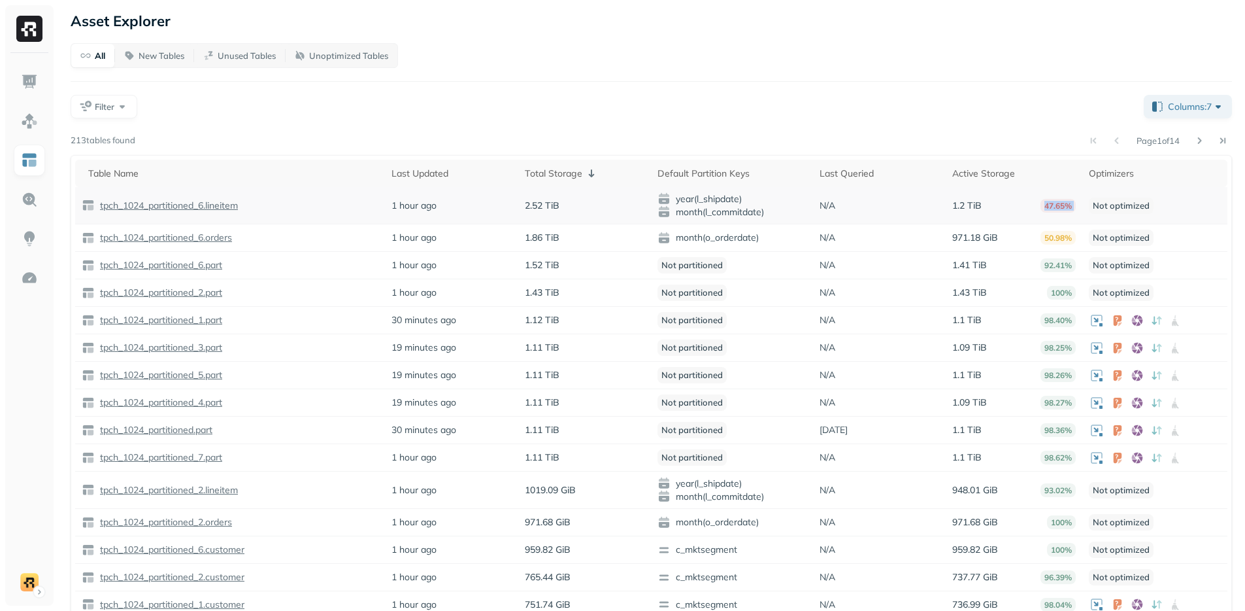
click at [136, 202] on p "tpch_1024_partitioned_6.lineitem" at bounding box center [167, 205] width 141 height 12
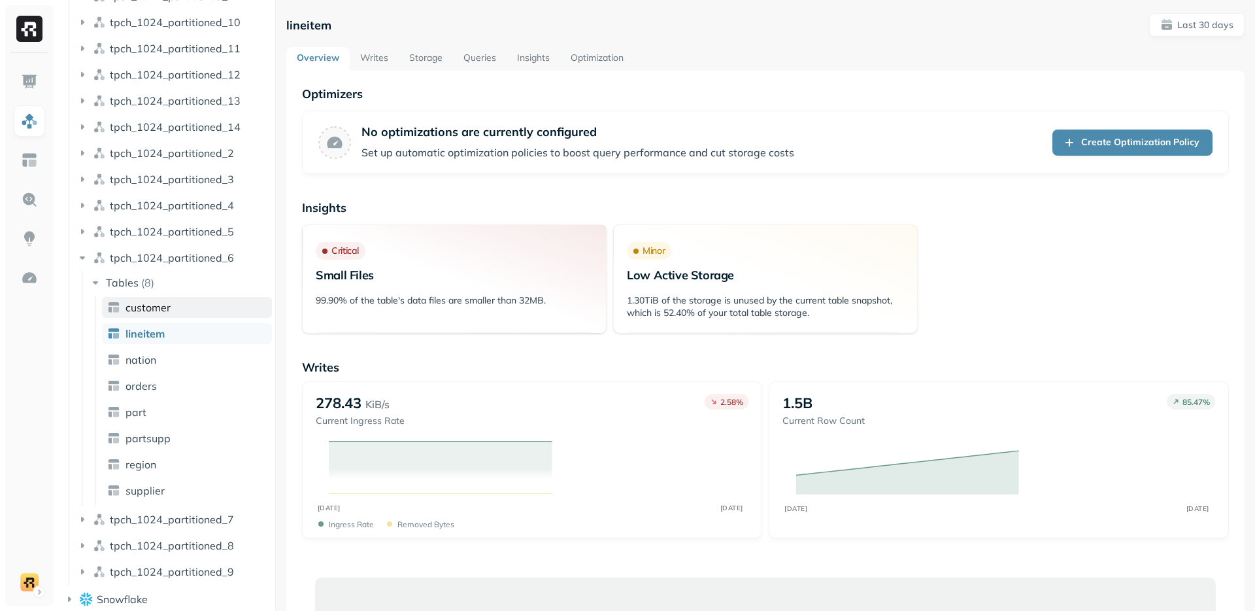
scroll to position [360, 0]
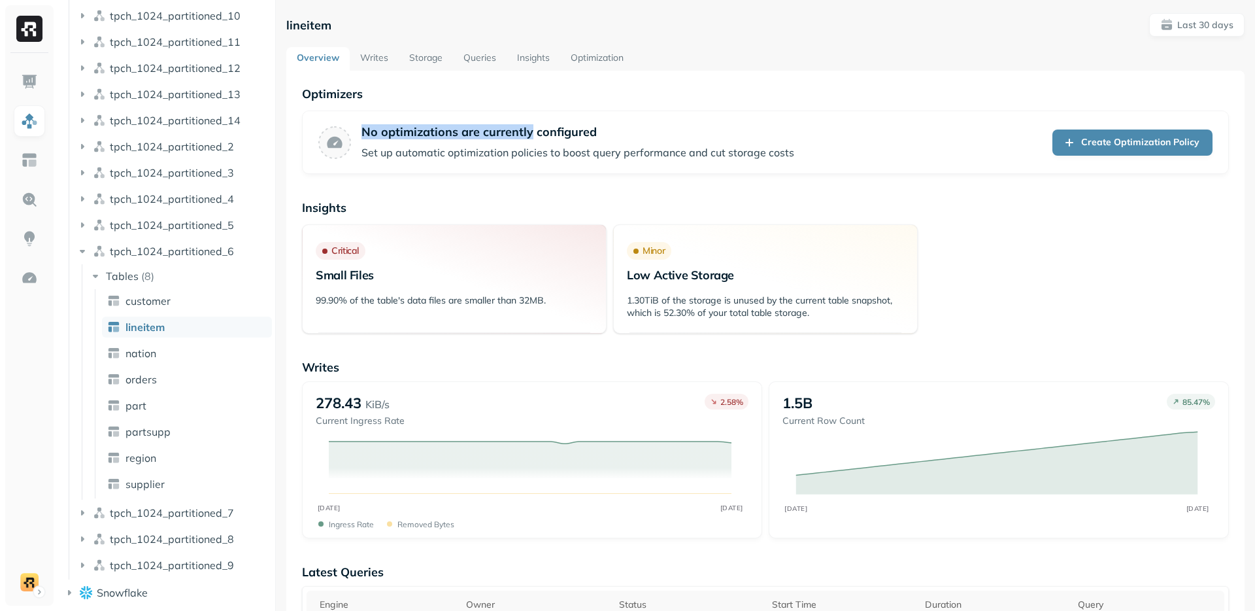
click at [550, 135] on p "No optimizations are currently configured" at bounding box center [578, 131] width 433 height 15
click at [1124, 145] on link "Create Optimization Policy" at bounding box center [1133, 142] width 160 height 26
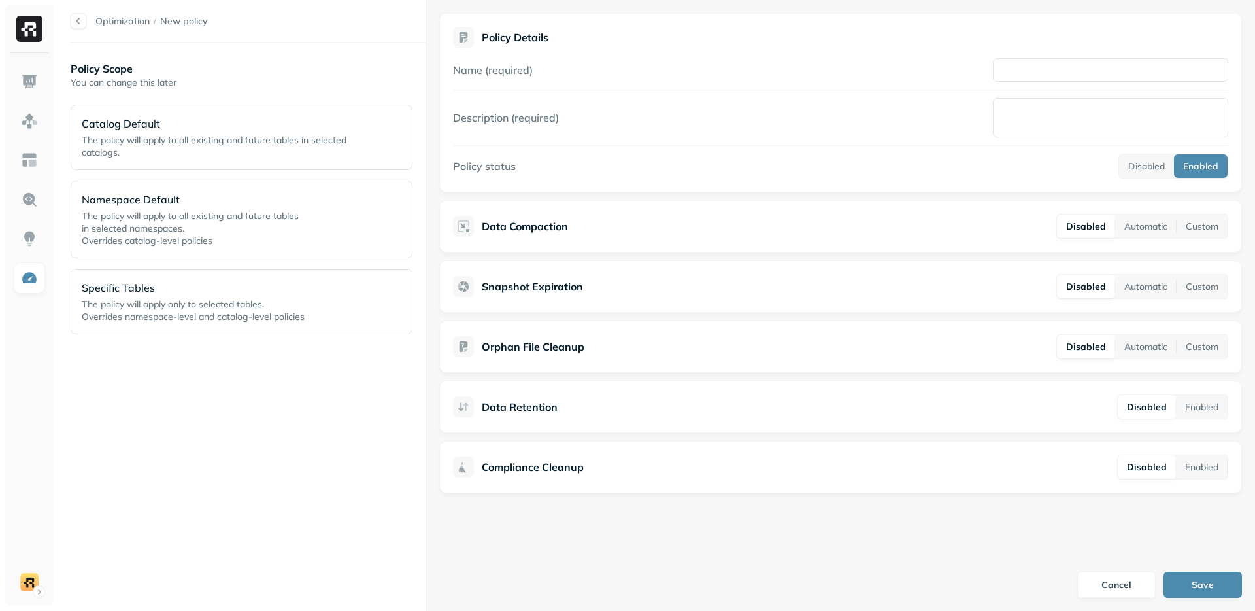
click at [233, 437] on div "Policy Scope You can change this later Catalog Default The policy will apply to…" at bounding box center [248, 327] width 355 height 542
click at [235, 441] on div "Policy Scope You can change this later Catalog Default The policy will apply to…" at bounding box center [248, 327] width 355 height 542
click at [214, 234] on p "The policy will apply to all existing and future tables in selected namespaces.…" at bounding box center [222, 228] width 280 height 37
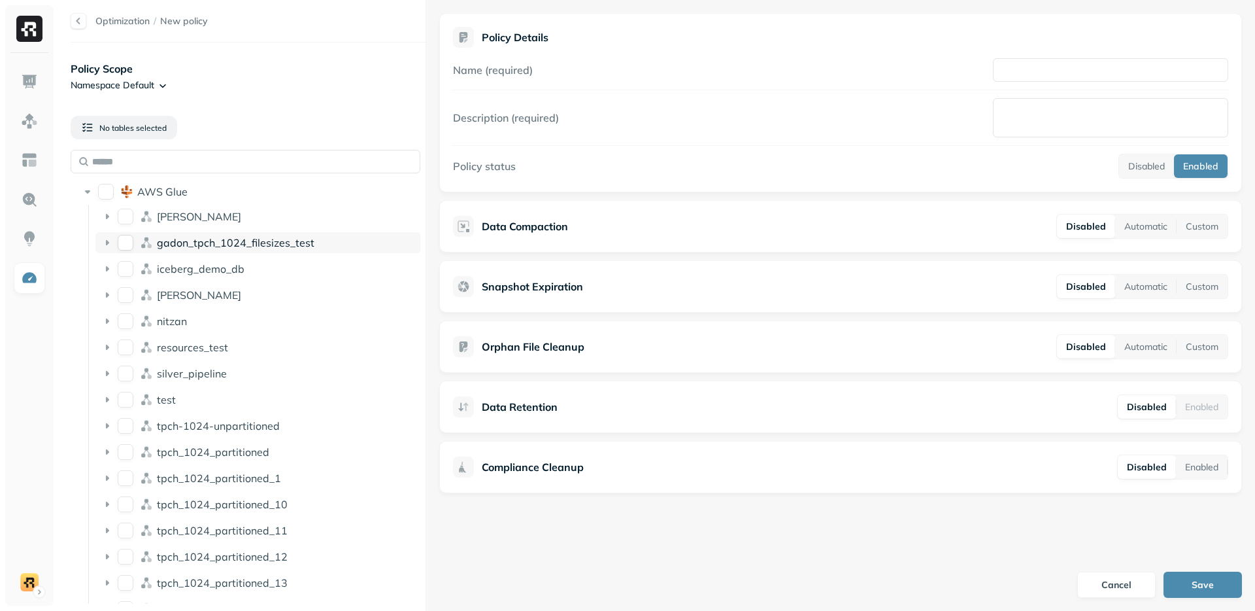
click at [131, 245] on button "gadon_tpch_1024_filesizes_test" at bounding box center [126, 243] width 16 height 16
click at [1145, 227] on button "Automatic" at bounding box center [1145, 226] width 61 height 24
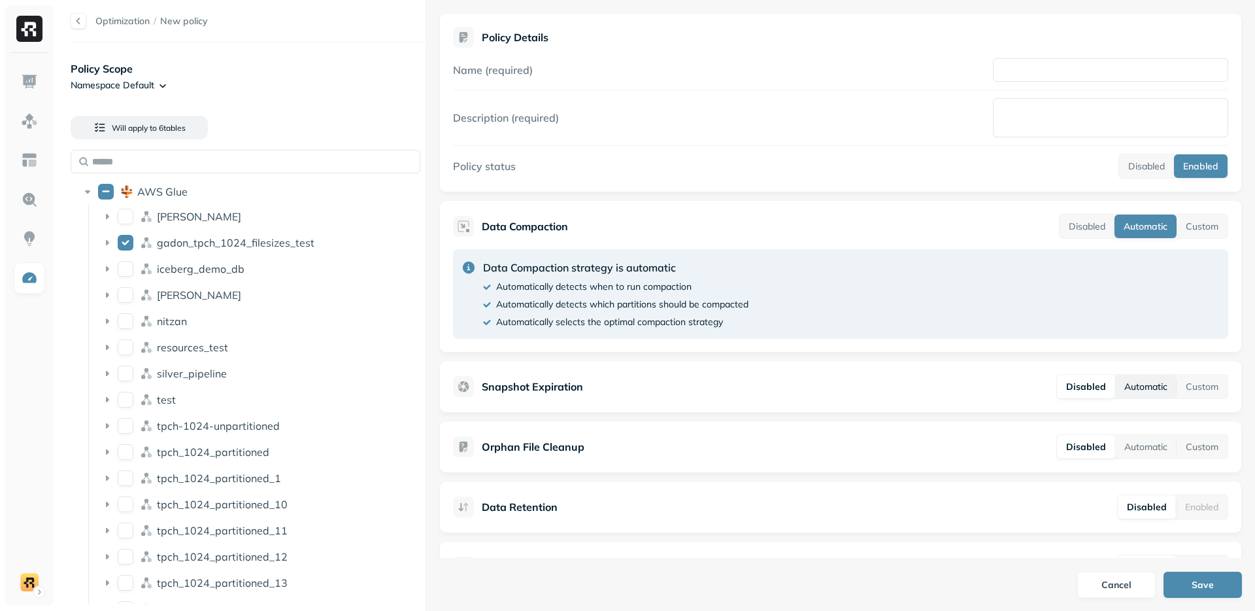
click at [1138, 386] on button "Automatic" at bounding box center [1145, 387] width 61 height 24
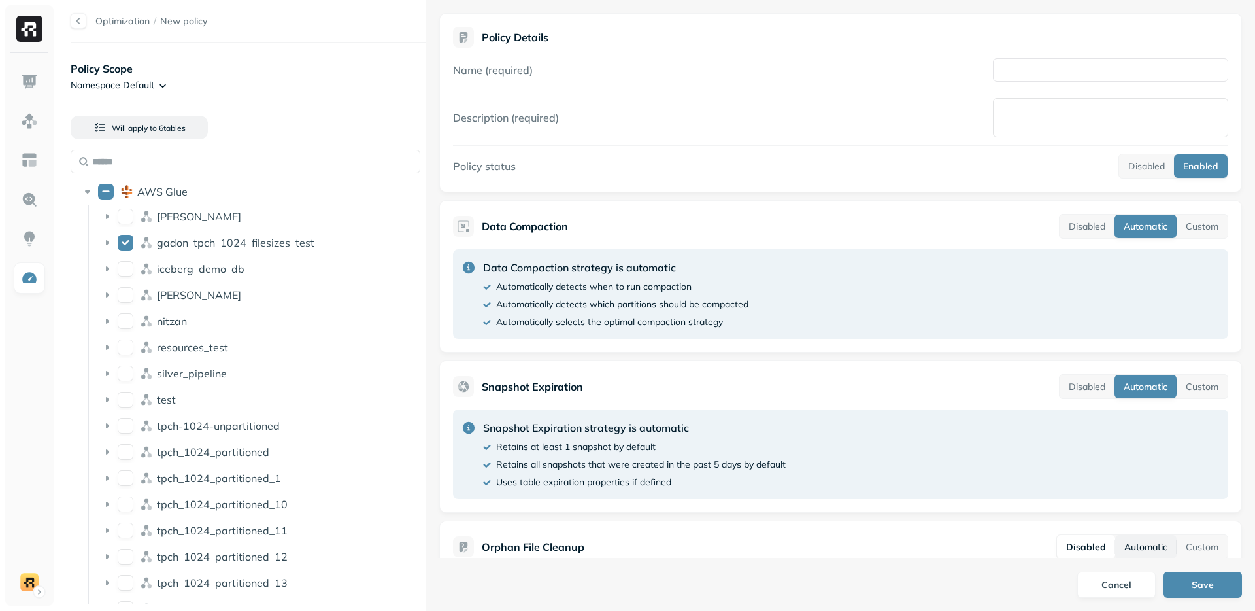
click at [1143, 544] on button "Automatic" at bounding box center [1145, 547] width 61 height 24
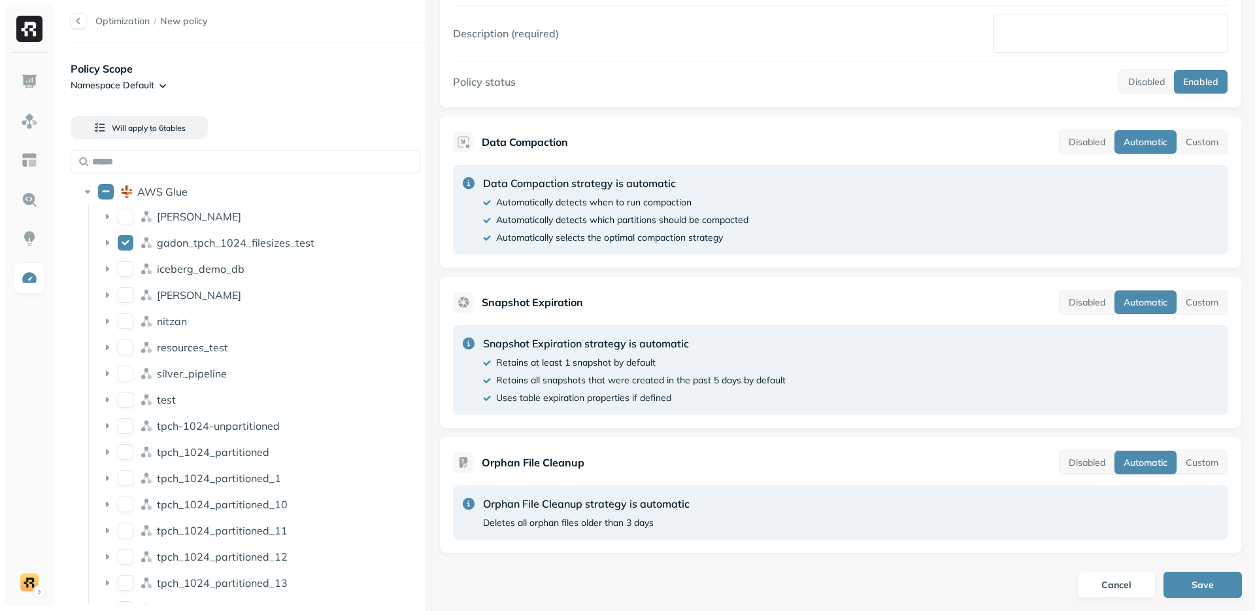
scroll to position [93, 0]
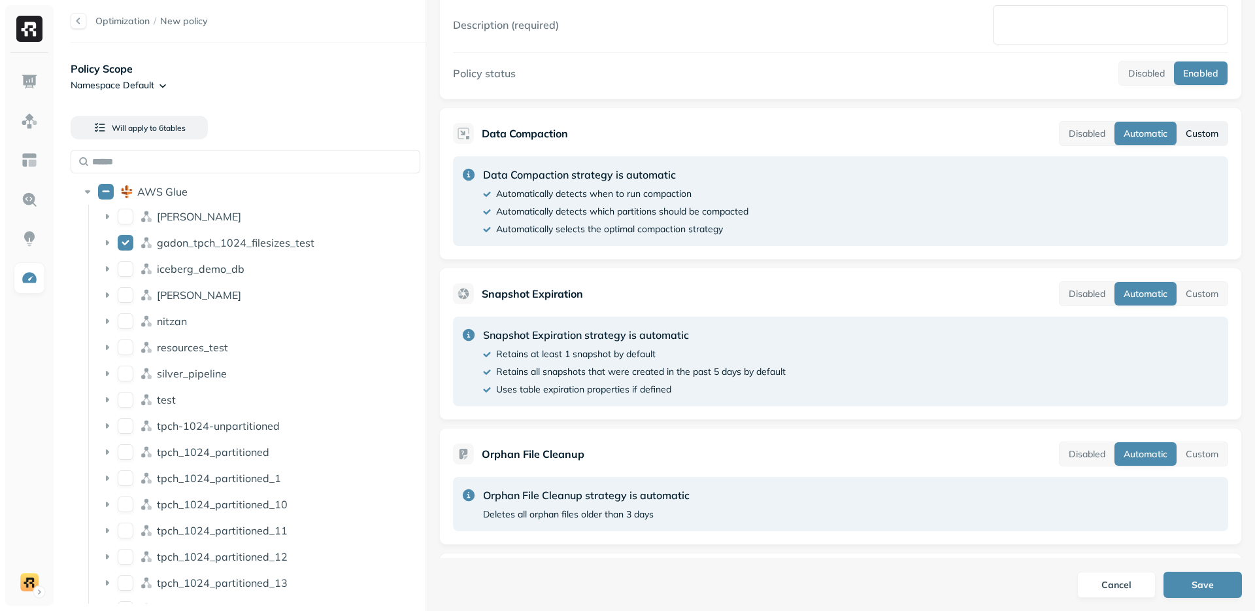
click at [1205, 131] on button "Custom" at bounding box center [1202, 134] width 51 height 24
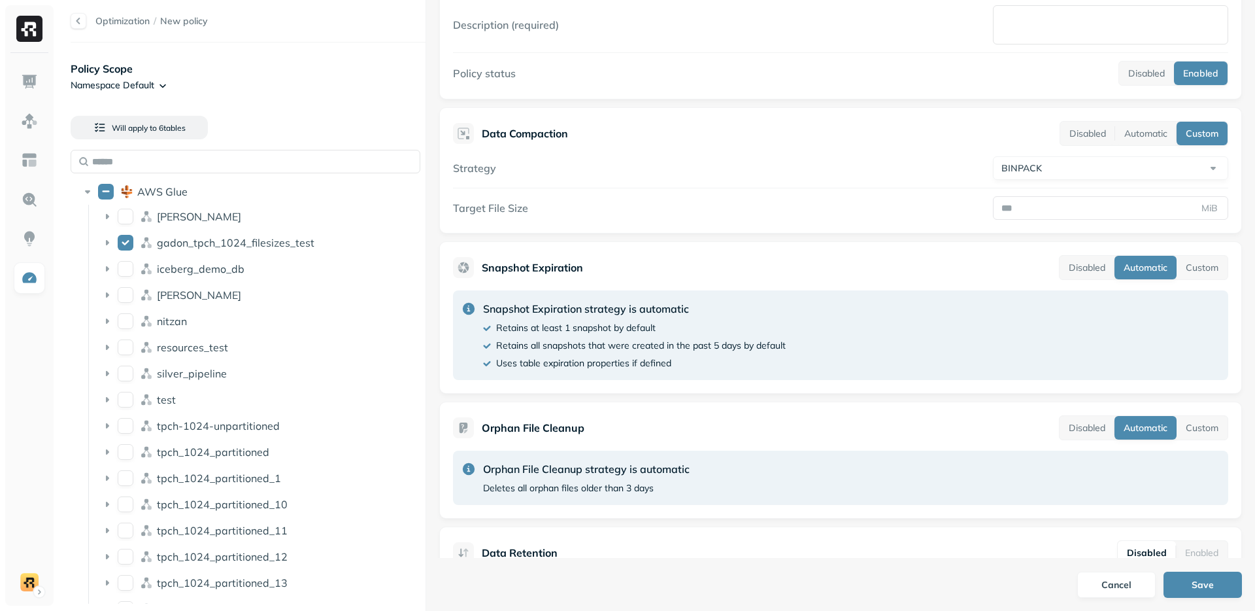
click at [1049, 177] on body "Optimization / New policy Policy Scope Namespace Default Will apply to 6 table …" at bounding box center [627, 305] width 1255 height 611
select select "****"
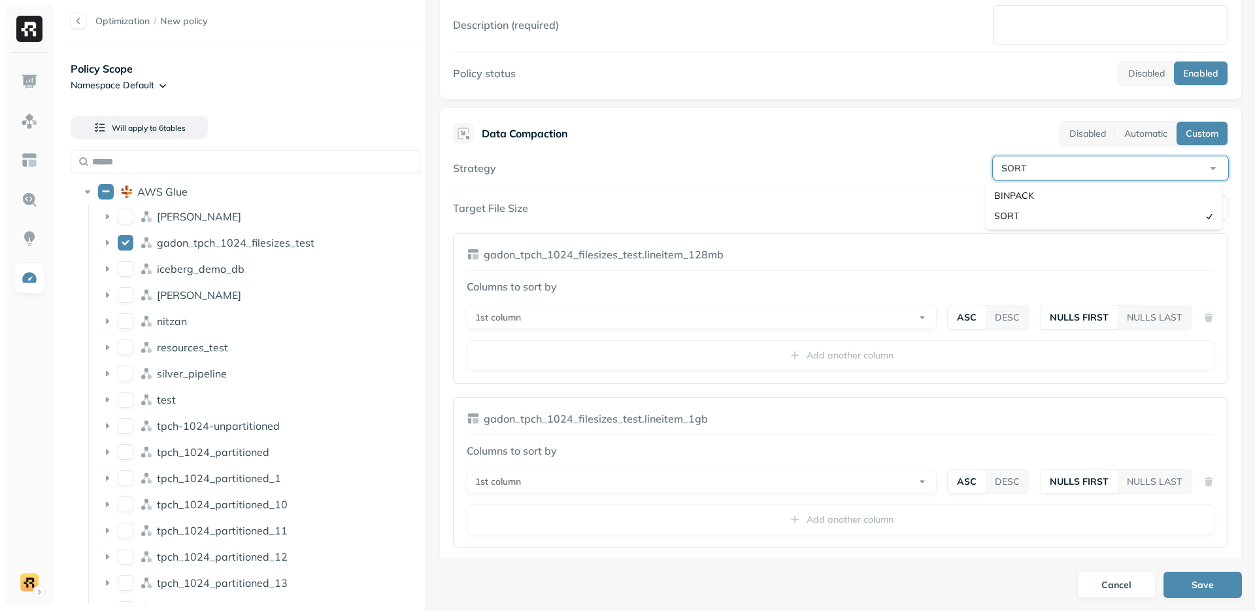
click at [1024, 176] on body "Optimization / New policy Policy Scope Namespace Default Will apply to 6 table …" at bounding box center [627, 305] width 1255 height 611
click at [1139, 141] on html "Optimization / New policy Policy Scope Namespace Default Will apply to 6 table …" at bounding box center [627, 305] width 1255 height 611
click at [1139, 137] on button "Automatic" at bounding box center [1145, 134] width 61 height 24
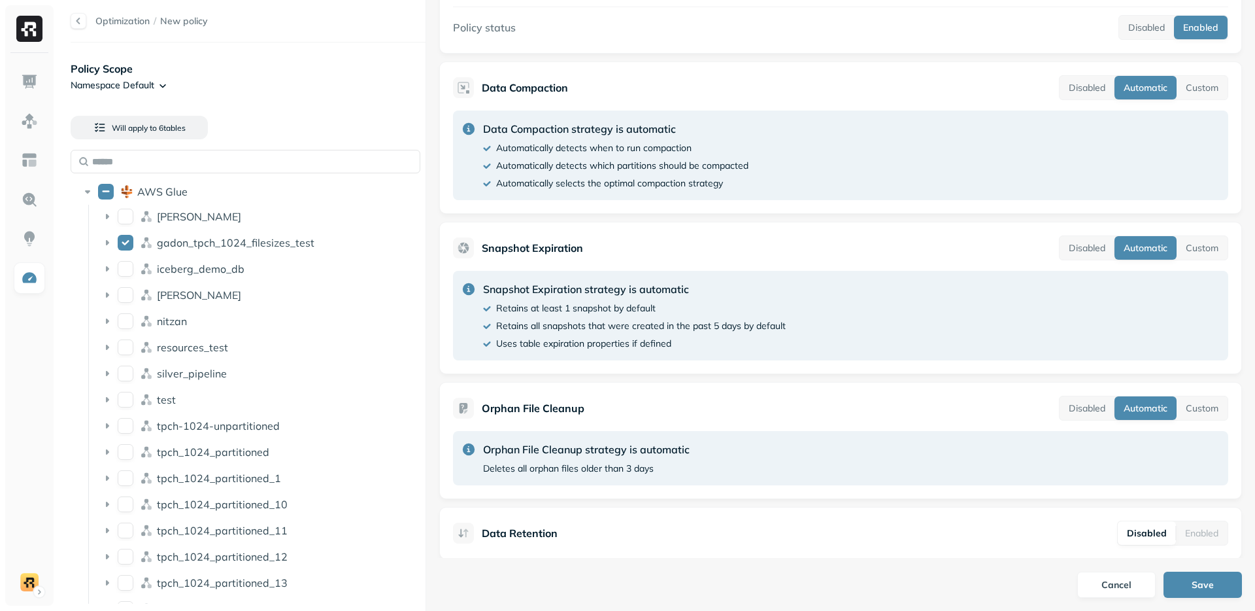
scroll to position [213, 0]
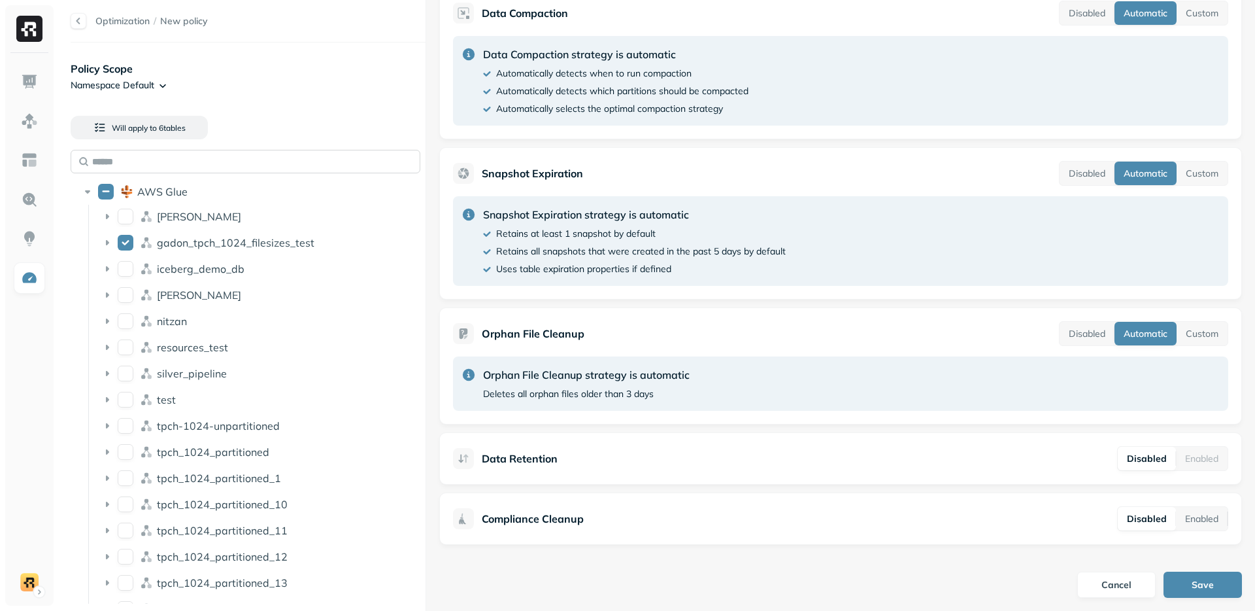
click at [198, 160] on input "text" at bounding box center [246, 162] width 350 height 24
paste input "**********"
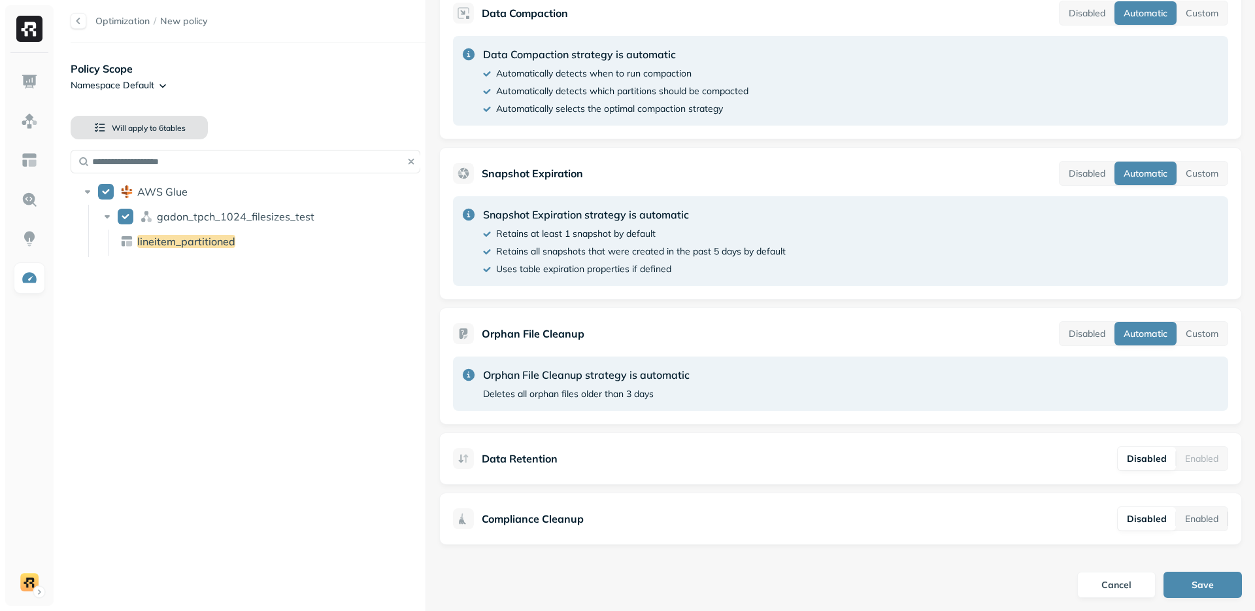
type input "**********"
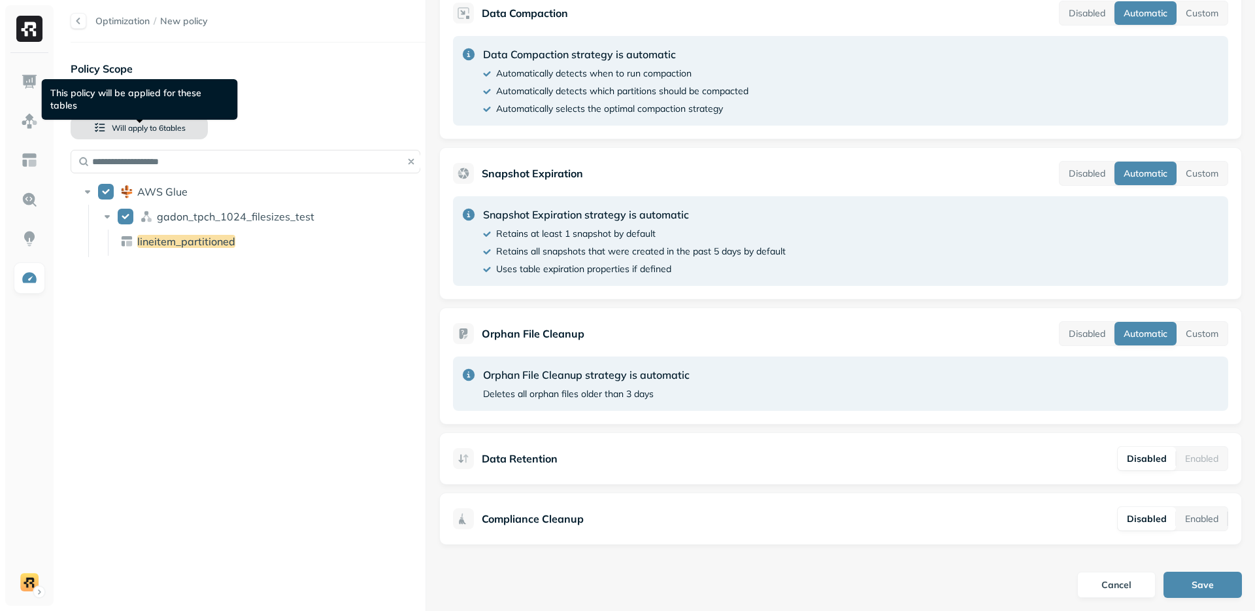
click at [151, 126] on span "Will apply to" at bounding box center [134, 128] width 45 height 10
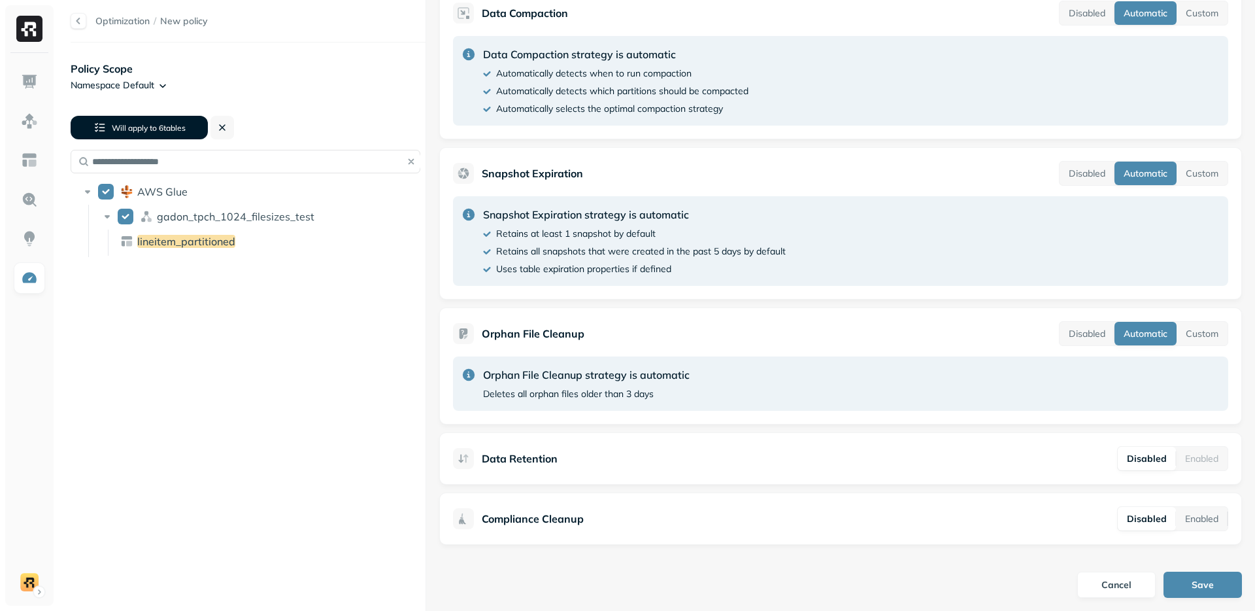
click at [129, 85] on html "**********" at bounding box center [627, 305] width 1255 height 611
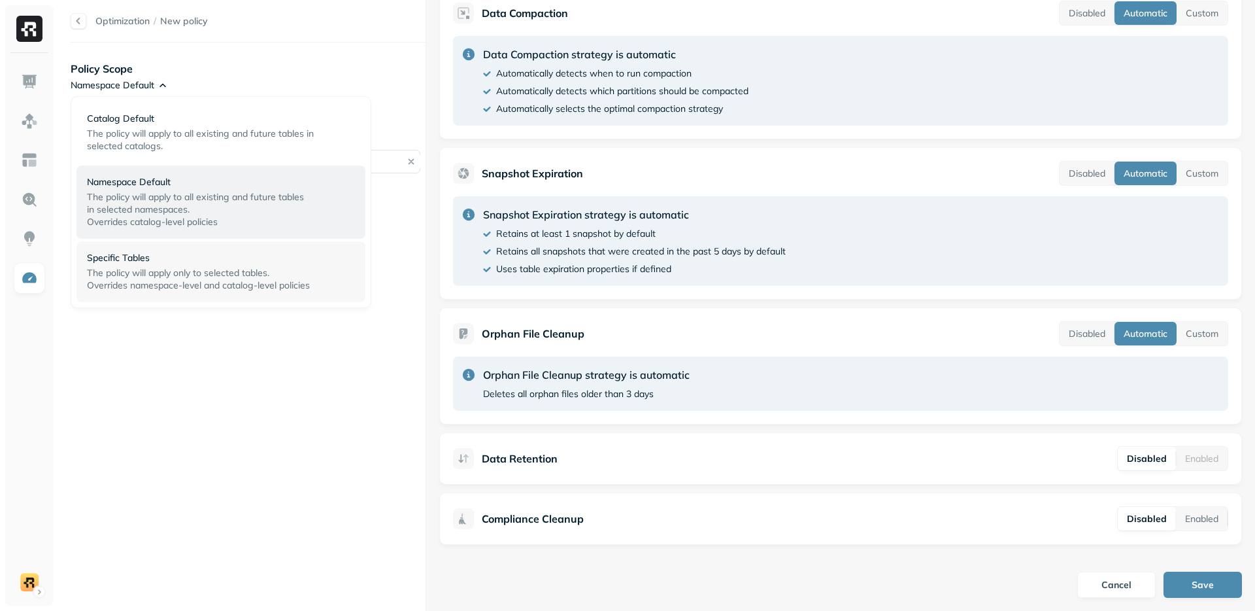
click at [139, 263] on p "Specific Tables" at bounding box center [216, 258] width 258 height 12
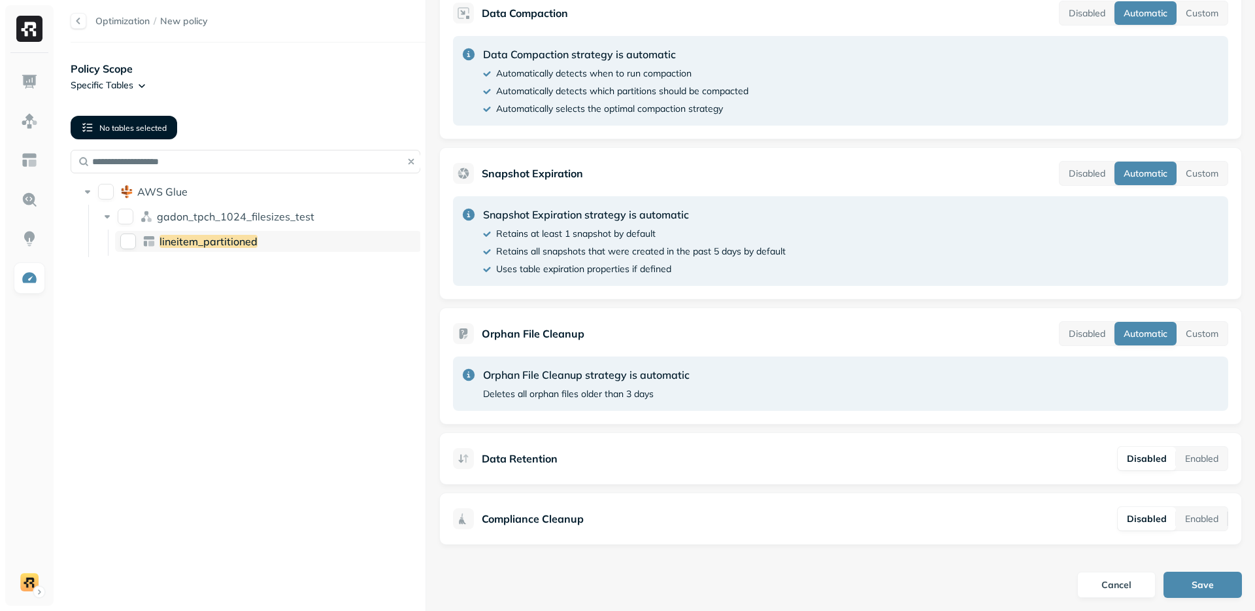
click at [115, 235] on div "lineitem_partitioned" at bounding box center [268, 241] width 307 height 21
click at [1200, 462] on button "Enabled" at bounding box center [1202, 459] width 52 height 24
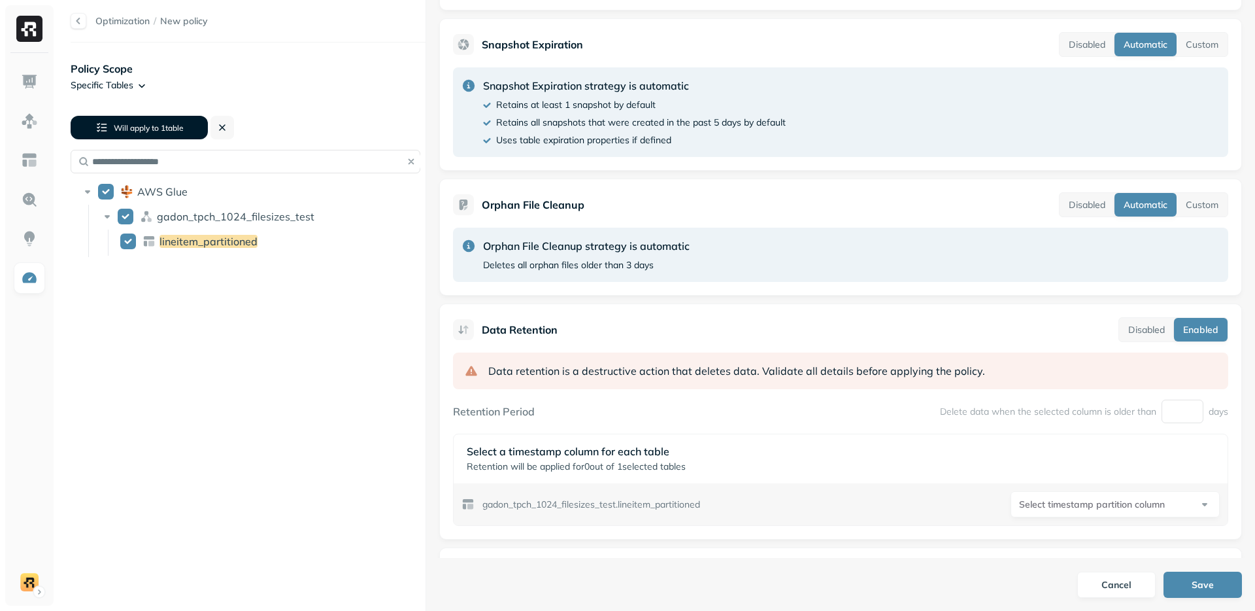
scroll to position [397, 0]
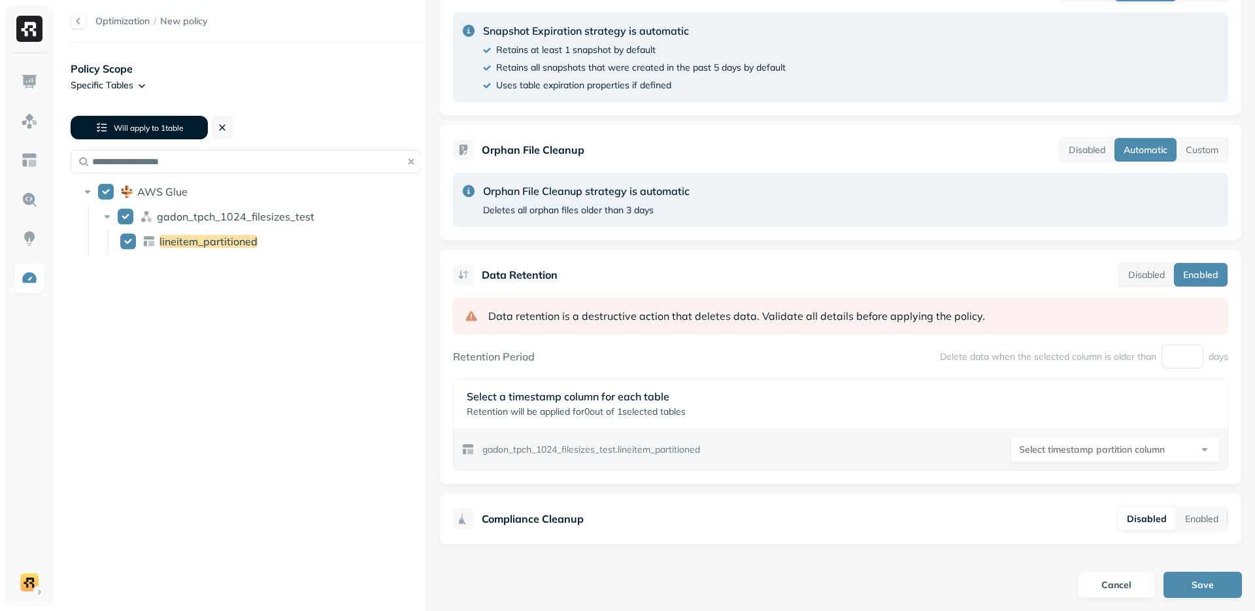
click at [1185, 341] on div "**********" at bounding box center [840, 383] width 775 height 173
click at [1179, 356] on input "number" at bounding box center [1183, 357] width 42 height 24
type input "**"
click at [1028, 372] on div "**********" at bounding box center [840, 383] width 775 height 173
click at [1087, 448] on html "**********" at bounding box center [627, 305] width 1255 height 611
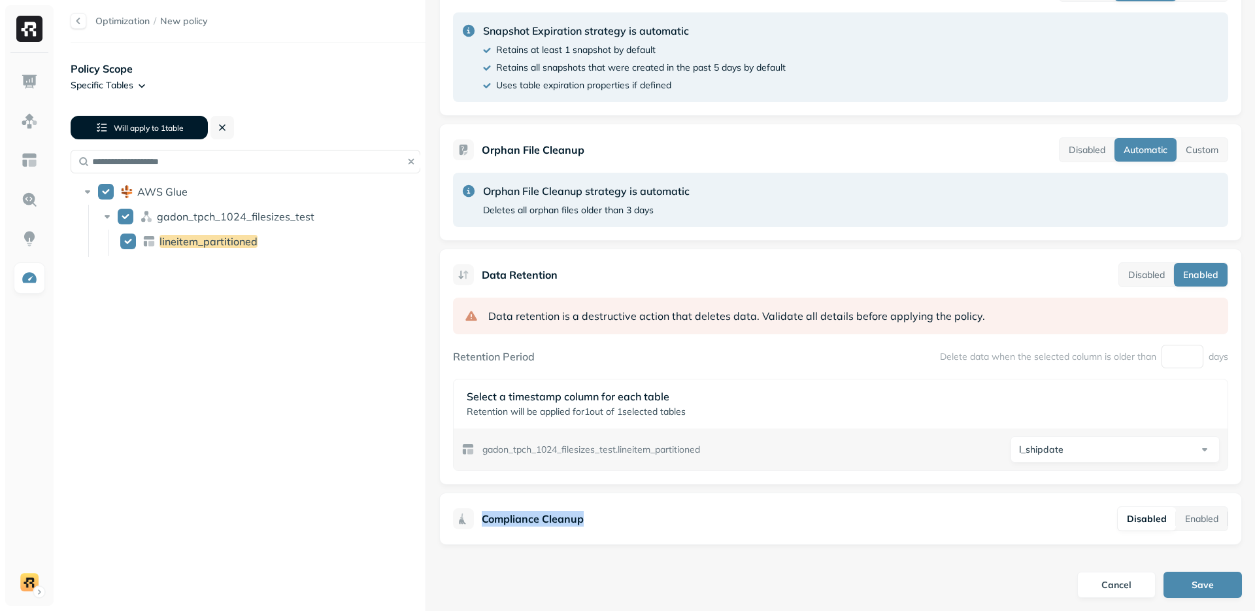
drag, startPoint x: 526, startPoint y: 518, endPoint x: 679, endPoint y: 520, distance: 153.0
click at [679, 520] on div "Compliance Cleanup Disabled Enabled" at bounding box center [840, 518] width 775 height 25
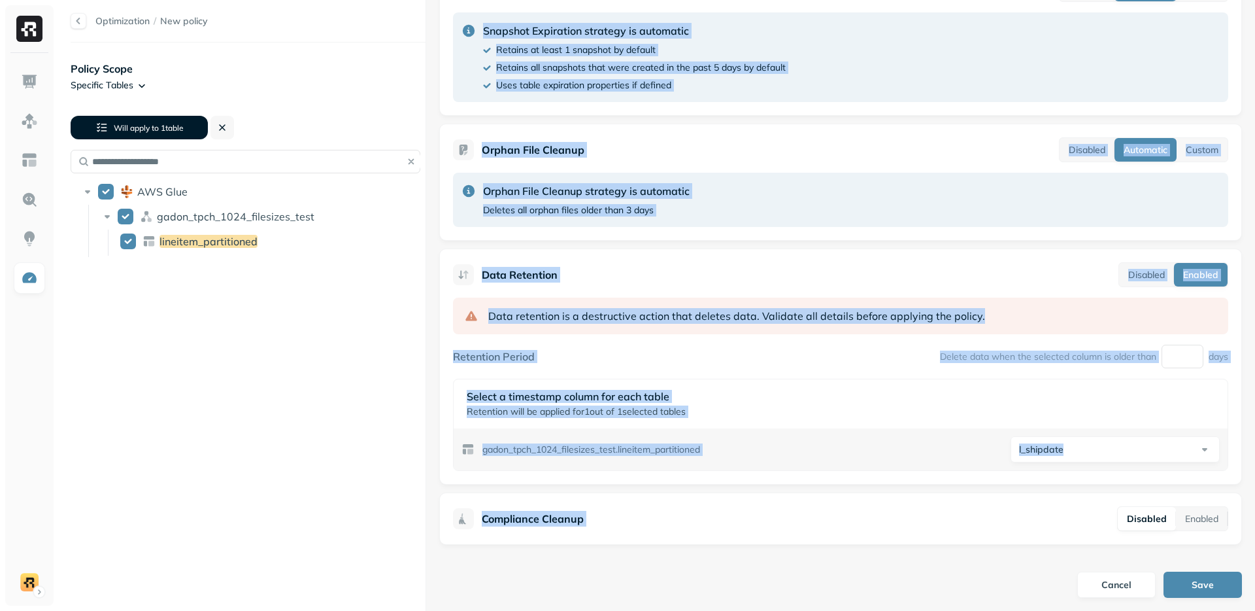
drag, startPoint x: 678, startPoint y: 520, endPoint x: 501, endPoint y: 514, distance: 177.3
click at [412, 513] on div "**********" at bounding box center [657, 305] width 1198 height 611
click at [518, 517] on p "Compliance Cleanup" at bounding box center [533, 519] width 102 height 16
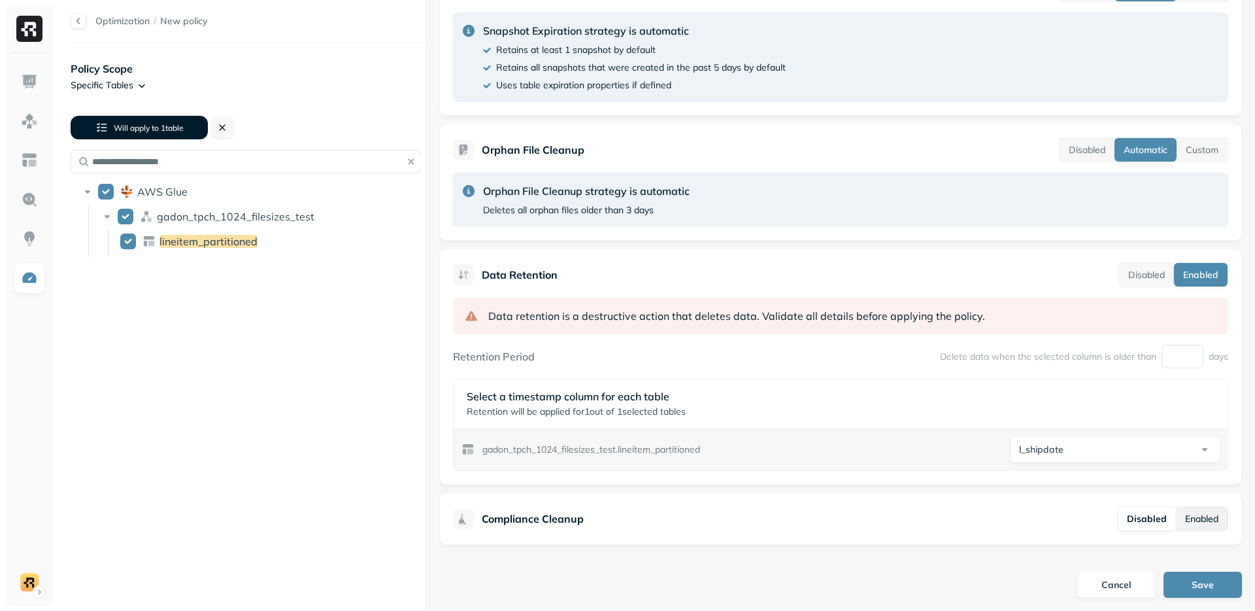
click at [1203, 522] on button "Enabled" at bounding box center [1202, 519] width 52 height 24
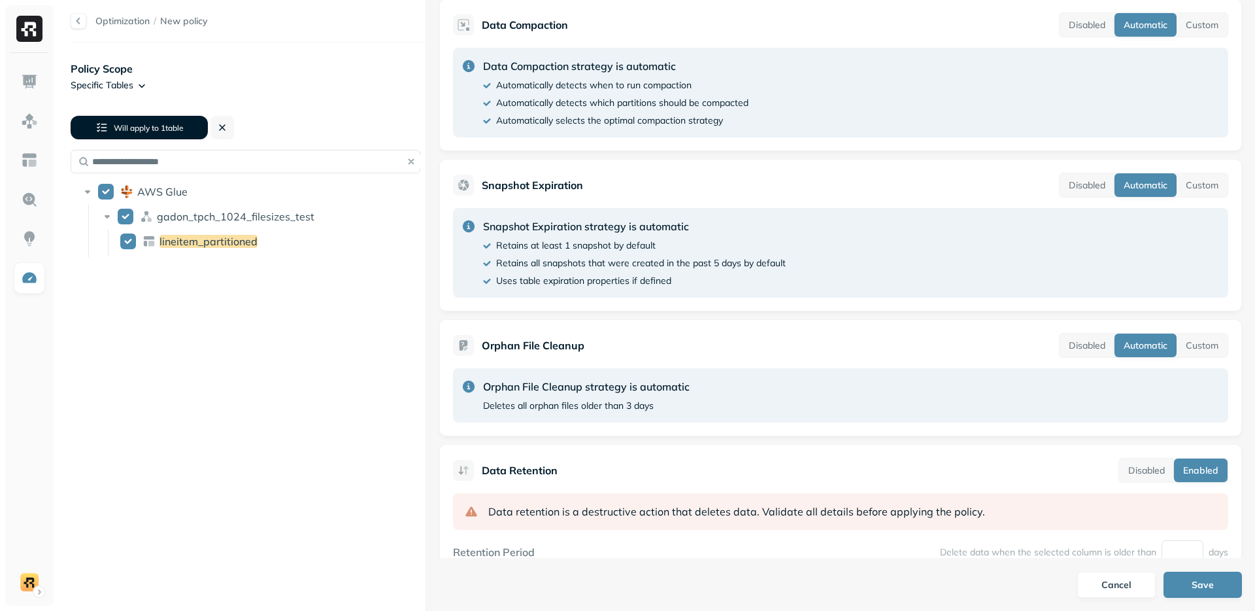
scroll to position [39, 0]
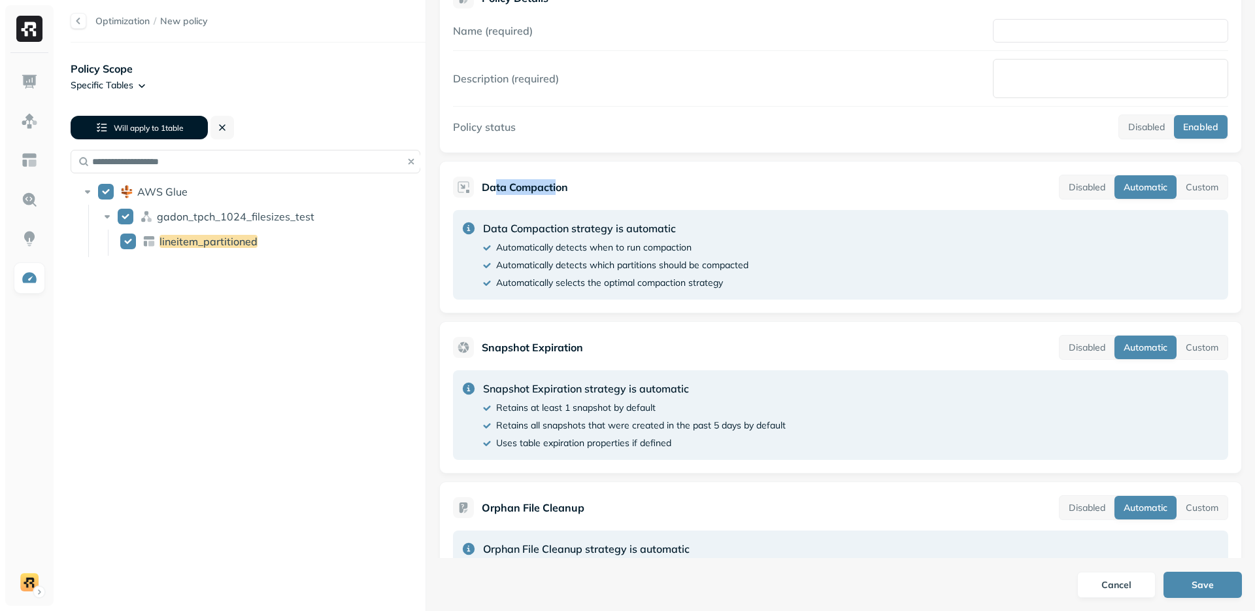
drag, startPoint x: 494, startPoint y: 188, endPoint x: 557, endPoint y: 189, distance: 63.4
click at [557, 189] on p "Data Compaction" at bounding box center [525, 187] width 86 height 16
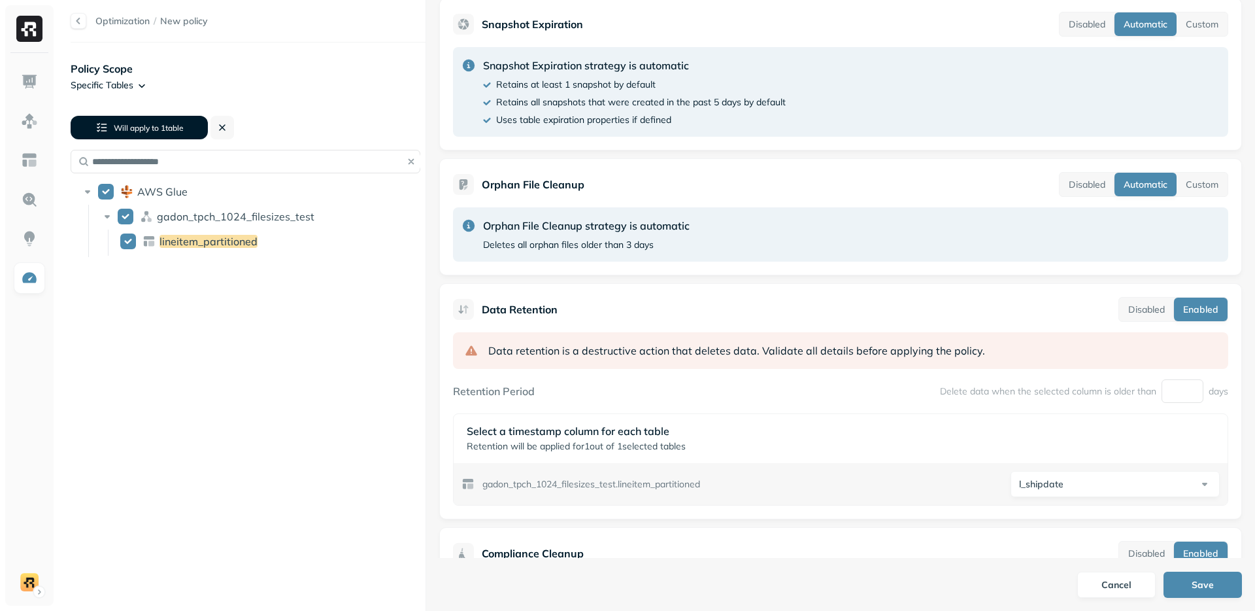
scroll to position [509, 0]
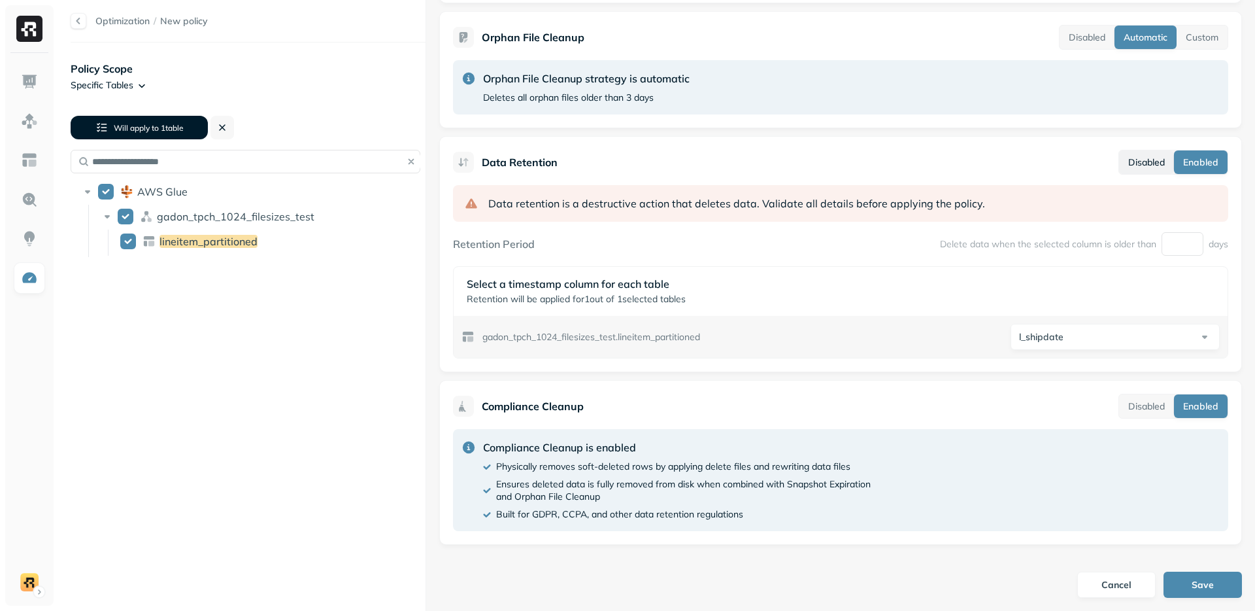
click at [1146, 168] on button "Disabled" at bounding box center [1146, 162] width 55 height 24
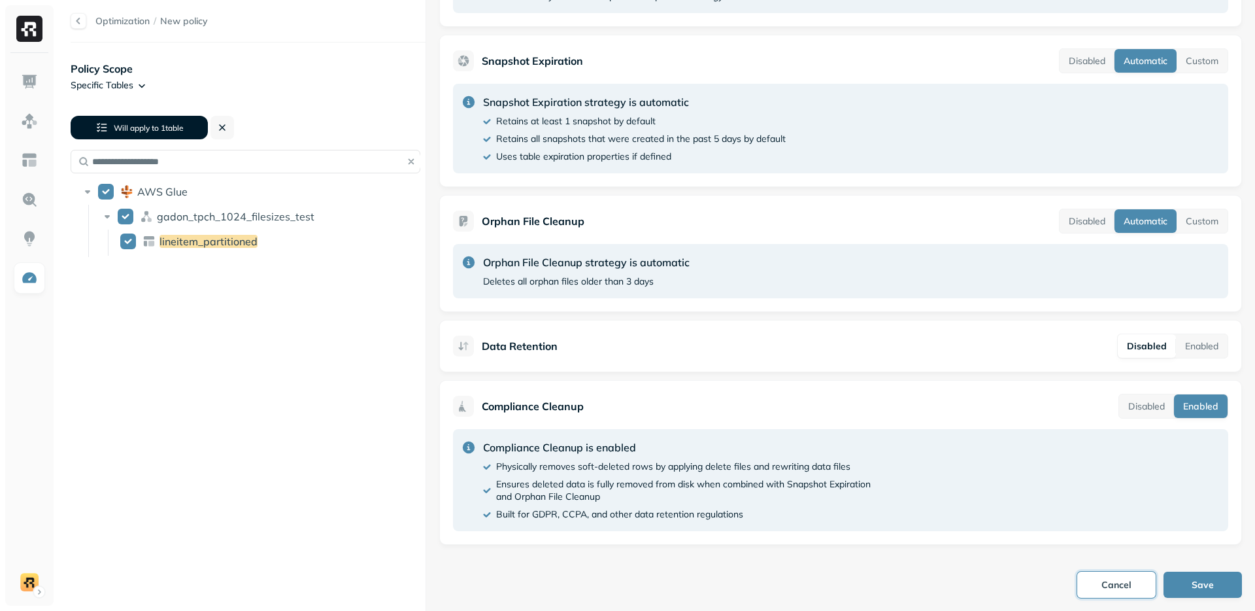
click at [1116, 584] on button "Cancel" at bounding box center [1116, 584] width 78 height 26
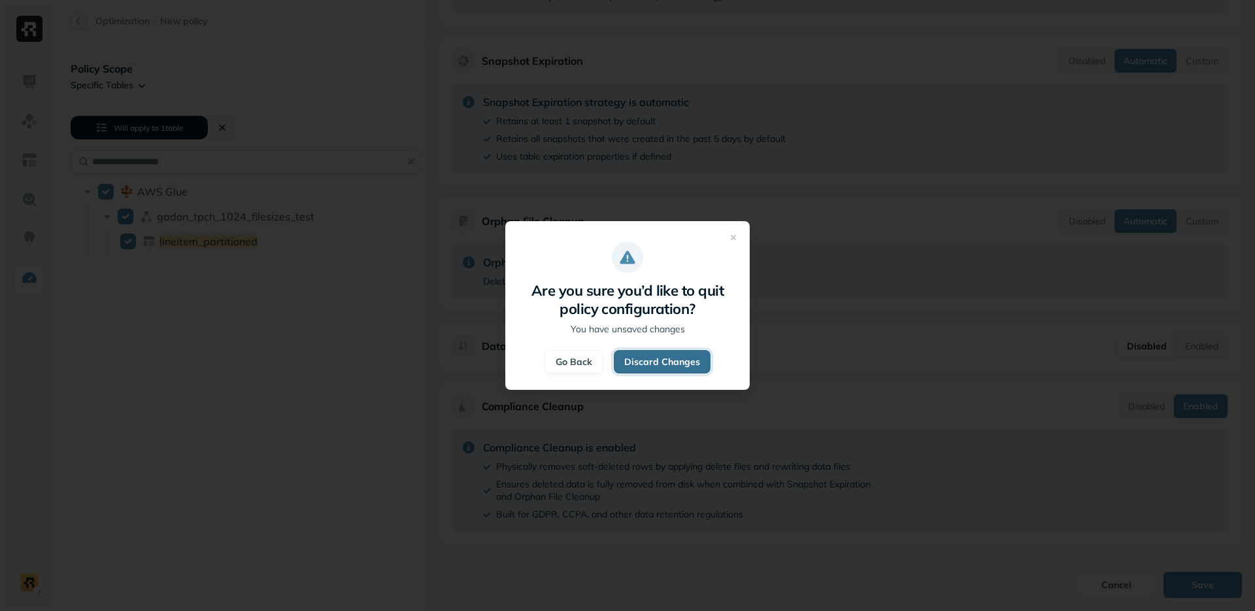
click at [644, 363] on button "Discard Changes" at bounding box center [662, 362] width 97 height 24
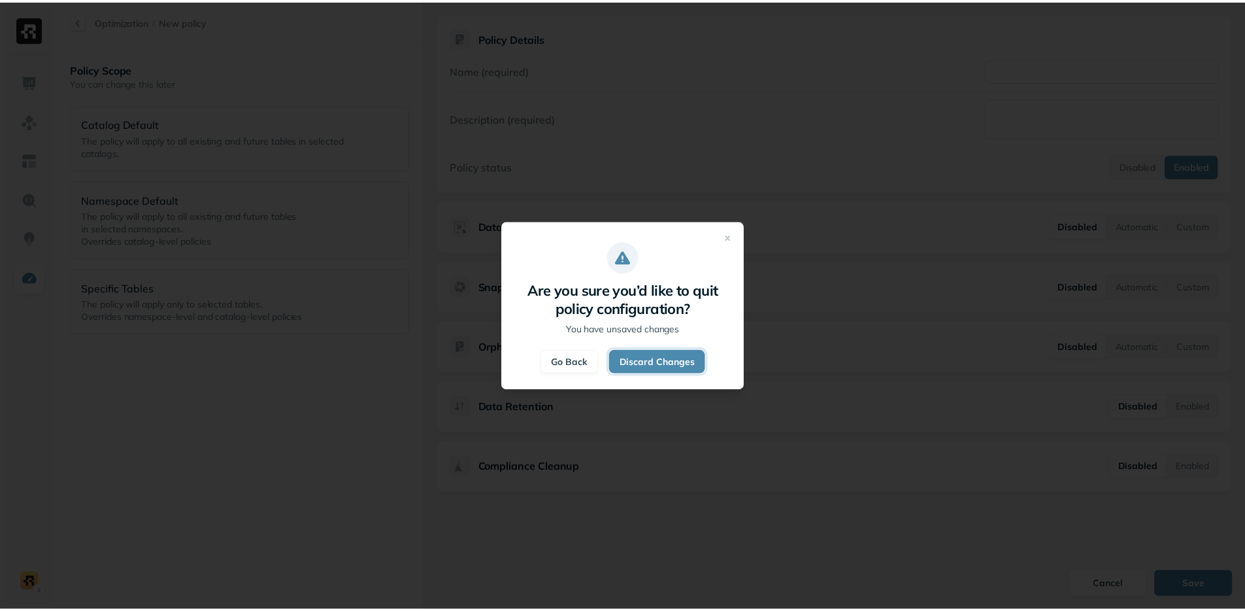
scroll to position [0, 0]
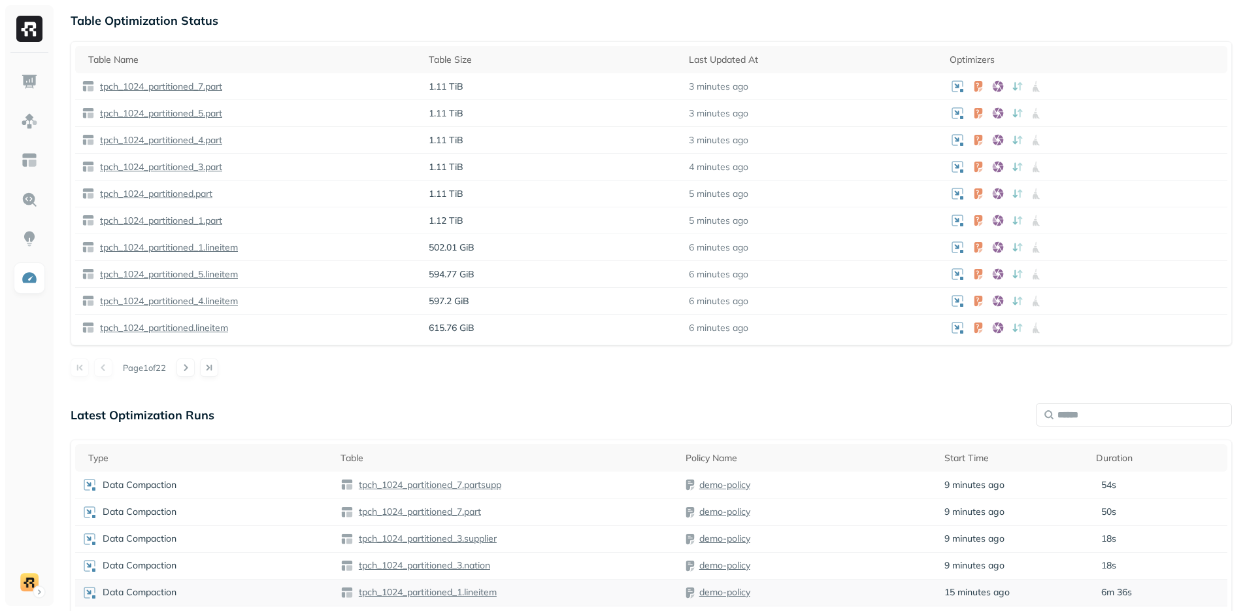
scroll to position [975, 0]
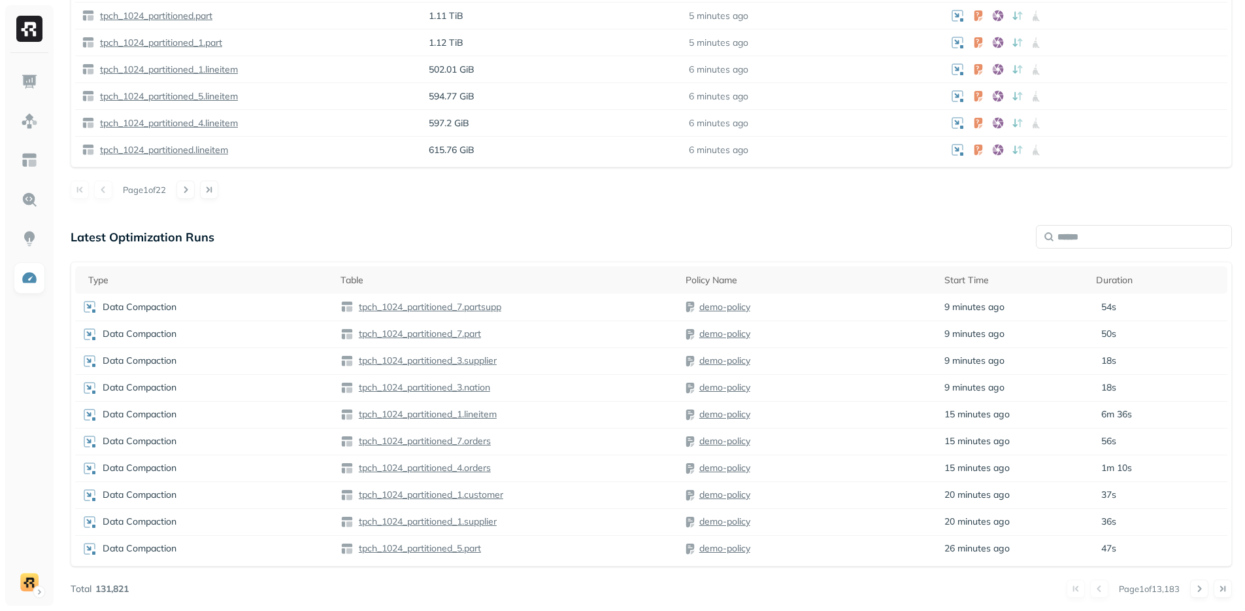
click at [299, 310] on div "Data Compaction" at bounding box center [205, 307] width 246 height 16
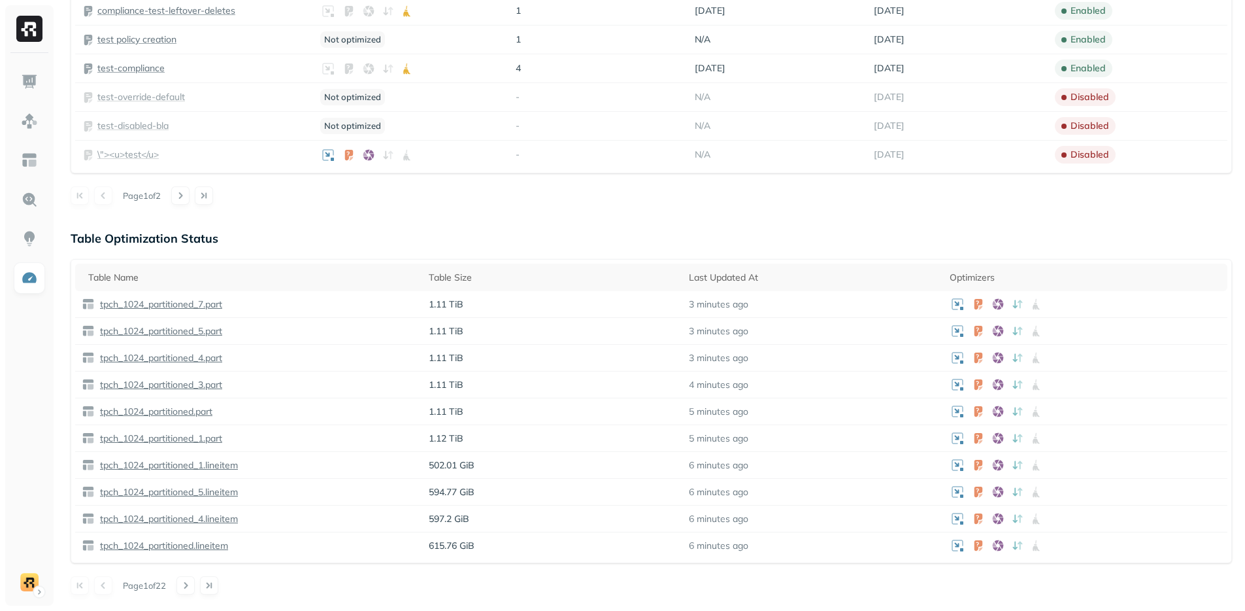
scroll to position [422, 0]
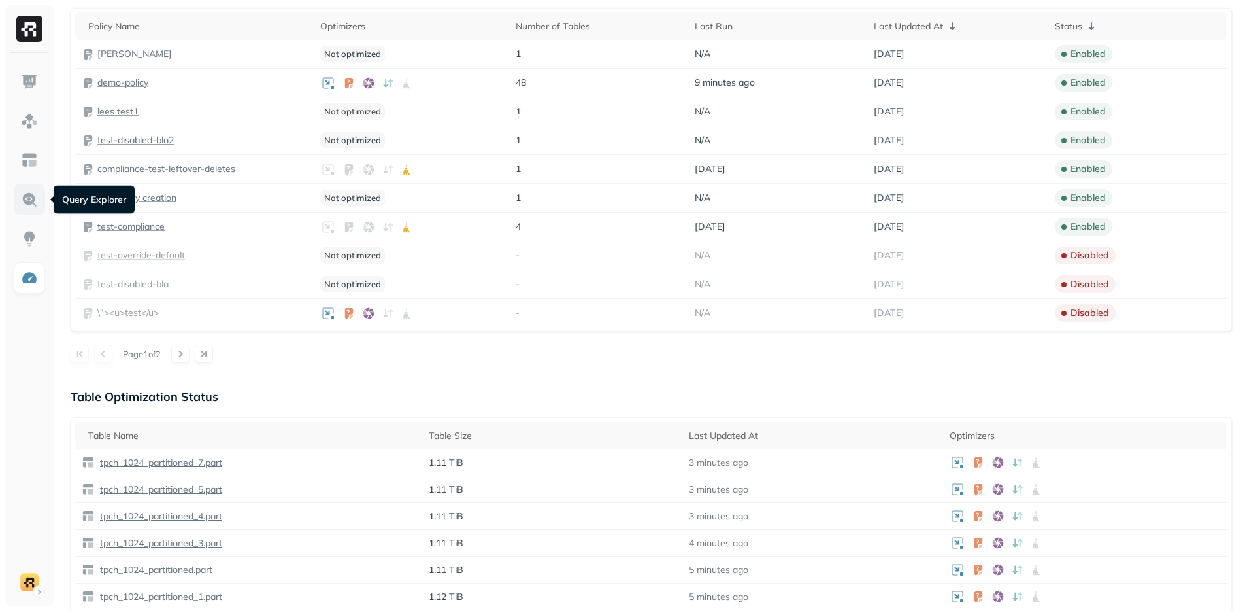
click at [28, 197] on img at bounding box center [29, 199] width 17 height 17
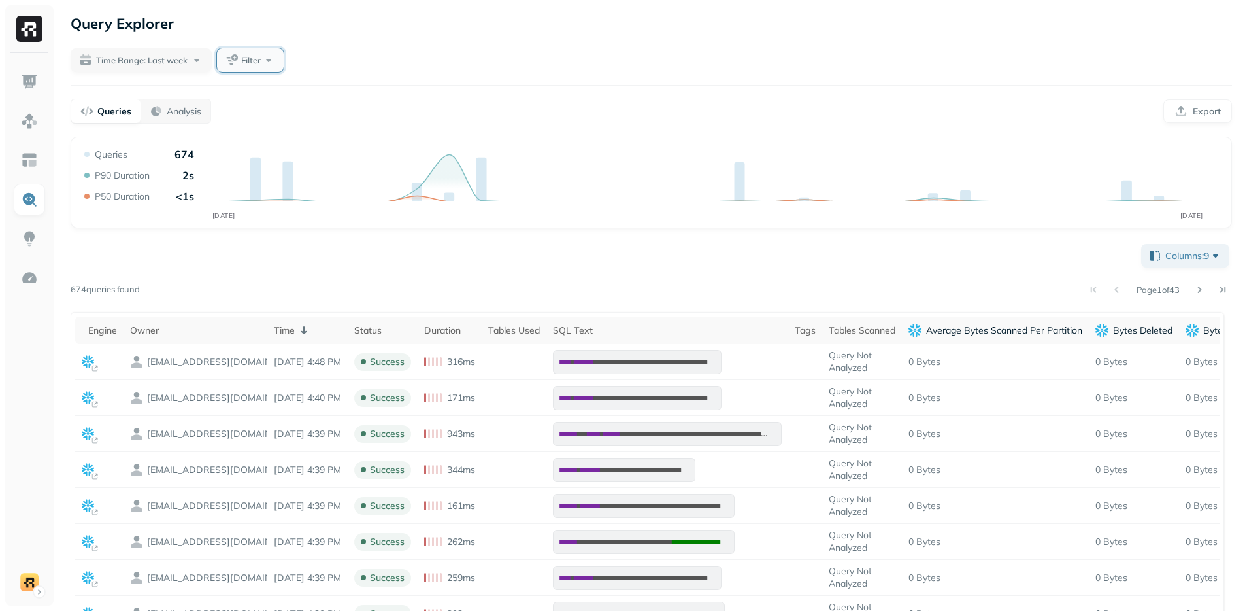
click at [244, 63] on span "Filter" at bounding box center [251, 60] width 20 height 12
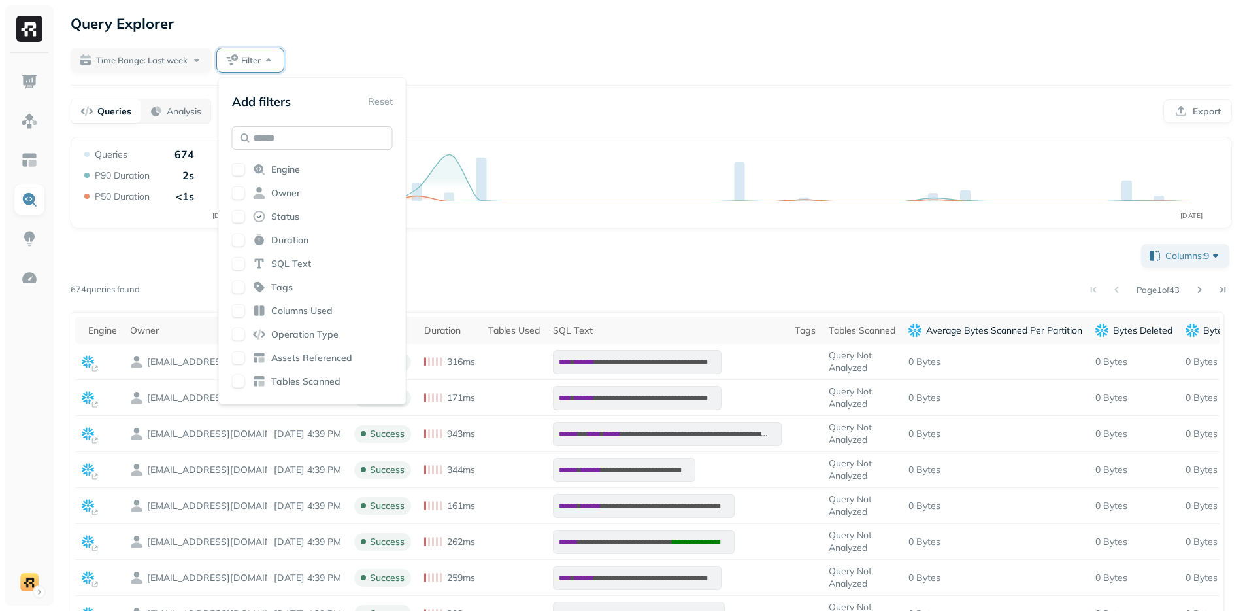
click at [278, 144] on input "text" at bounding box center [312, 138] width 161 height 24
click at [239, 194] on button "button" at bounding box center [238, 192] width 13 height 13
click at [497, 118] on div "Queries Analysis Export" at bounding box center [652, 111] width 1162 height 25
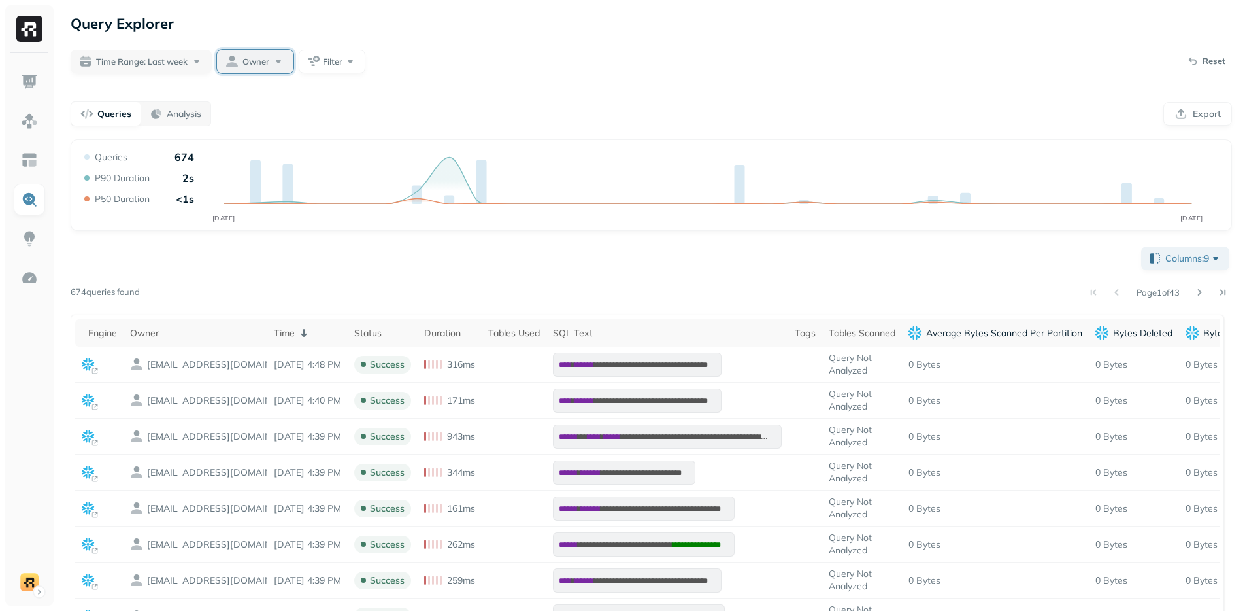
click at [271, 51] on button "Owner" at bounding box center [255, 62] width 76 height 24
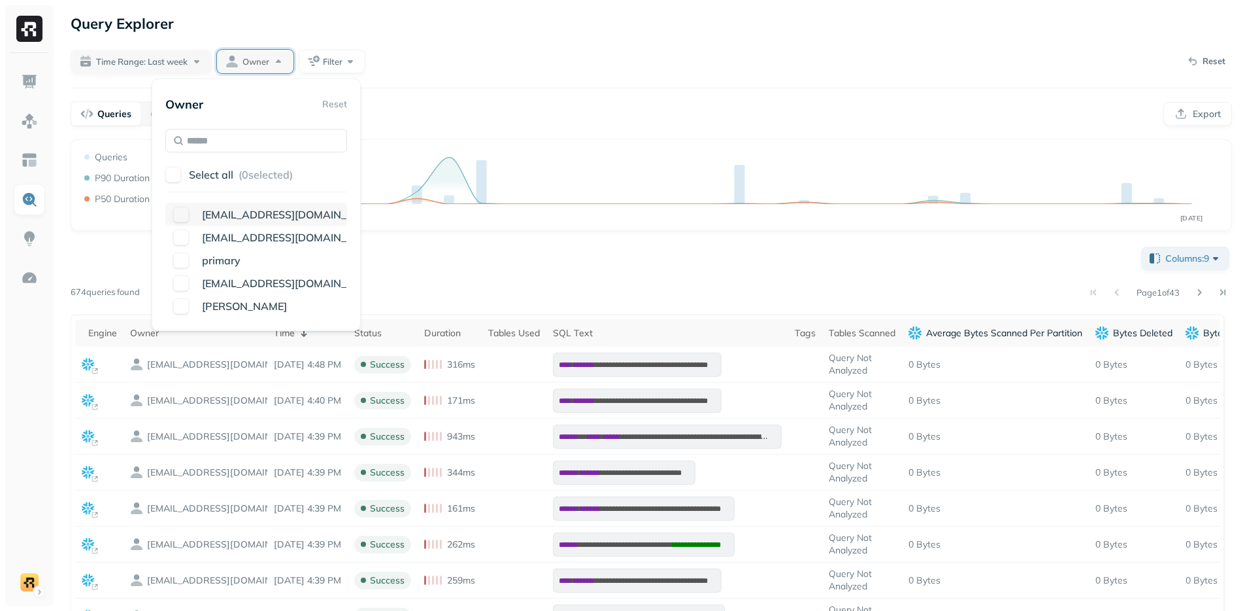
click at [179, 222] on div "guy.yasoor@ryft.io" at bounding box center [256, 214] width 182 height 23
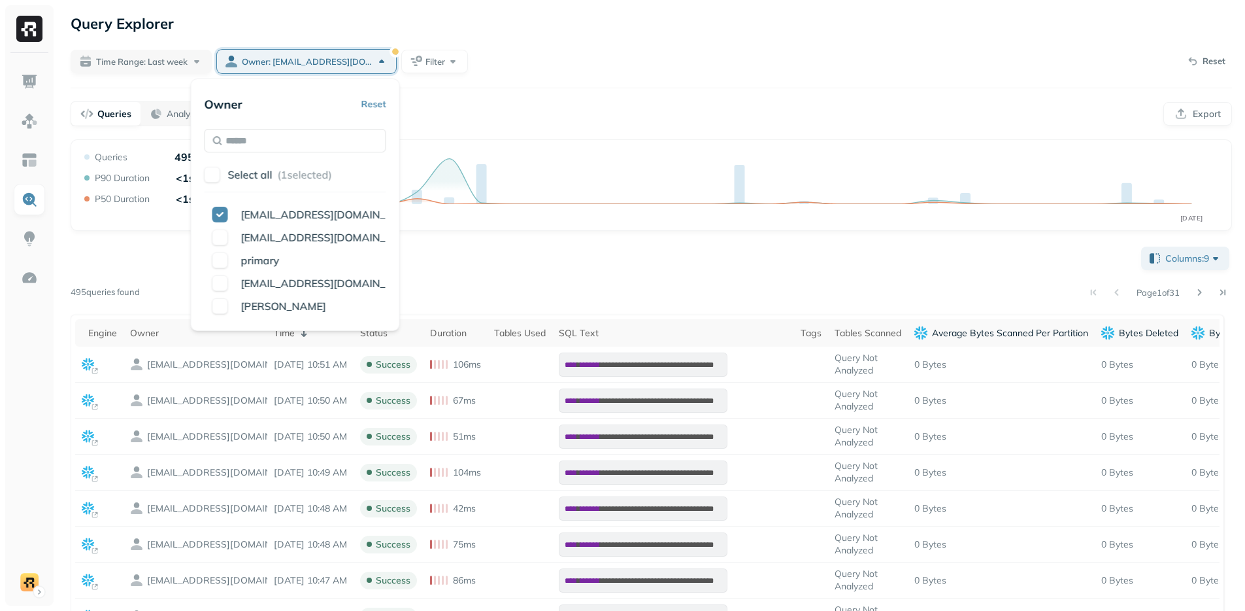
click at [503, 264] on div "Columns: 9 Page 1 of 31 495 queries found Engine Owner Time Status Duration Tab…" at bounding box center [652, 585] width 1162 height 682
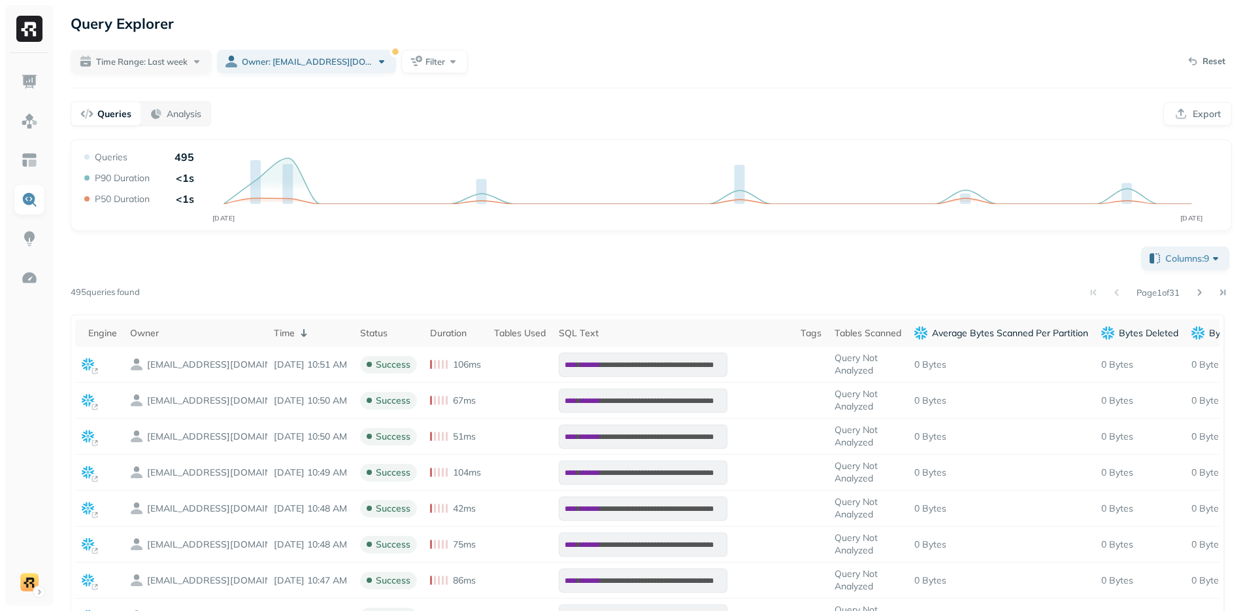
click at [233, 294] on div "Page 1 of 31" at bounding box center [686, 292] width 1092 height 18
click at [236, 287] on div "Page 1 of 31" at bounding box center [686, 292] width 1092 height 18
click at [1204, 114] on button "Export" at bounding box center [1198, 114] width 69 height 24
click at [390, 251] on div "Columns: 9 Page 1 of 31 495 queries found Engine Owner Time Status Duration Tab…" at bounding box center [652, 585] width 1162 height 682
click at [385, 252] on div "Columns: 9 Page 1 of 31 495 queries found Engine Owner Time Status Duration Tab…" at bounding box center [652, 585] width 1162 height 682
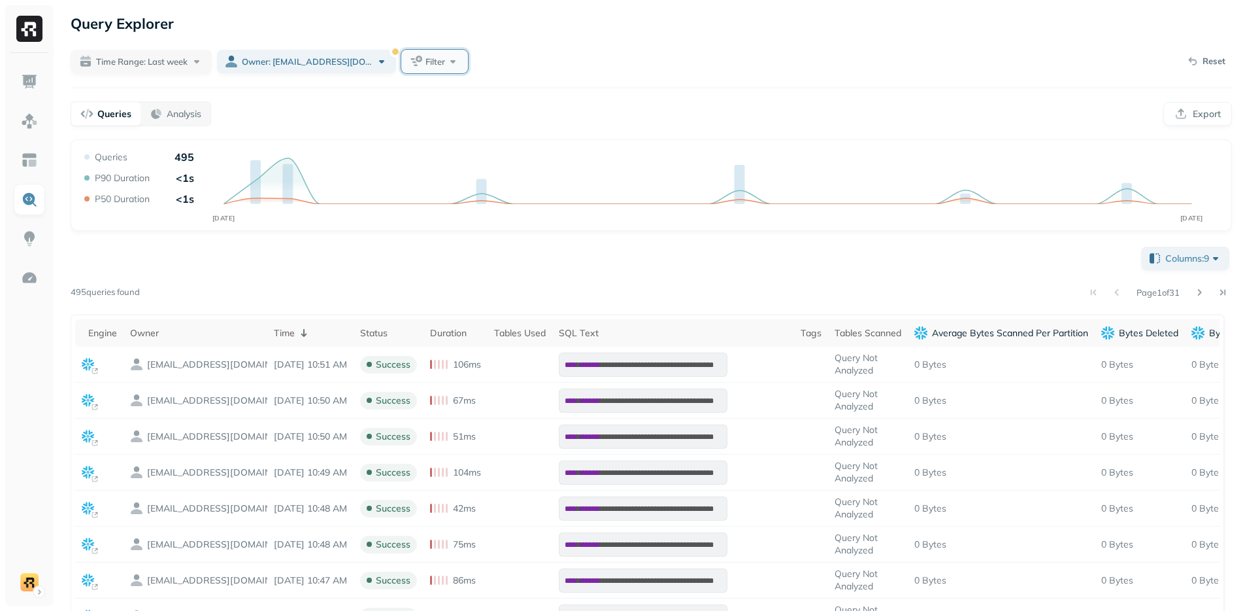
click at [401, 68] on button "Filter" at bounding box center [434, 62] width 67 height 24
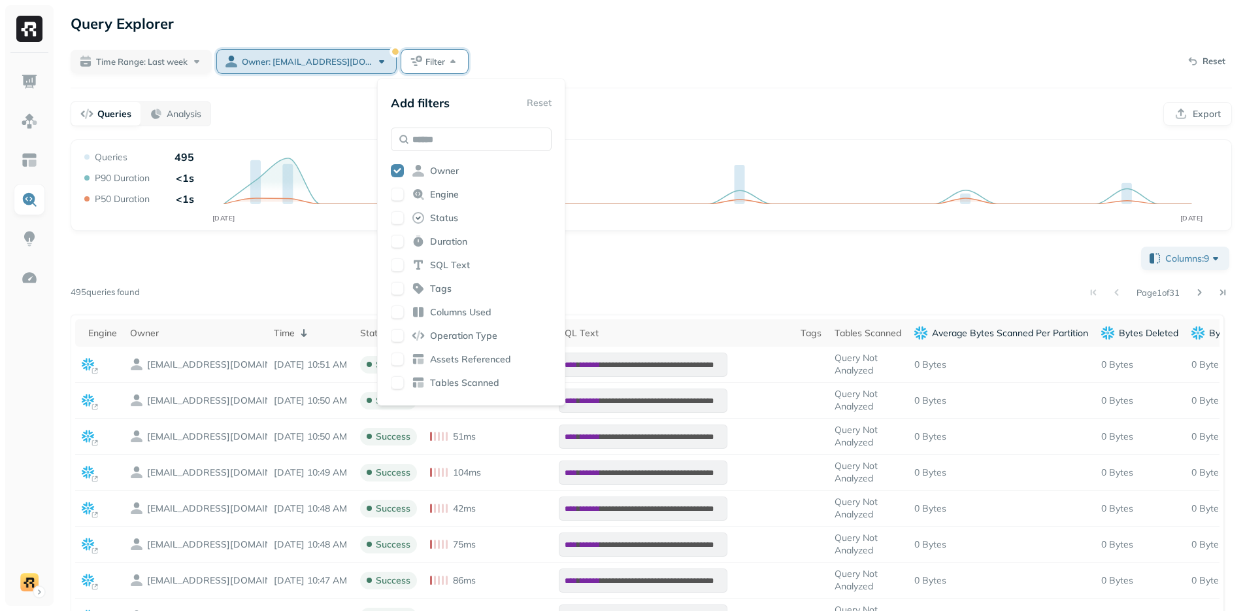
click at [351, 68] on button "Owner: guy.yasoor@ryft.io" at bounding box center [306, 62] width 179 height 24
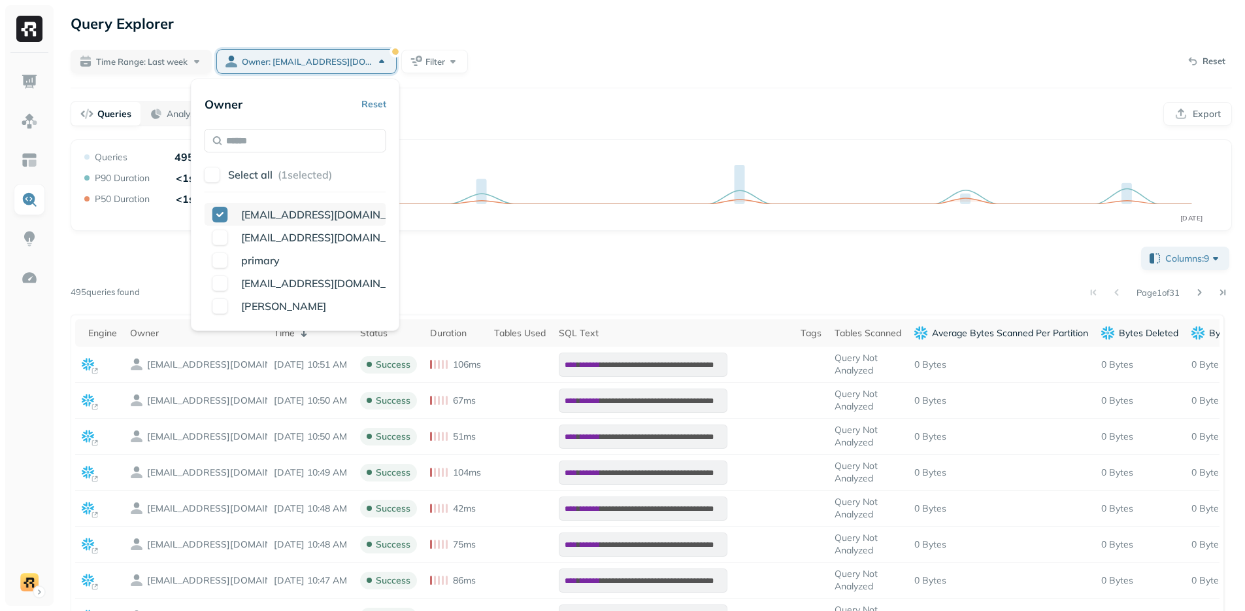
click at [215, 215] on button "button" at bounding box center [220, 215] width 16 height 16
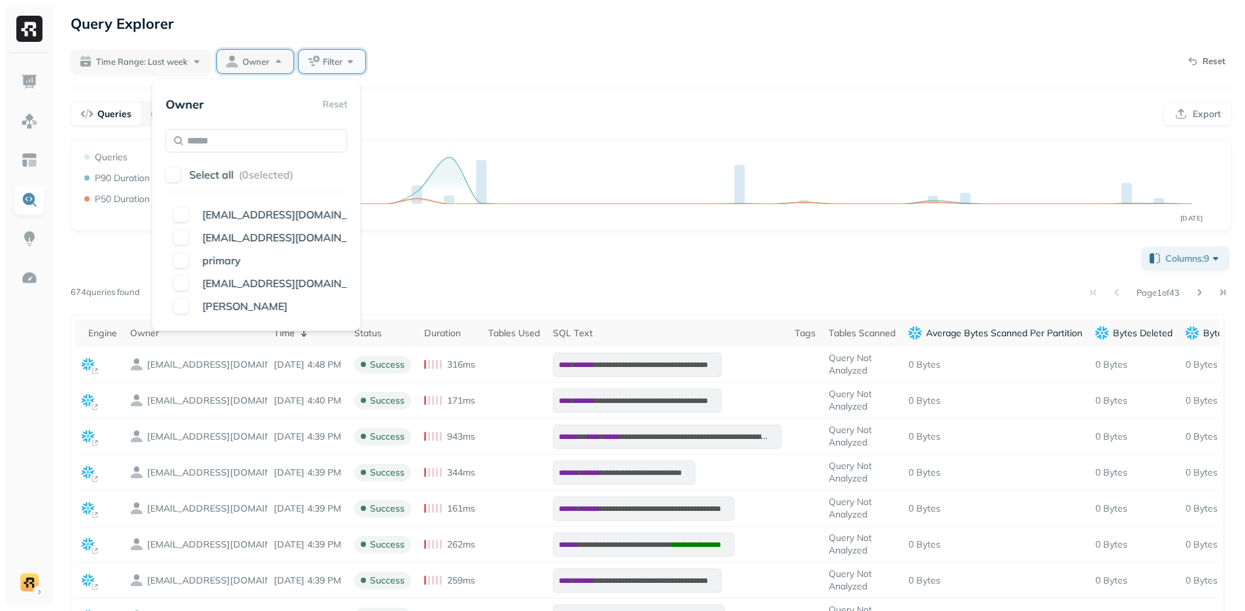
click at [329, 63] on span "Filter" at bounding box center [333, 62] width 20 height 12
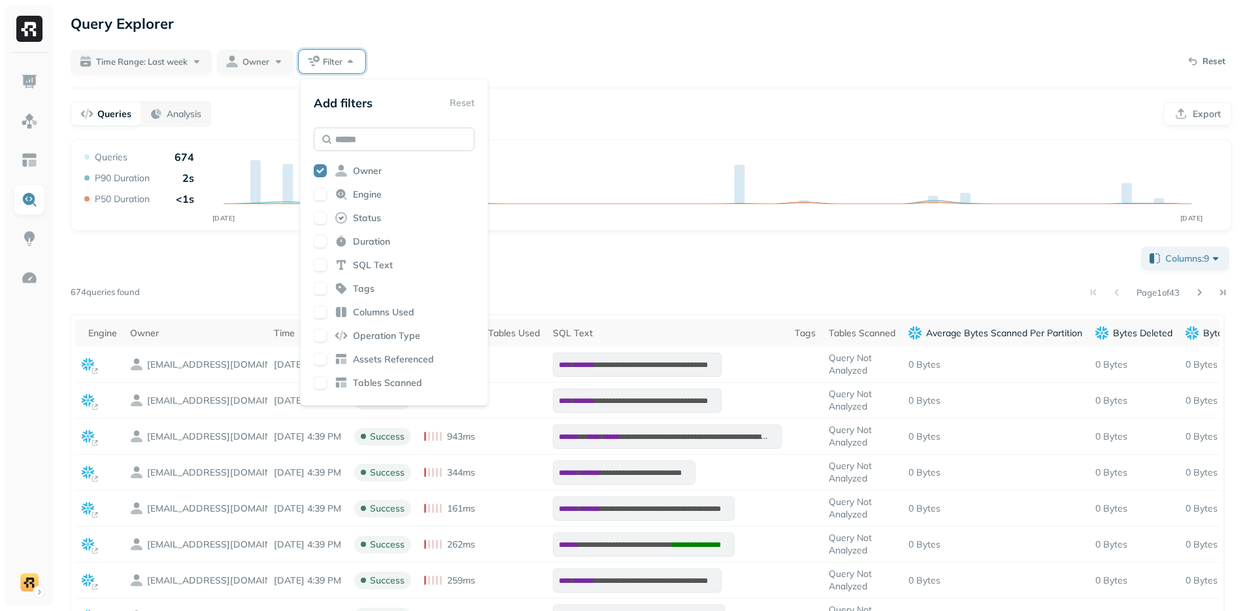
click at [362, 147] on input "text" at bounding box center [394, 139] width 161 height 24
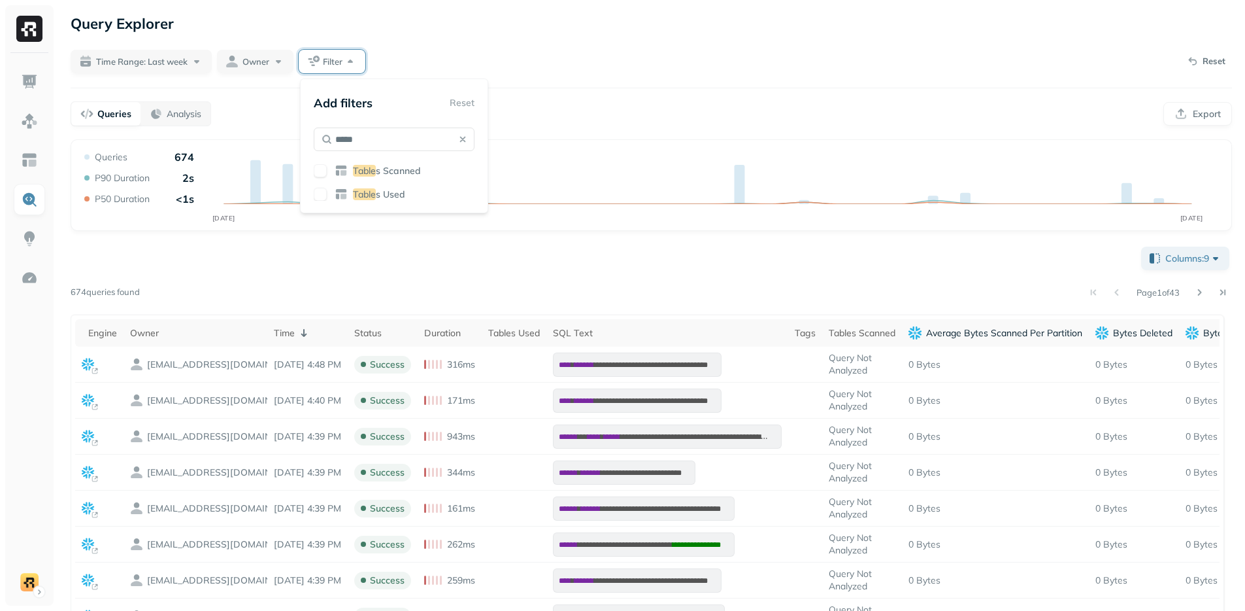
type input "*****"
click at [323, 194] on button "button" at bounding box center [320, 194] width 13 height 13
click at [647, 93] on div "Query Explorer Time Range: Last week Owner Filter Reset Queries Analysis Export…" at bounding box center [652, 468] width 1188 height 937
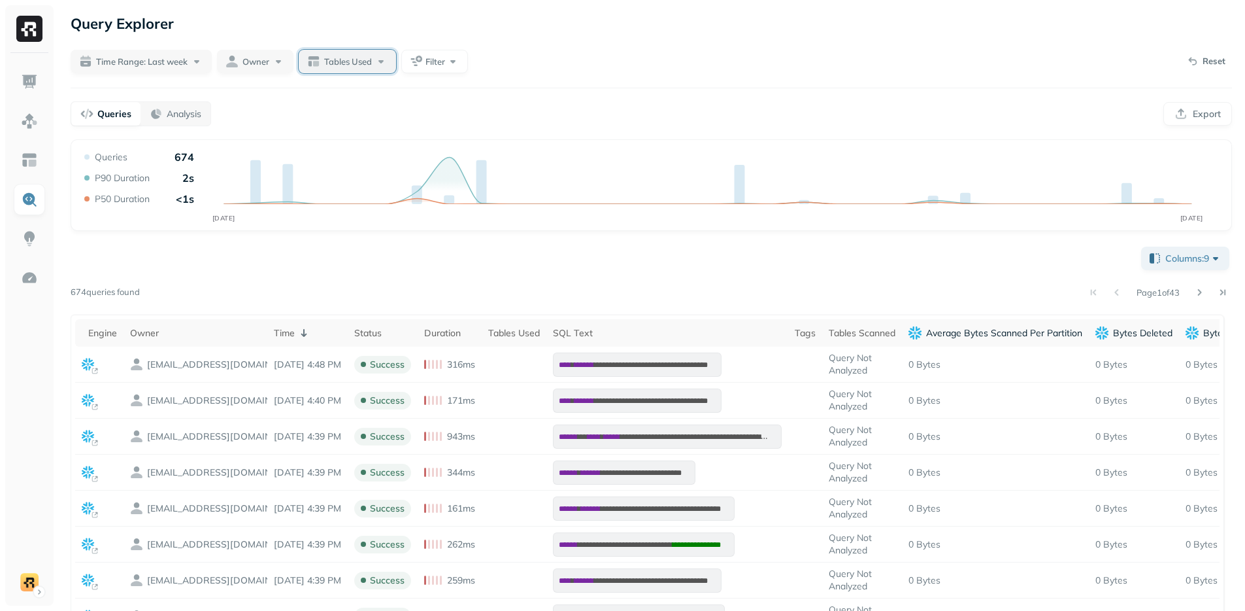
click at [351, 68] on button "Tables Used" at bounding box center [347, 62] width 97 height 24
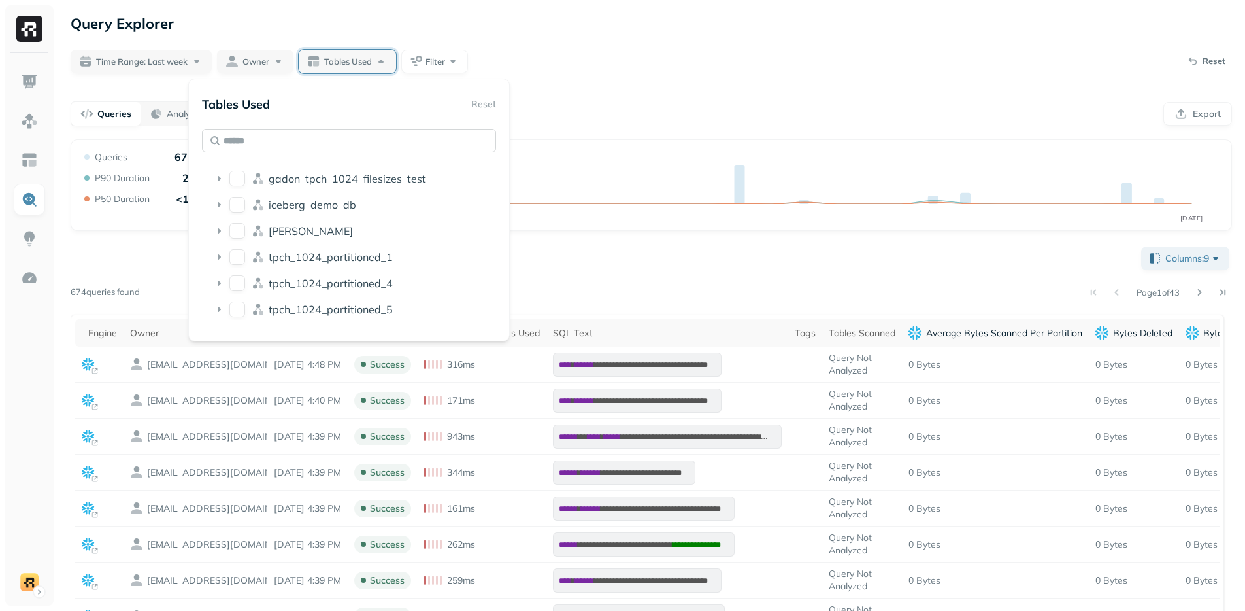
click at [329, 137] on input "text" at bounding box center [349, 141] width 294 height 24
click at [320, 137] on input "text" at bounding box center [349, 141] width 294 height 24
click at [237, 181] on button "gadon_tpch_1024_filesizes_test" at bounding box center [237, 179] width 16 height 16
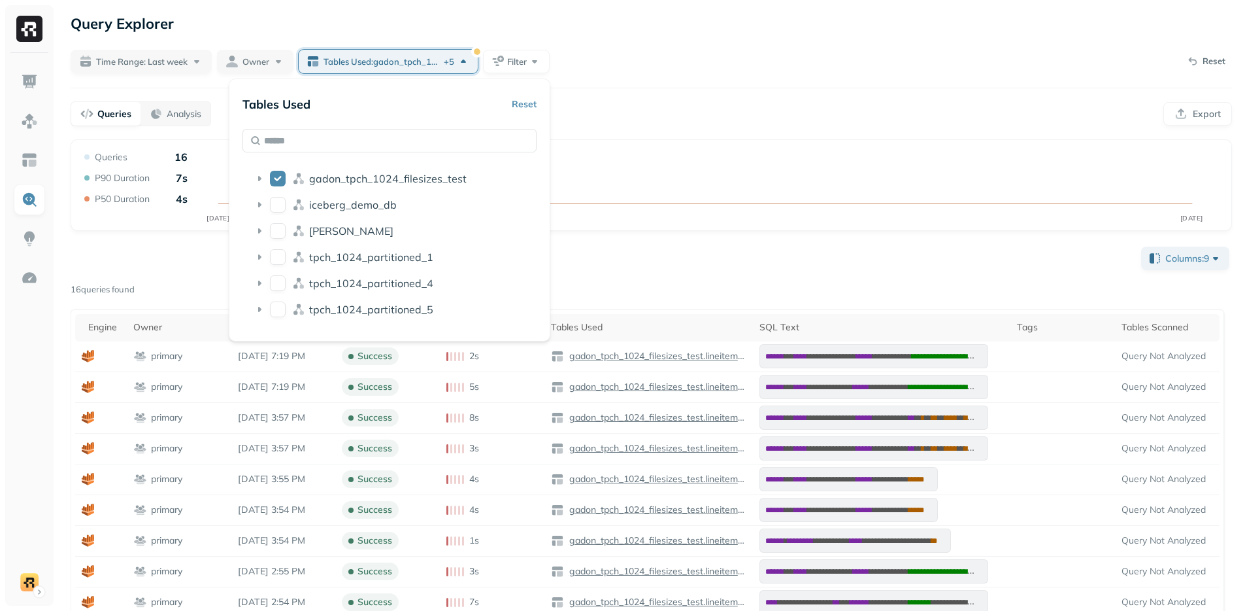
click at [629, 80] on div "**********" at bounding box center [652, 424] width 1188 height 849
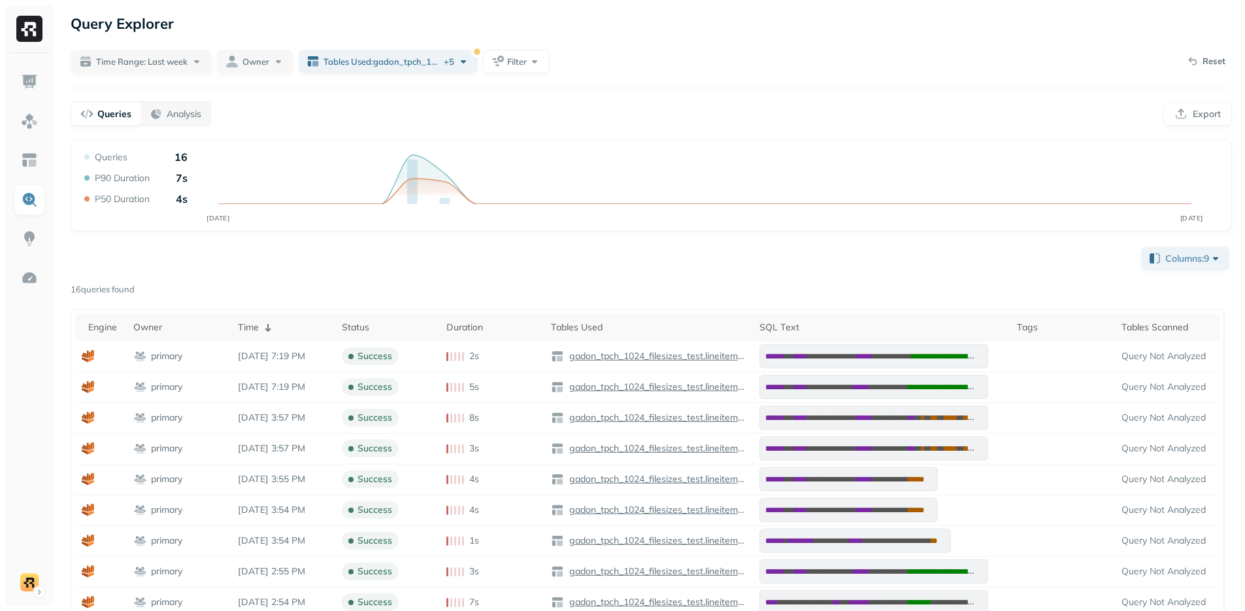
click at [339, 252] on div "**********" at bounding box center [652, 540] width 1162 height 593
click at [335, 257] on div "**********" at bounding box center [652, 540] width 1162 height 593
click at [656, 86] on div "**********" at bounding box center [652, 424] width 1188 height 849
click at [501, 278] on div "**********" at bounding box center [652, 540] width 1162 height 593
click at [509, 272] on div "**********" at bounding box center [652, 540] width 1162 height 593
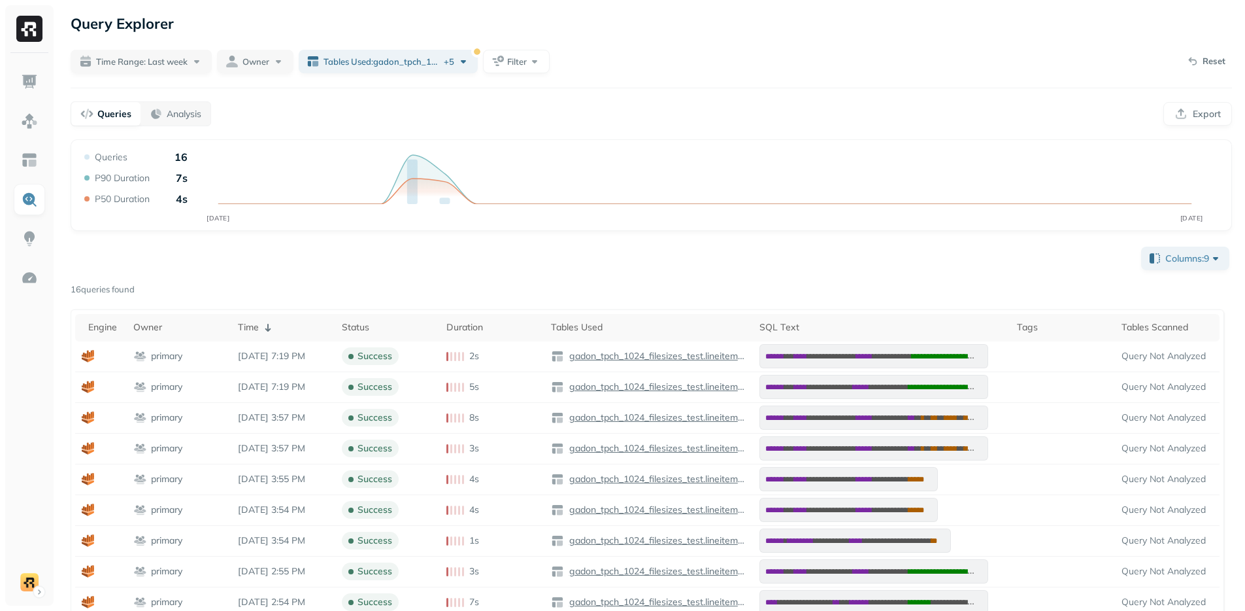
drag, startPoint x: 173, startPoint y: 13, endPoint x: 85, endPoint y: 27, distance: 89.3
click at [173, 13] on div "Query Explorer" at bounding box center [652, 24] width 1162 height 24
click at [85, 27] on p "Query Explorer" at bounding box center [122, 24] width 103 height 24
drag, startPoint x: 82, startPoint y: 24, endPoint x: 167, endPoint y: 30, distance: 85.2
click at [167, 30] on p "Query Explorer" at bounding box center [122, 24] width 103 height 24
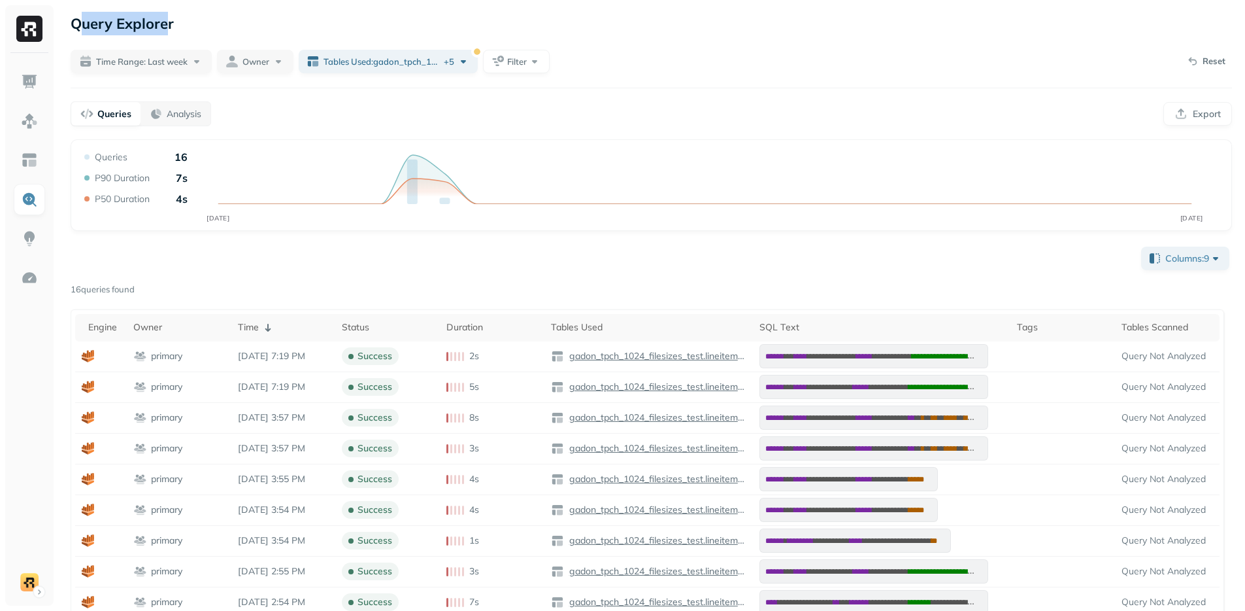
click at [167, 30] on p "Query Explorer" at bounding box center [122, 24] width 103 height 24
click at [558, 286] on div "16 queries found" at bounding box center [652, 289] width 1162 height 13
